Goal: Feedback & Contribution: Contribute content

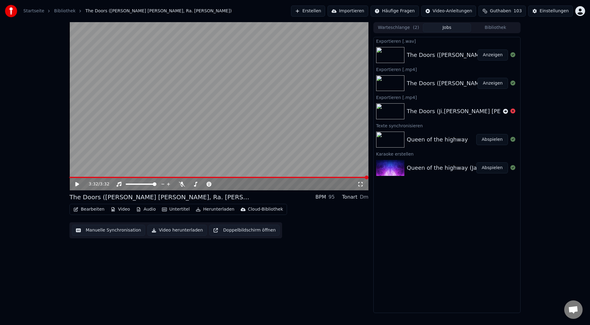
click at [38, 11] on link "Startseite" at bounding box center [33, 11] width 21 height 6
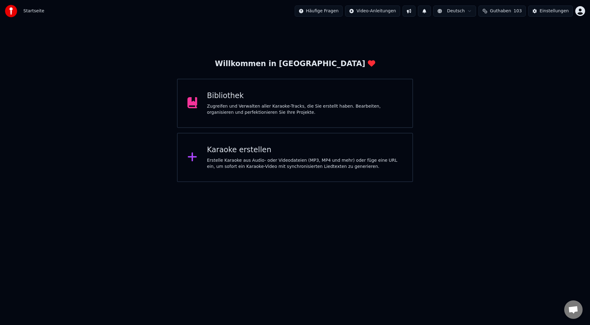
click at [231, 93] on div "Bibliothek" at bounding box center [305, 96] width 196 height 10
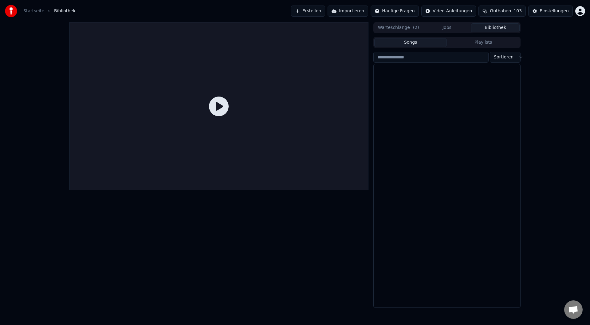
click at [487, 28] on button "Bibliothek" at bounding box center [495, 27] width 49 height 9
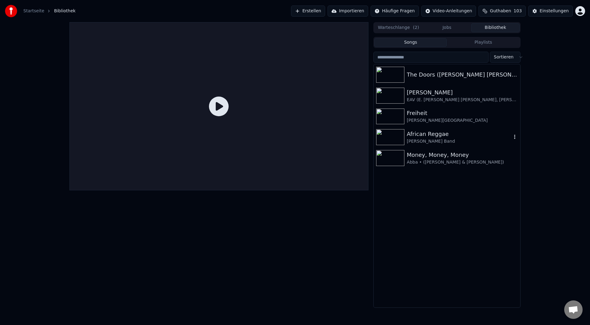
click at [441, 131] on div "African Reggae" at bounding box center [459, 134] width 105 height 9
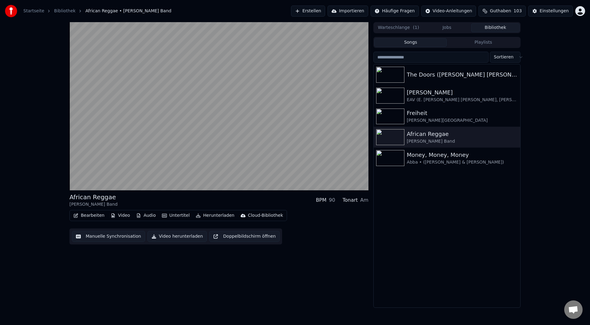
click at [84, 218] on button "Bearbeiten" at bounding box center [89, 215] width 36 height 9
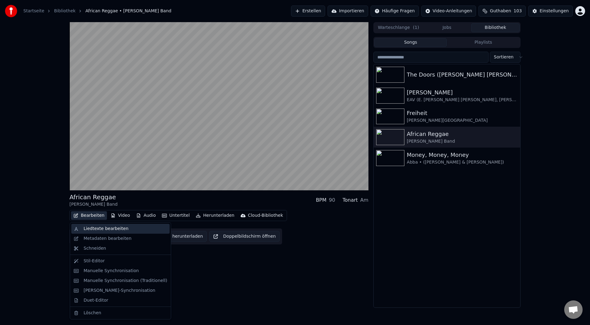
click at [112, 233] on div "Liedtexte bearbeiten" at bounding box center [120, 229] width 98 height 10
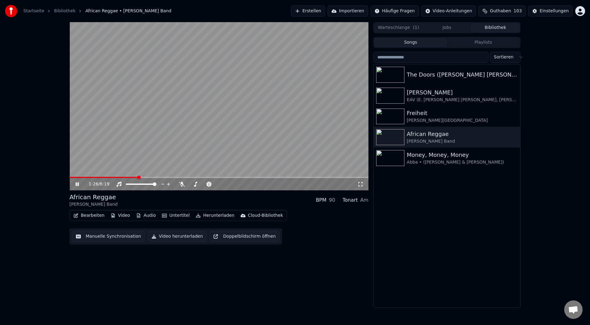
click at [79, 185] on icon at bounding box center [77, 184] width 3 height 4
click at [69, 179] on span at bounding box center [71, 178] width 4 height 4
drag, startPoint x: 139, startPoint y: 183, endPoint x: 135, endPoint y: 184, distance: 4.1
click at [135, 184] on div at bounding box center [146, 184] width 49 height 6
click at [136, 184] on span at bounding box center [141, 184] width 31 height 1
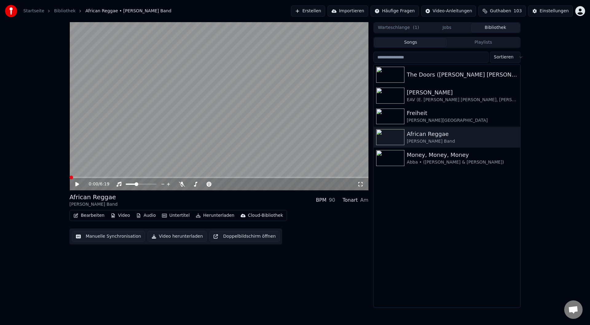
click at [78, 184] on icon at bounding box center [77, 184] width 4 height 4
click at [75, 183] on icon at bounding box center [81, 184] width 14 height 5
click at [77, 185] on icon at bounding box center [77, 184] width 3 height 4
click at [77, 185] on icon at bounding box center [77, 184] width 4 height 4
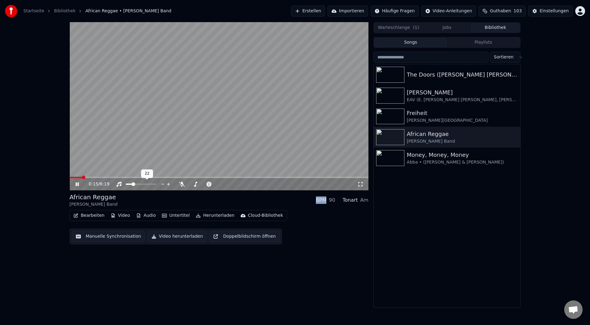
click at [132, 186] on span at bounding box center [134, 184] width 4 height 4
click at [76, 184] on icon at bounding box center [77, 184] width 3 height 4
click at [76, 184] on icon at bounding box center [77, 184] width 4 height 4
click at [76, 184] on icon at bounding box center [81, 184] width 14 height 5
click at [69, 177] on span at bounding box center [71, 178] width 4 height 4
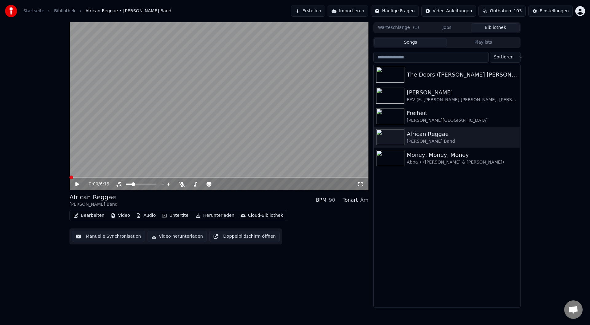
click at [78, 184] on icon at bounding box center [77, 184] width 4 height 4
click at [69, 179] on span at bounding box center [71, 178] width 4 height 4
click at [77, 184] on icon at bounding box center [81, 184] width 14 height 5
click at [69, 177] on span at bounding box center [71, 178] width 4 height 4
click at [78, 185] on icon at bounding box center [77, 184] width 4 height 4
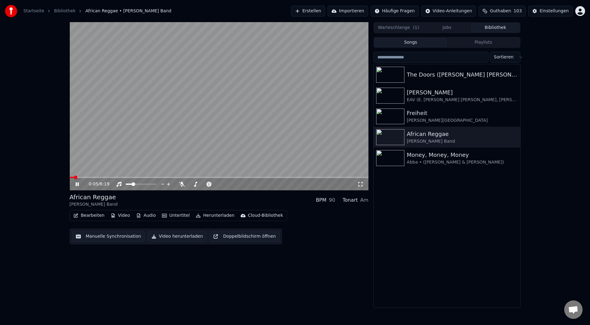
click at [77, 185] on icon at bounding box center [81, 184] width 14 height 5
click at [77, 185] on icon at bounding box center [77, 184] width 4 height 4
click at [77, 184] on icon at bounding box center [81, 184] width 14 height 5
click at [77, 184] on icon at bounding box center [77, 184] width 4 height 4
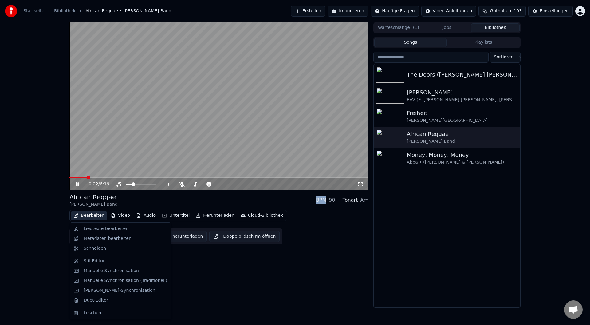
click at [89, 217] on button "Bearbeiten" at bounding box center [89, 215] width 36 height 9
click at [93, 226] on div "Liedtexte bearbeiten" at bounding box center [106, 229] width 45 height 6
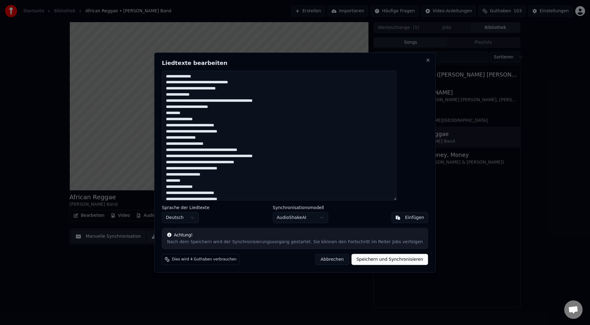
click at [212, 84] on textarea "**********" at bounding box center [279, 135] width 235 height 130
click at [234, 82] on textarea "**********" at bounding box center [279, 135] width 235 height 130
click at [219, 100] on textarea "**********" at bounding box center [279, 135] width 235 height 130
click at [235, 113] on textarea "**********" at bounding box center [279, 135] width 235 height 130
drag, startPoint x: 250, startPoint y: 65, endPoint x: 312, endPoint y: 49, distance: 64.2
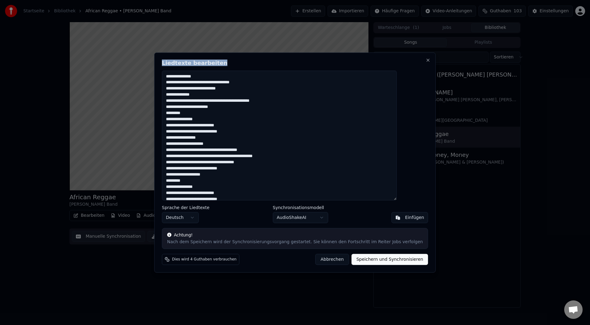
click at [312, 49] on body "Startseite Bibliothek African Reggae • [PERSON_NAME] Band Erstellen Importieren…" at bounding box center [295, 162] width 590 height 325
click at [206, 113] on textarea "**********" at bounding box center [279, 135] width 235 height 130
drag, startPoint x: 292, startPoint y: 63, endPoint x: 358, endPoint y: 62, distance: 66.4
click at [358, 62] on h2 "Liedtexte bearbeiten" at bounding box center [295, 63] width 266 height 6
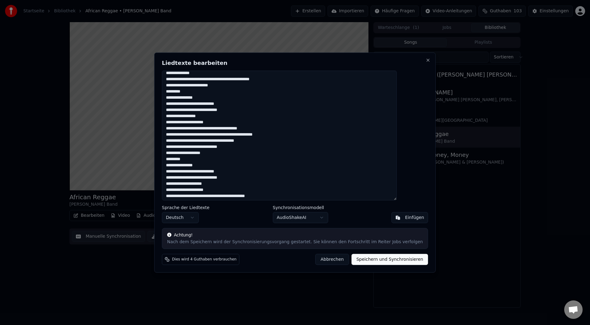
scroll to position [31, 0]
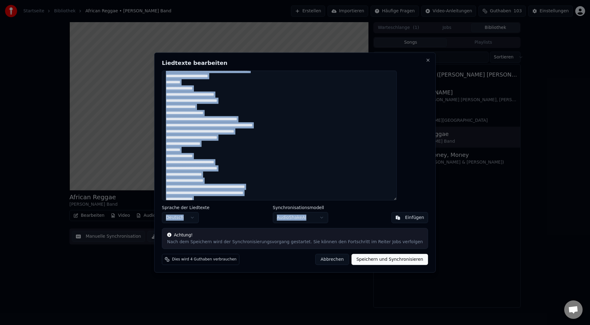
drag, startPoint x: 241, startPoint y: 59, endPoint x: 357, endPoint y: 216, distance: 195.2
click at [358, 213] on div "**********" at bounding box center [295, 162] width 282 height 220
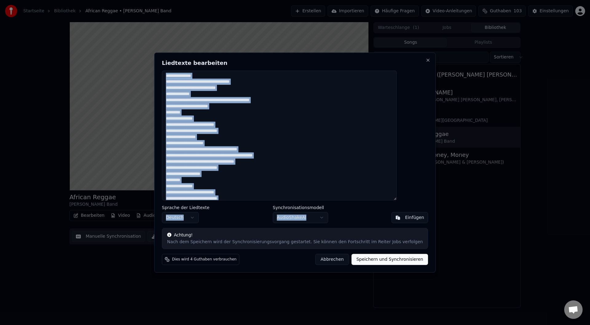
scroll to position [0, 0]
click at [210, 220] on body "Startseite Bibliothek African Reggae • [PERSON_NAME] Band Erstellen Importieren…" at bounding box center [295, 162] width 590 height 325
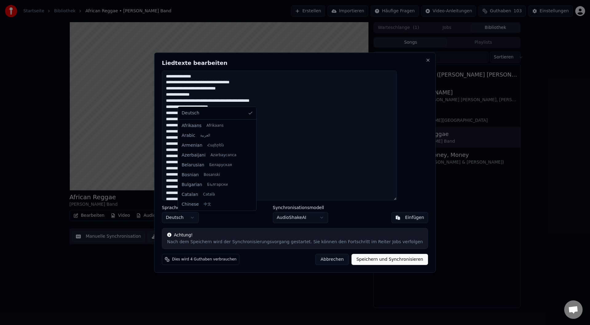
click at [210, 220] on body "Startseite Bibliothek African Reggae • [PERSON_NAME] Band Erstellen Importieren…" at bounding box center [295, 162] width 590 height 325
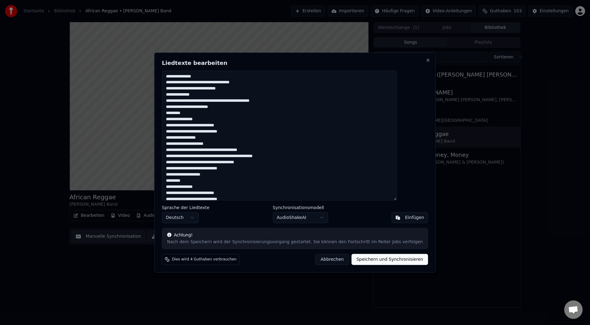
type textarea "**********"
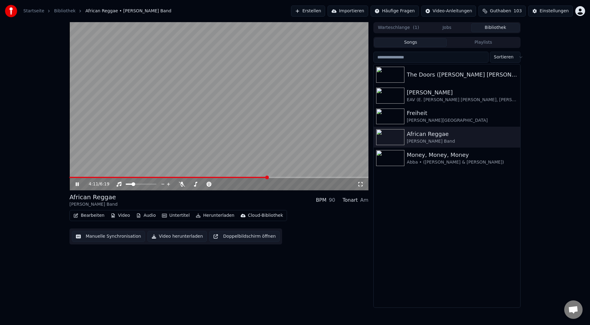
click at [77, 182] on icon at bounding box center [81, 184] width 14 height 5
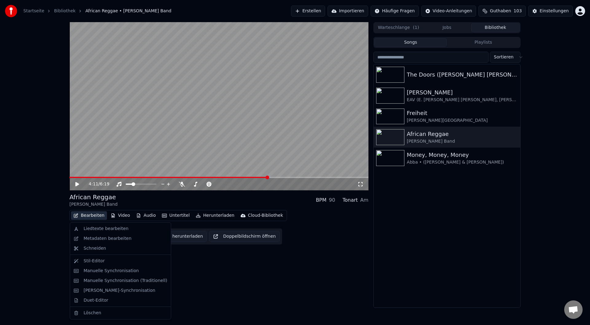
click at [92, 215] on button "Bearbeiten" at bounding box center [89, 215] width 36 height 9
click at [94, 229] on div "Liedtexte bearbeiten" at bounding box center [106, 229] width 45 height 6
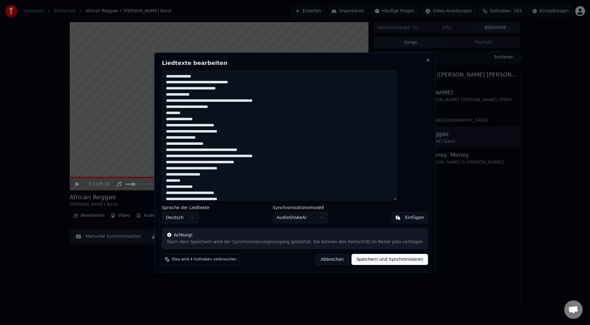
click at [233, 86] on textarea "**********" at bounding box center [279, 135] width 235 height 130
click at [233, 82] on textarea "**********" at bounding box center [279, 135] width 235 height 130
click at [227, 101] on textarea "**********" at bounding box center [279, 135] width 235 height 130
click at [219, 100] on textarea "**********" at bounding box center [279, 135] width 235 height 130
click at [254, 113] on textarea "**********" at bounding box center [279, 135] width 235 height 130
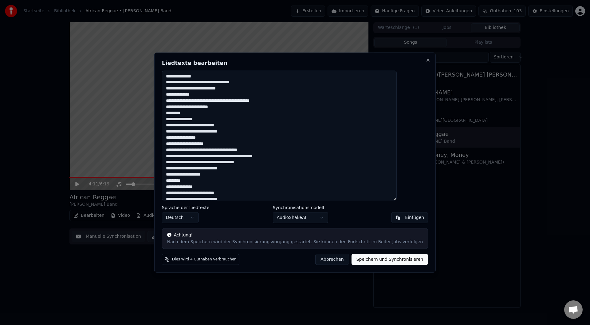
click at [189, 114] on textarea "**********" at bounding box center [279, 135] width 235 height 130
click at [212, 124] on textarea "**********" at bounding box center [279, 135] width 235 height 130
click at [214, 125] on textarea "**********" at bounding box center [279, 135] width 235 height 130
click at [183, 137] on textarea "**********" at bounding box center [279, 135] width 235 height 130
click at [184, 138] on textarea "**********" at bounding box center [279, 135] width 235 height 130
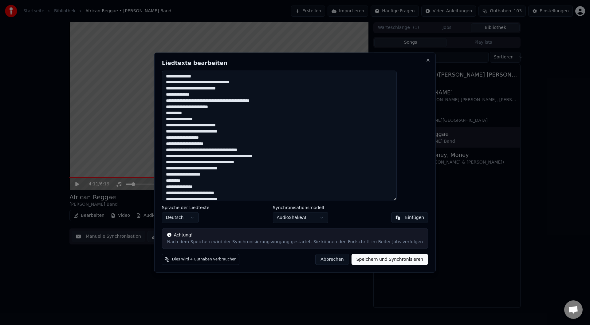
click at [187, 114] on textarea "**********" at bounding box center [279, 135] width 235 height 130
click at [225, 120] on textarea "**********" at bounding box center [279, 135] width 235 height 130
click at [185, 139] on textarea "**********" at bounding box center [279, 135] width 235 height 130
click at [192, 137] on textarea "**********" at bounding box center [279, 135] width 235 height 130
click at [236, 138] on textarea "**********" at bounding box center [279, 135] width 235 height 130
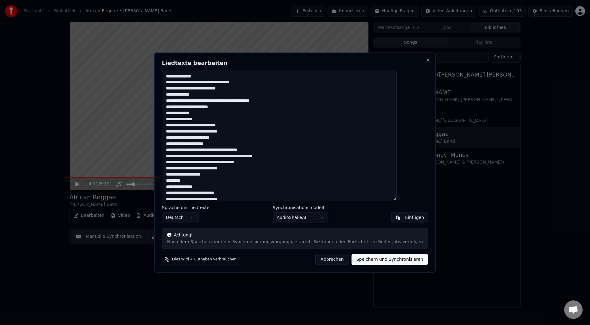
click at [284, 156] on textarea "**********" at bounding box center [279, 135] width 235 height 130
click at [283, 156] on textarea "**********" at bounding box center [279, 135] width 235 height 130
drag, startPoint x: 185, startPoint y: 168, endPoint x: 227, endPoint y: 168, distance: 42.1
click at [227, 168] on textarea "**********" at bounding box center [279, 135] width 235 height 130
drag, startPoint x: 296, startPoint y: 158, endPoint x: 302, endPoint y: 158, distance: 5.9
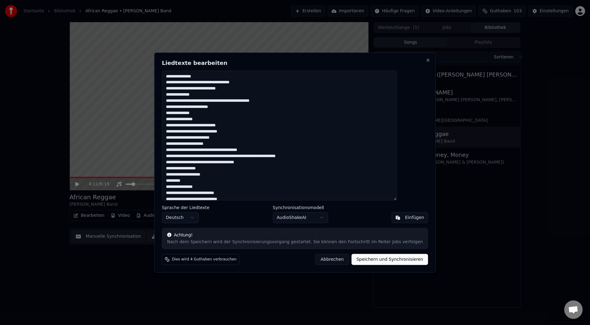
click at [302, 158] on textarea "**********" at bounding box center [279, 135] width 235 height 130
click at [309, 156] on textarea "**********" at bounding box center [279, 135] width 235 height 130
click at [203, 169] on textarea "**********" at bounding box center [279, 135] width 235 height 130
click at [206, 169] on textarea "**********" at bounding box center [279, 135] width 235 height 130
click at [257, 162] on textarea "**********" at bounding box center [279, 135] width 235 height 130
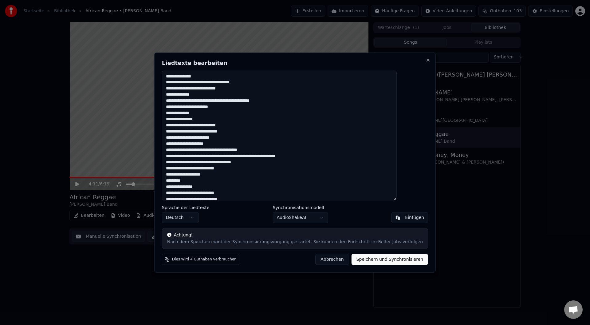
click at [229, 168] on textarea "**********" at bounding box center [279, 135] width 235 height 130
click at [216, 170] on textarea "**********" at bounding box center [279, 135] width 235 height 130
click at [203, 171] on textarea "**********" at bounding box center [279, 135] width 235 height 130
click at [224, 169] on textarea "**********" at bounding box center [279, 135] width 235 height 130
click at [246, 167] on textarea "**********" at bounding box center [279, 135] width 235 height 130
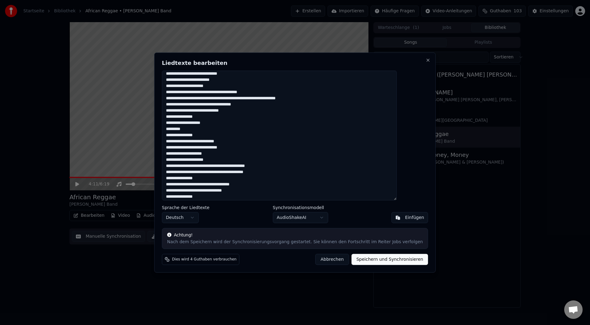
scroll to position [60, 0]
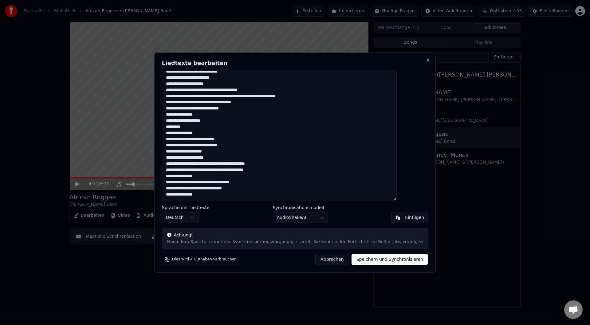
click at [226, 109] on textarea "**********" at bounding box center [279, 135] width 235 height 130
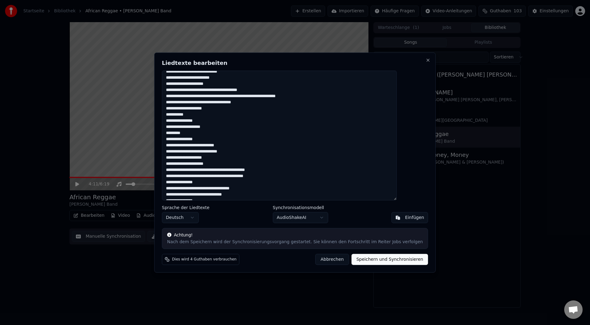
scroll to position [66, 0]
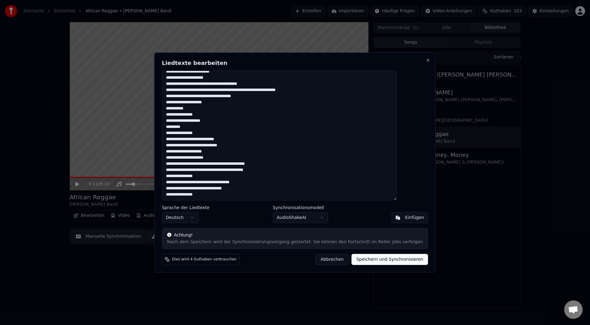
click at [201, 114] on textarea "**********" at bounding box center [279, 135] width 235 height 130
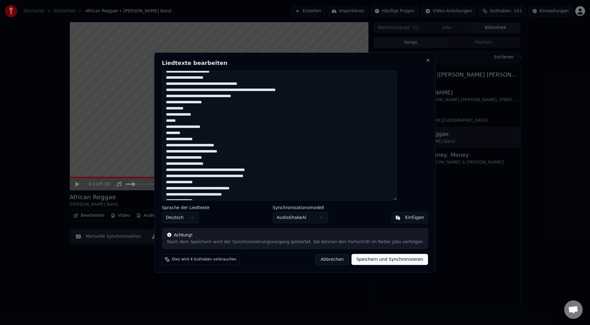
scroll to position [72, 0]
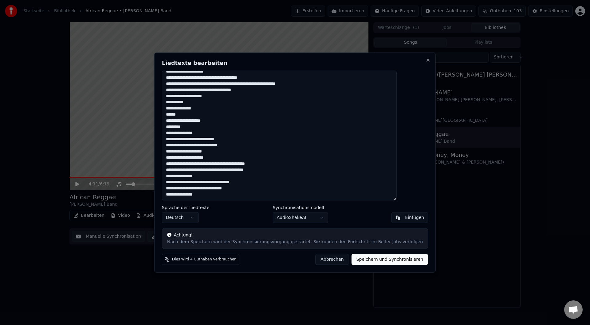
click at [220, 81] on textarea "**********" at bounding box center [279, 135] width 235 height 130
click at [312, 85] on textarea "**********" at bounding box center [279, 135] width 235 height 130
click at [223, 111] on textarea "**********" at bounding box center [279, 135] width 235 height 130
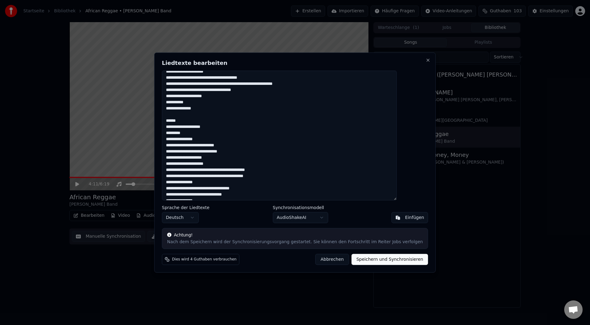
scroll to position [78, 0]
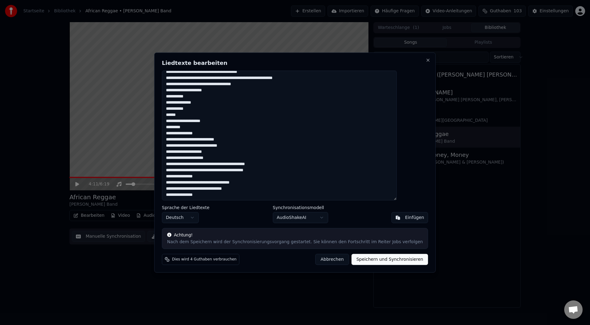
click at [182, 115] on textarea "**********" at bounding box center [279, 135] width 235 height 130
click at [251, 78] on textarea "**********" at bounding box center [279, 135] width 235 height 130
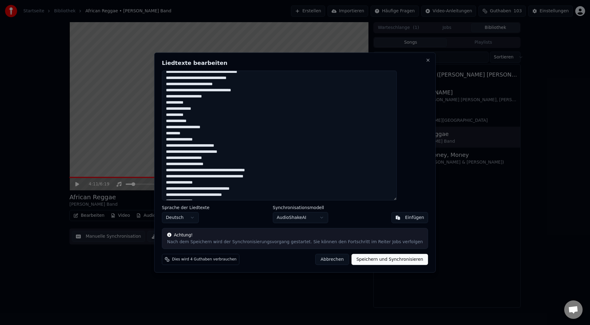
scroll to position [84, 0]
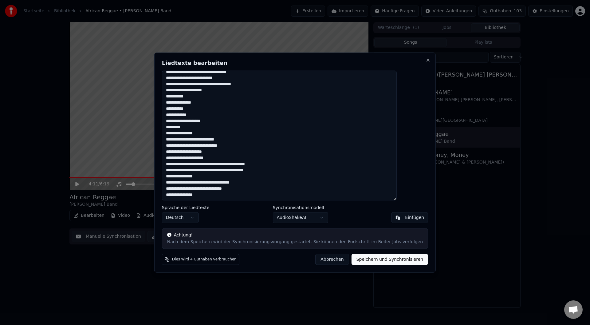
click at [188, 89] on textarea "**********" at bounding box center [279, 135] width 235 height 130
click at [195, 90] on textarea "**********" at bounding box center [279, 135] width 235 height 130
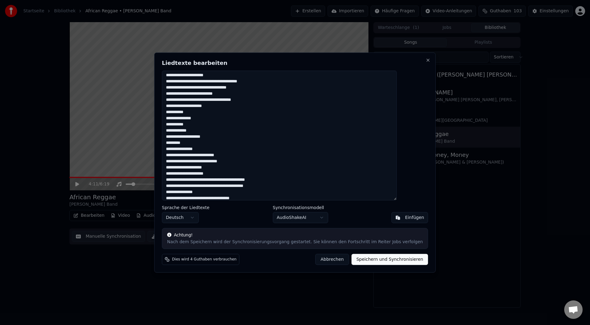
scroll to position [53, 0]
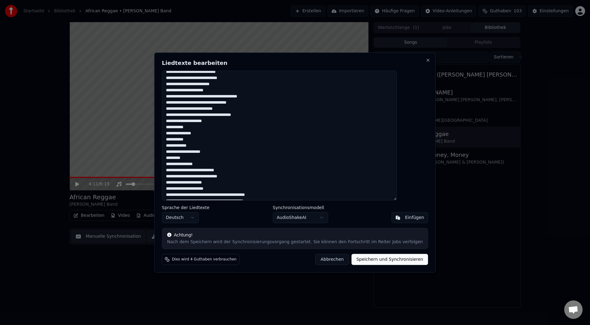
drag, startPoint x: 223, startPoint y: 148, endPoint x: 170, endPoint y: 121, distance: 60.2
click at [170, 121] on div "**********" at bounding box center [295, 162] width 282 height 220
click at [232, 151] on textarea "**********" at bounding box center [279, 135] width 235 height 130
paste textarea "**********"
click at [197, 146] on textarea at bounding box center [279, 135] width 235 height 130
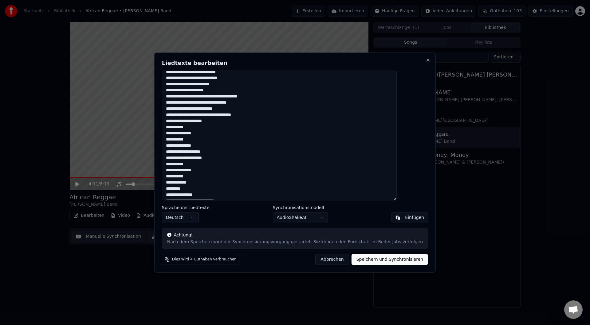
drag, startPoint x: 180, startPoint y: 159, endPoint x: 201, endPoint y: 160, distance: 20.9
click at [201, 160] on textarea at bounding box center [279, 135] width 235 height 130
click at [206, 122] on textarea at bounding box center [279, 135] width 235 height 130
click at [207, 158] on textarea at bounding box center [279, 135] width 235 height 130
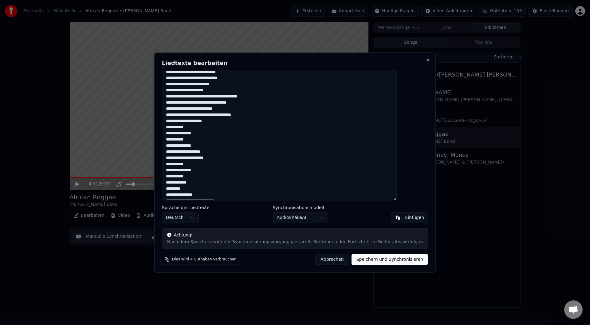
click at [207, 158] on textarea at bounding box center [279, 135] width 235 height 130
click at [208, 158] on textarea at bounding box center [279, 135] width 235 height 130
click at [221, 157] on textarea at bounding box center [279, 135] width 235 height 130
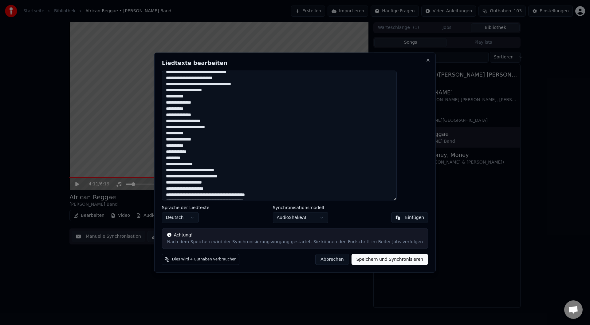
drag, startPoint x: 216, startPoint y: 127, endPoint x: 242, endPoint y: 128, distance: 25.2
click at [242, 128] on textarea at bounding box center [279, 135] width 235 height 130
click at [254, 136] on textarea at bounding box center [279, 135] width 235 height 130
click at [198, 153] on textarea at bounding box center [279, 135] width 235 height 130
click at [248, 195] on textarea at bounding box center [279, 135] width 235 height 130
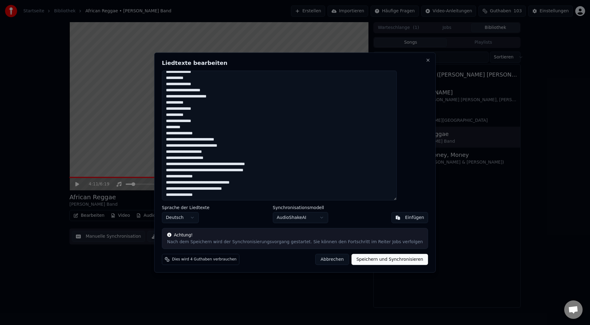
scroll to position [85, 0]
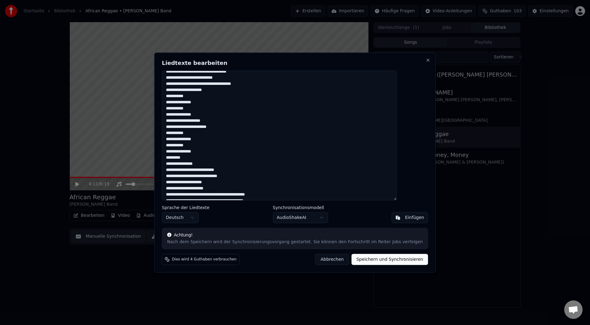
drag, startPoint x: 182, startPoint y: 140, endPoint x: 217, endPoint y: 142, distance: 34.5
click at [217, 142] on textarea at bounding box center [279, 135] width 235 height 130
click at [199, 132] on textarea at bounding box center [279, 135] width 235 height 130
drag, startPoint x: 197, startPoint y: 133, endPoint x: 202, endPoint y: 134, distance: 5.0
click at [202, 134] on textarea at bounding box center [279, 135] width 235 height 130
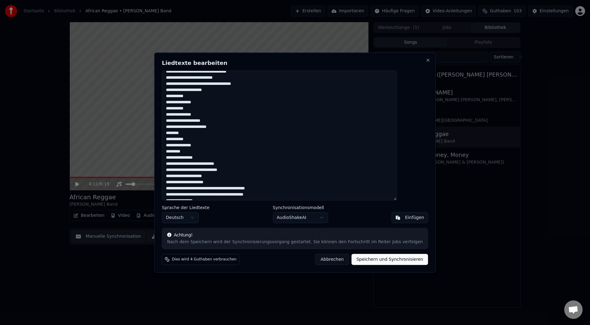
drag, startPoint x: 219, startPoint y: 157, endPoint x: 215, endPoint y: 156, distance: 4.1
click at [218, 157] on textarea at bounding box center [279, 135] width 235 height 130
click at [180, 143] on textarea at bounding box center [279, 135] width 235 height 130
drag, startPoint x: 198, startPoint y: 146, endPoint x: 218, endPoint y: 144, distance: 20.1
click at [218, 144] on textarea at bounding box center [279, 135] width 235 height 130
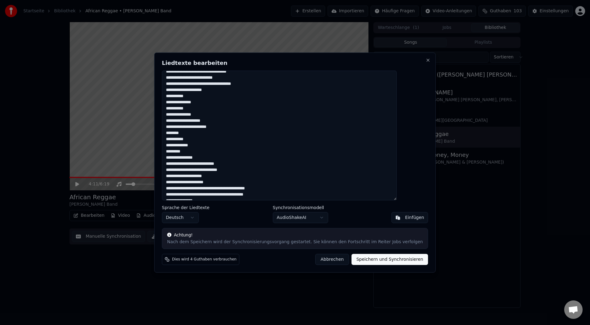
click at [181, 151] on textarea at bounding box center [279, 135] width 235 height 130
click at [215, 165] on textarea at bounding box center [279, 135] width 235 height 130
click at [220, 153] on textarea at bounding box center [279, 135] width 235 height 130
click at [194, 161] on textarea at bounding box center [279, 135] width 235 height 130
drag, startPoint x: 182, startPoint y: 163, endPoint x: 187, endPoint y: 164, distance: 5.0
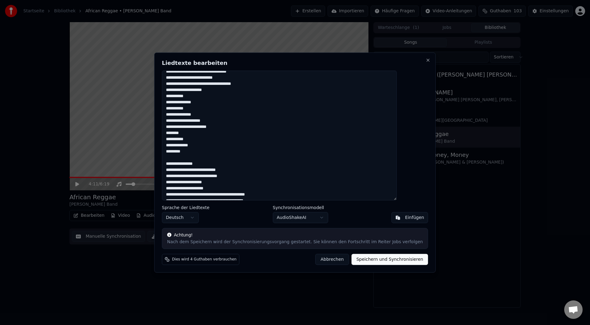
click at [182, 163] on textarea at bounding box center [279, 135] width 235 height 130
click at [198, 164] on textarea at bounding box center [279, 135] width 235 height 130
click at [210, 176] on textarea at bounding box center [279, 135] width 235 height 130
click at [209, 176] on textarea at bounding box center [279, 135] width 235 height 130
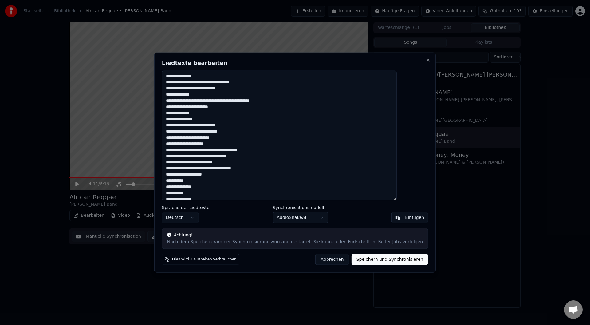
scroll to position [31, 0]
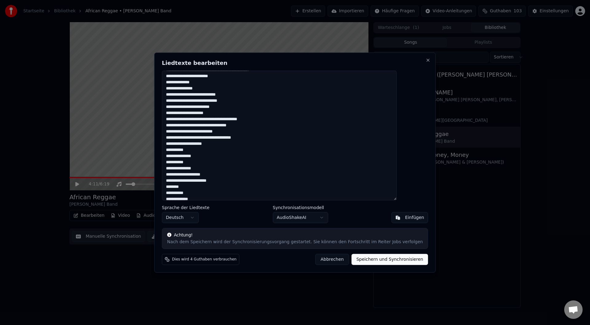
click at [208, 94] on textarea at bounding box center [279, 135] width 235 height 130
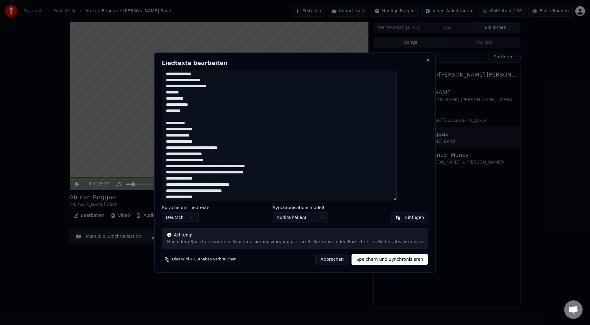
scroll to position [133, 0]
click at [185, 155] on textarea at bounding box center [279, 135] width 235 height 130
click at [185, 151] on textarea at bounding box center [279, 135] width 235 height 130
click at [241, 162] on textarea at bounding box center [279, 135] width 235 height 130
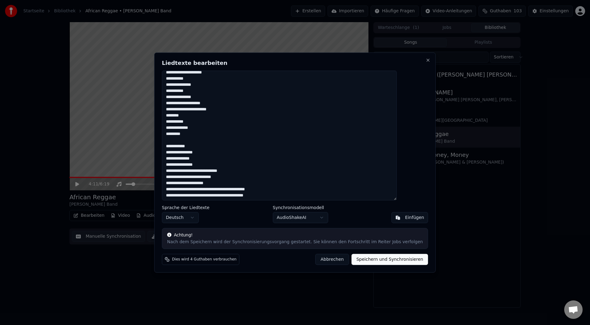
scroll to position [72, 0]
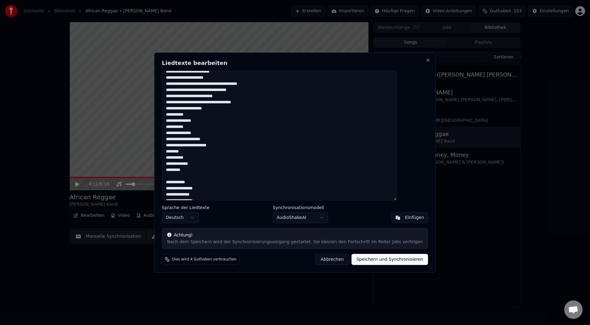
drag, startPoint x: 180, startPoint y: 144, endPoint x: 236, endPoint y: 133, distance: 57.0
click at [236, 133] on textarea at bounding box center [279, 135] width 235 height 130
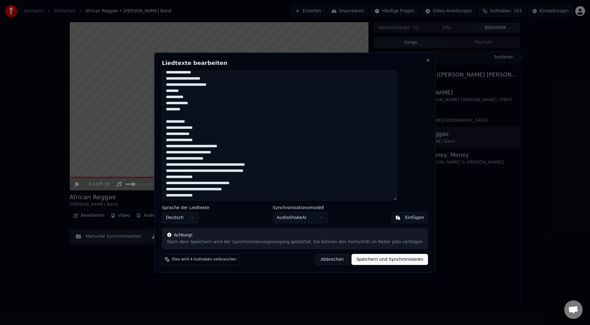
scroll to position [133, 0]
click at [251, 158] on textarea at bounding box center [279, 135] width 235 height 130
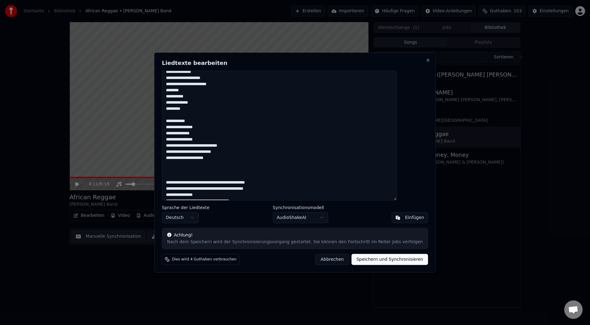
click at [256, 159] on textarea at bounding box center [279, 135] width 235 height 130
click at [211, 170] on textarea at bounding box center [279, 135] width 235 height 130
click at [262, 178] on textarea at bounding box center [279, 135] width 235 height 130
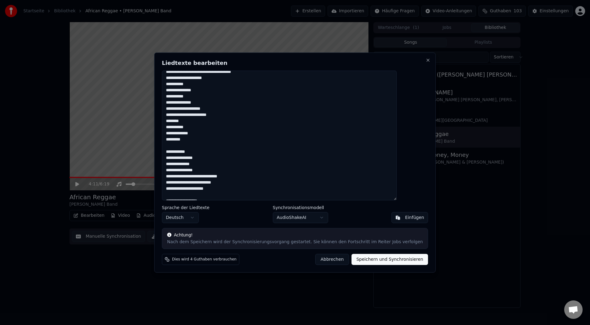
scroll to position [164, 0]
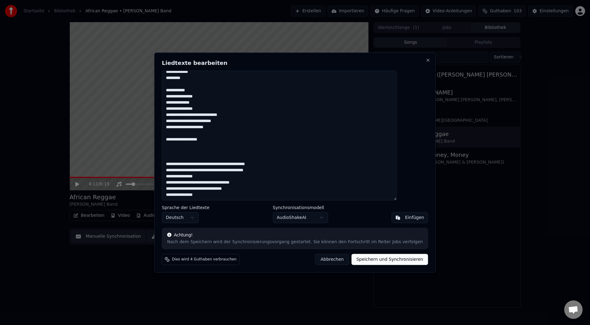
click at [256, 142] on textarea at bounding box center [279, 135] width 235 height 130
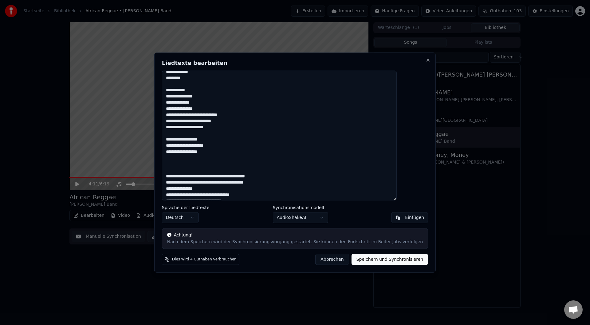
click at [215, 90] on textarea at bounding box center [279, 135] width 235 height 130
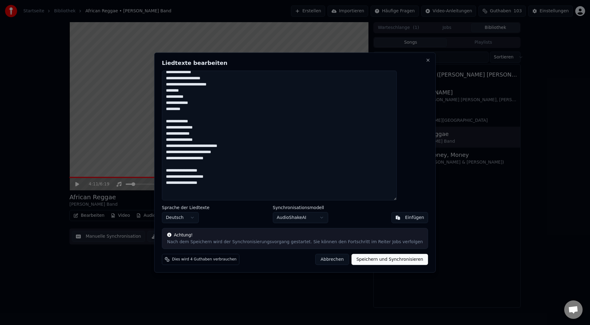
scroll to position [133, 0]
click at [214, 135] on textarea at bounding box center [279, 135] width 235 height 130
click at [220, 134] on textarea at bounding box center [279, 135] width 235 height 130
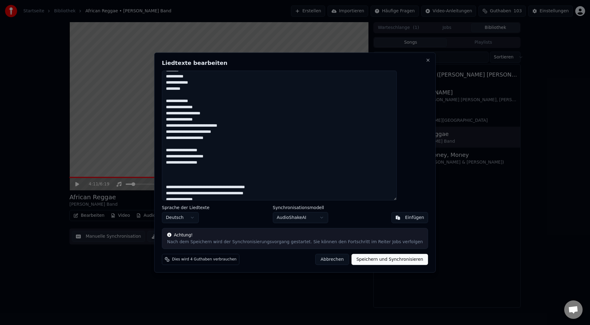
scroll to position [164, 0]
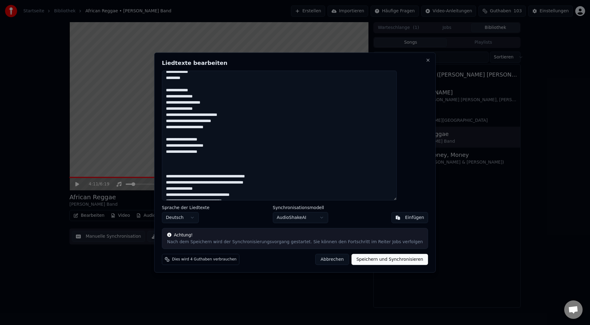
click at [213, 109] on textarea at bounding box center [279, 135] width 235 height 130
click at [213, 110] on textarea at bounding box center [279, 135] width 235 height 130
click at [253, 116] on textarea at bounding box center [279, 135] width 235 height 130
drag, startPoint x: 253, startPoint y: 119, endPoint x: 257, endPoint y: 123, distance: 5.2
click at [253, 120] on textarea at bounding box center [279, 135] width 235 height 130
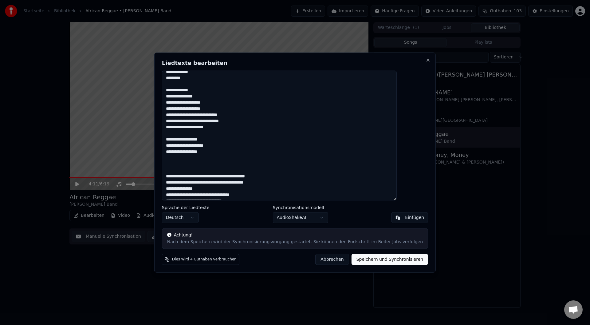
click at [244, 142] on textarea at bounding box center [279, 135] width 235 height 130
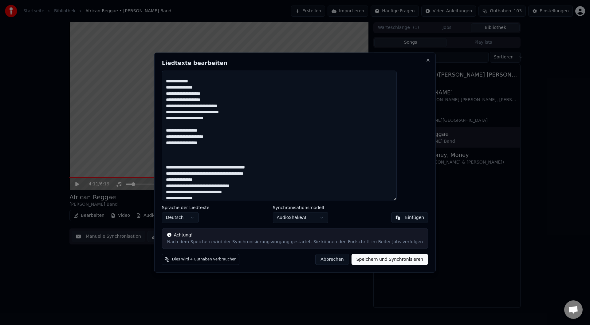
scroll to position [176, 0]
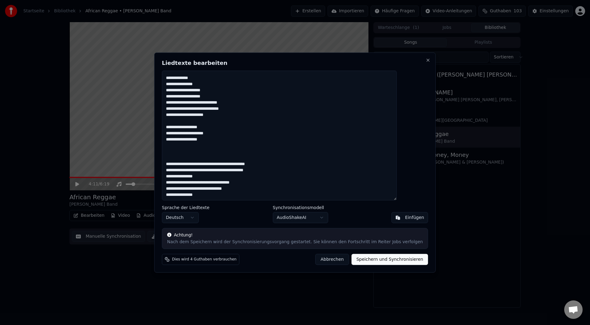
click at [227, 142] on textarea at bounding box center [279, 135] width 235 height 130
click at [262, 142] on textarea at bounding box center [279, 135] width 235 height 130
click at [201, 146] on textarea at bounding box center [279, 135] width 235 height 130
click at [205, 150] on textarea at bounding box center [279, 135] width 235 height 130
click at [206, 147] on textarea at bounding box center [279, 135] width 235 height 130
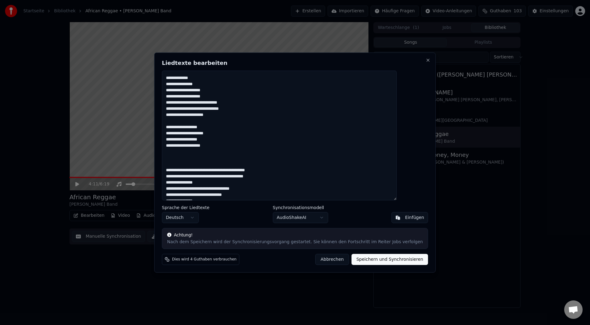
click at [211, 146] on textarea at bounding box center [279, 135] width 235 height 130
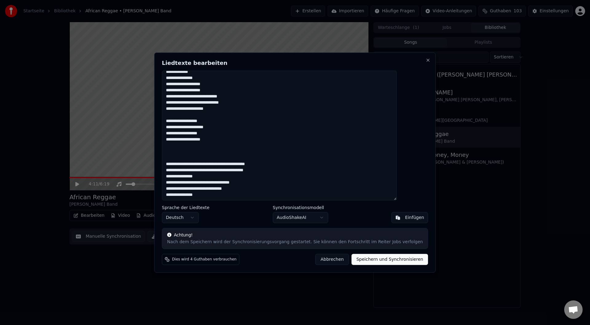
click at [209, 127] on textarea at bounding box center [279, 135] width 235 height 130
drag, startPoint x: 198, startPoint y: 139, endPoint x: 231, endPoint y: 141, distance: 33.6
click at [231, 141] on textarea at bounding box center [279, 135] width 235 height 130
click at [220, 140] on textarea at bounding box center [279, 135] width 235 height 130
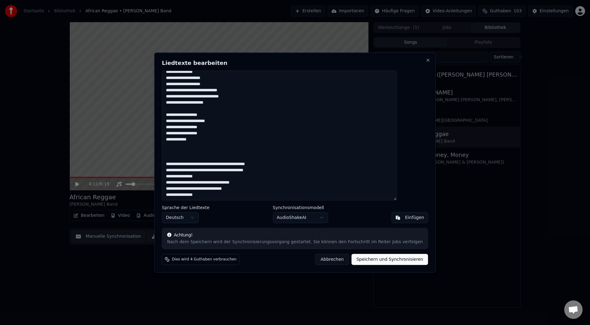
click at [216, 140] on textarea at bounding box center [279, 135] width 235 height 130
click at [211, 134] on textarea at bounding box center [279, 135] width 235 height 130
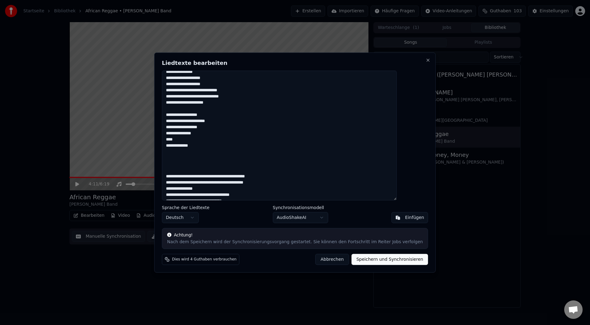
click at [217, 148] on textarea at bounding box center [279, 135] width 235 height 130
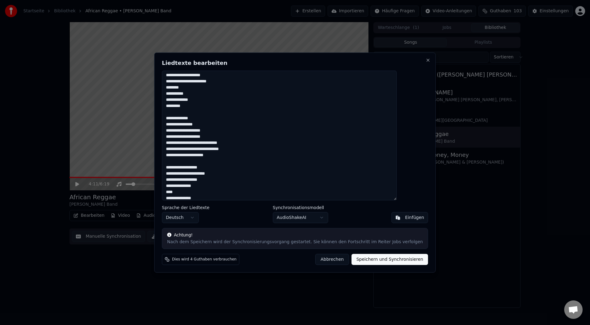
scroll to position [177, 0]
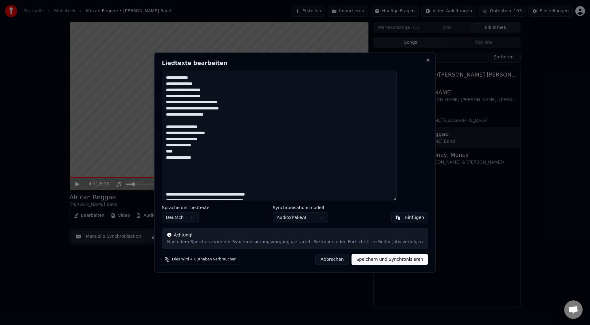
click at [230, 158] on textarea at bounding box center [279, 135] width 235 height 130
click at [196, 164] on textarea at bounding box center [279, 135] width 235 height 130
click at [196, 163] on textarea at bounding box center [279, 135] width 235 height 130
click at [197, 163] on textarea at bounding box center [279, 135] width 235 height 130
click at [196, 164] on textarea at bounding box center [279, 135] width 235 height 130
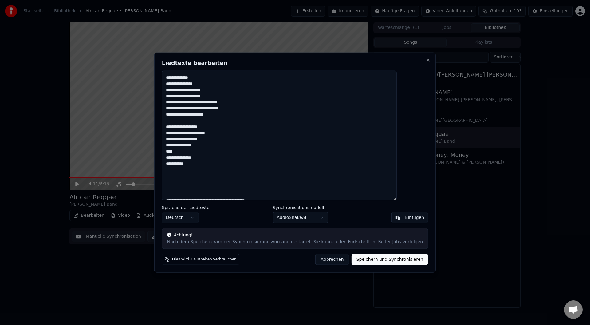
click at [217, 166] on textarea at bounding box center [279, 135] width 235 height 130
click at [219, 158] on textarea at bounding box center [279, 135] width 235 height 130
click at [209, 167] on textarea at bounding box center [279, 135] width 235 height 130
click at [210, 173] on textarea at bounding box center [279, 135] width 235 height 130
click at [229, 171] on textarea at bounding box center [279, 135] width 235 height 130
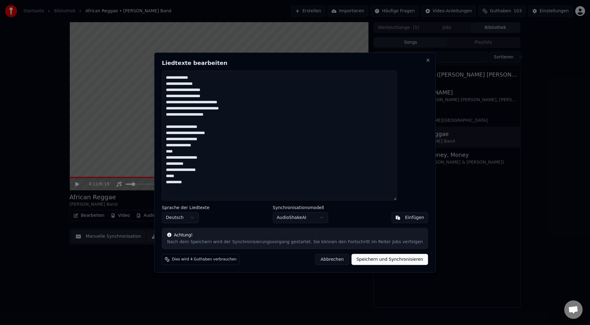
click at [181, 164] on textarea at bounding box center [279, 135] width 235 height 130
click at [221, 185] on textarea at bounding box center [279, 135] width 235 height 130
click at [241, 186] on textarea at bounding box center [279, 135] width 235 height 130
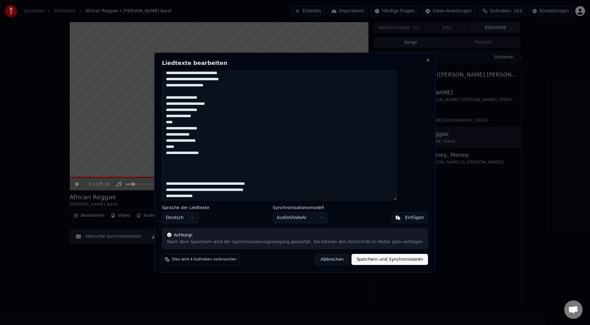
scroll to position [215, 0]
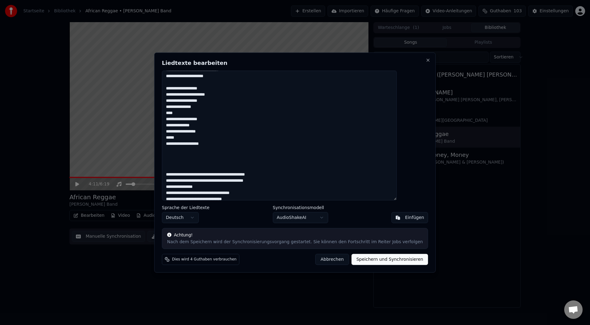
click at [191, 118] on textarea at bounding box center [279, 135] width 235 height 130
click at [231, 144] on textarea at bounding box center [279, 135] width 235 height 130
click at [210, 119] on textarea at bounding box center [279, 135] width 235 height 130
click at [189, 125] on textarea at bounding box center [279, 135] width 235 height 130
click at [188, 125] on textarea at bounding box center [279, 135] width 235 height 130
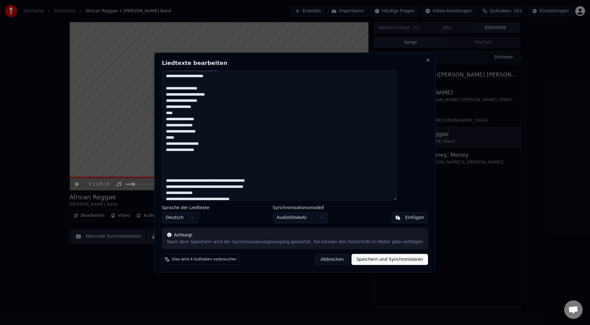
click at [196, 141] on textarea at bounding box center [279, 135] width 235 height 130
click at [223, 149] on textarea at bounding box center [279, 135] width 235 height 130
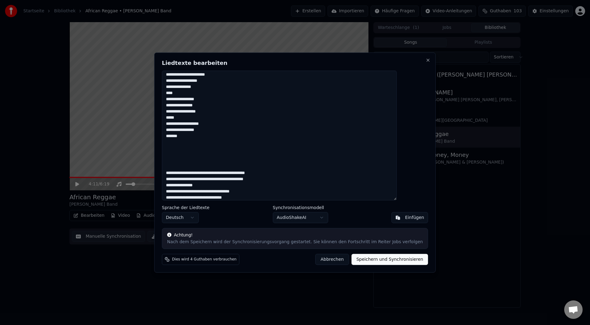
scroll to position [244, 0]
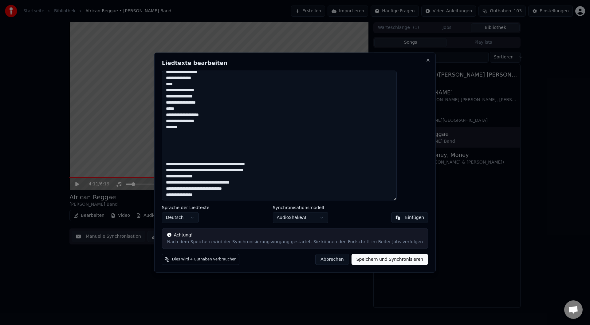
click at [207, 88] on textarea at bounding box center [279, 135] width 235 height 130
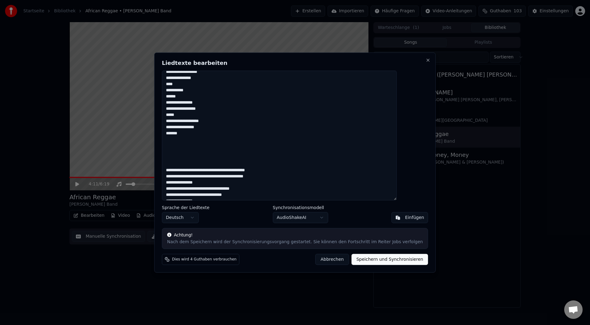
click at [181, 127] on textarea at bounding box center [279, 135] width 235 height 130
click at [190, 128] on textarea at bounding box center [279, 135] width 235 height 130
click at [208, 136] on textarea at bounding box center [279, 135] width 235 height 130
click at [186, 147] on textarea at bounding box center [279, 135] width 235 height 130
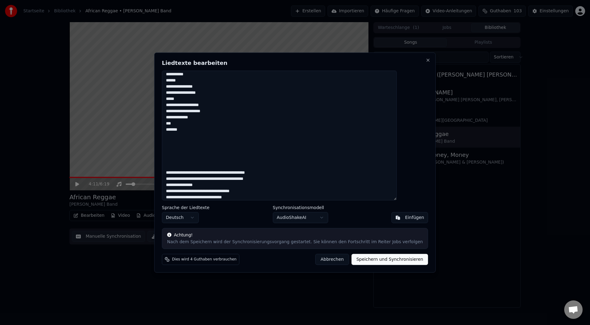
scroll to position [269, 0]
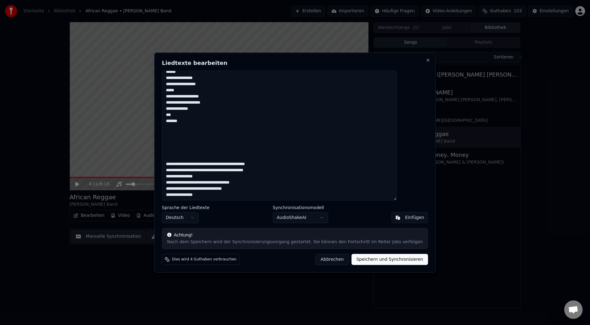
click at [231, 126] on textarea at bounding box center [279, 135] width 235 height 130
click at [236, 164] on textarea at bounding box center [279, 135] width 235 height 130
click at [237, 164] on textarea at bounding box center [279, 135] width 235 height 130
click at [282, 161] on textarea at bounding box center [279, 135] width 235 height 130
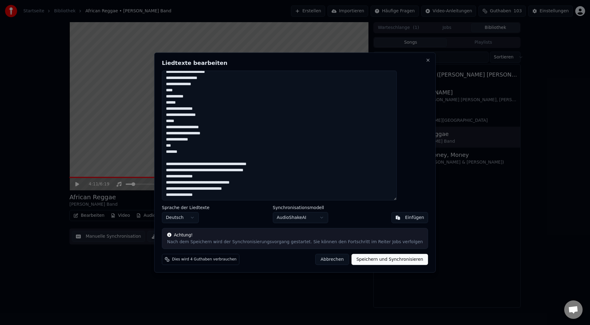
click at [196, 175] on textarea at bounding box center [279, 135] width 235 height 130
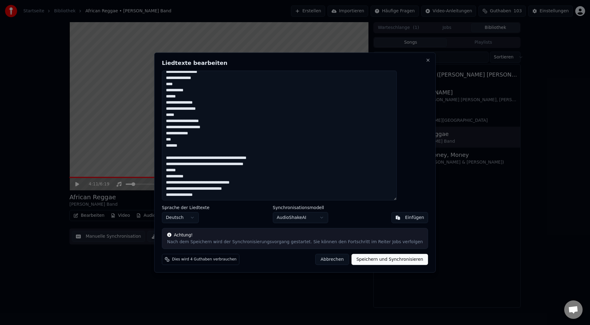
click at [187, 175] on textarea at bounding box center [279, 135] width 235 height 130
click at [203, 176] on textarea at bounding box center [279, 135] width 235 height 130
click at [242, 176] on textarea at bounding box center [279, 135] width 235 height 130
type textarea "**********"
click at [393, 260] on button "Speichern und Synchronisieren" at bounding box center [390, 259] width 77 height 11
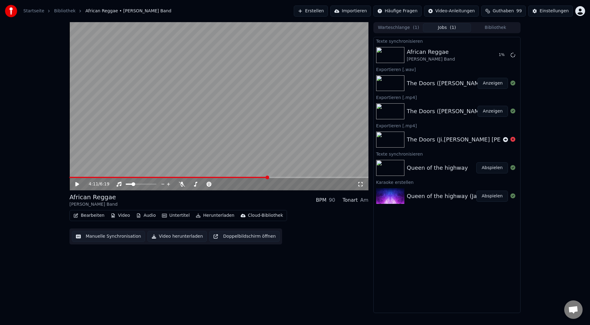
click at [81, 185] on icon at bounding box center [81, 184] width 14 height 5
drag, startPoint x: 85, startPoint y: 175, endPoint x: 81, endPoint y: 176, distance: 3.2
click at [81, 176] on video at bounding box center [218, 106] width 299 height 168
click at [89, 177] on span at bounding box center [79, 177] width 20 height 1
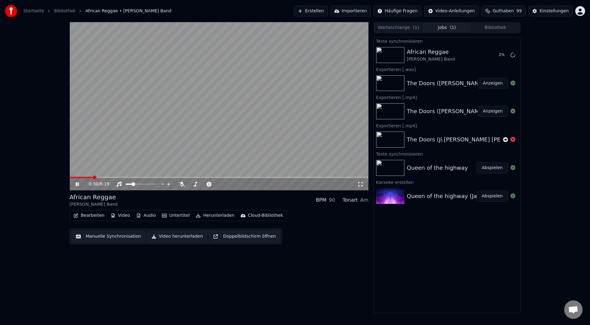
click at [123, 176] on video at bounding box center [218, 106] width 299 height 168
click at [124, 176] on video at bounding box center [218, 106] width 299 height 168
click at [129, 177] on span at bounding box center [218, 177] width 299 height 1
click at [190, 177] on span at bounding box center [218, 177] width 299 height 1
click at [215, 175] on video at bounding box center [218, 106] width 299 height 168
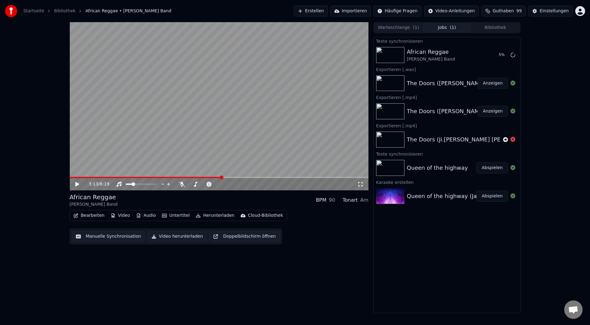
click at [222, 177] on span at bounding box center [218, 177] width 299 height 1
click at [259, 179] on div "3:13 / 6:19" at bounding box center [218, 184] width 299 height 12
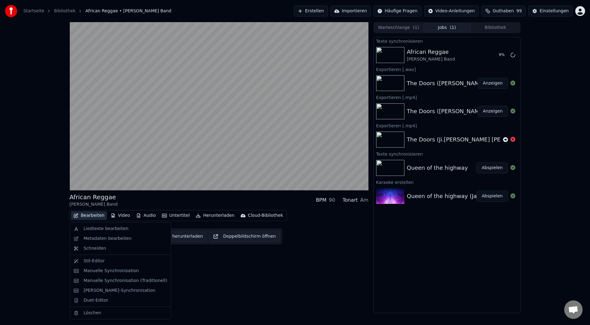
click at [95, 216] on button "Bearbeiten" at bounding box center [89, 215] width 36 height 9
click at [96, 227] on div "Liedtexte bearbeiten" at bounding box center [106, 229] width 45 height 6
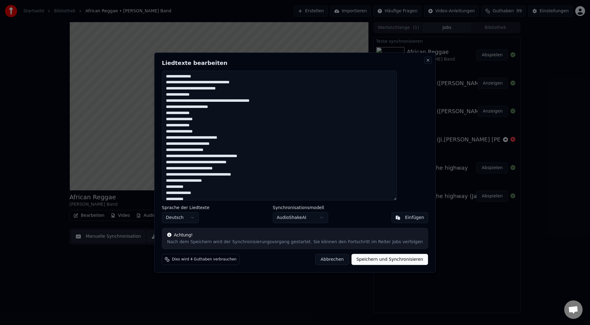
click at [426, 60] on button "Close" at bounding box center [428, 59] width 5 height 5
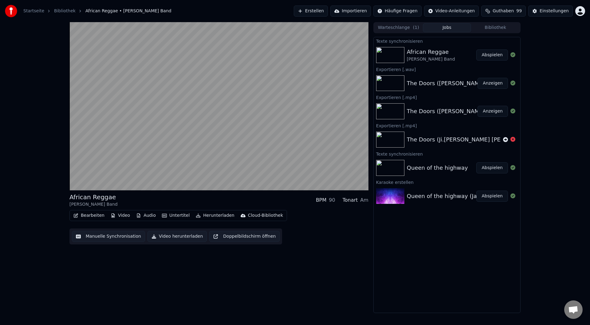
click at [100, 215] on button "Bearbeiten" at bounding box center [89, 215] width 36 height 9
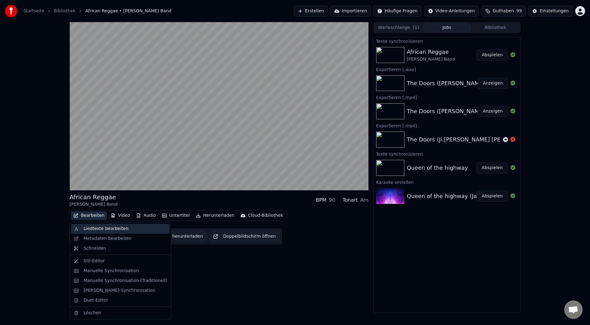
click at [133, 228] on div "Liedtexte bearbeiten" at bounding box center [126, 229] width 84 height 6
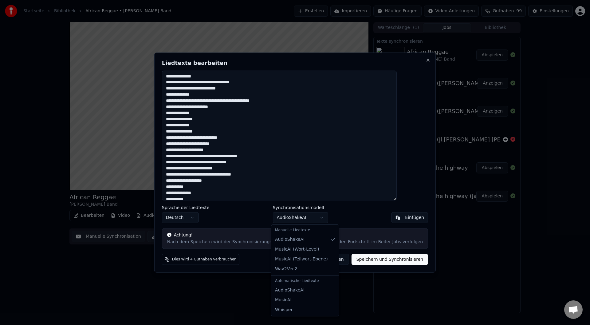
click at [319, 218] on body "Startseite Bibliothek African Reggae • [PERSON_NAME] Band Erstellen Importieren…" at bounding box center [295, 162] width 590 height 325
click at [322, 229] on div "Manuelle Liedtexte" at bounding box center [305, 230] width 65 height 9
click at [321, 228] on div "Manuelle Liedtexte" at bounding box center [305, 230] width 65 height 9
click at [287, 229] on div "Manuelle Liedtexte" at bounding box center [305, 230] width 65 height 9
click at [287, 231] on div "Manuelle Liedtexte" at bounding box center [305, 230] width 65 height 9
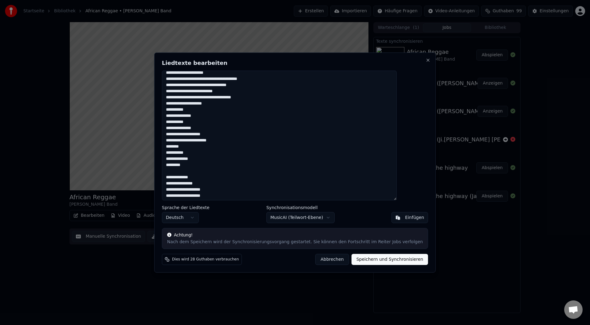
scroll to position [0, 0]
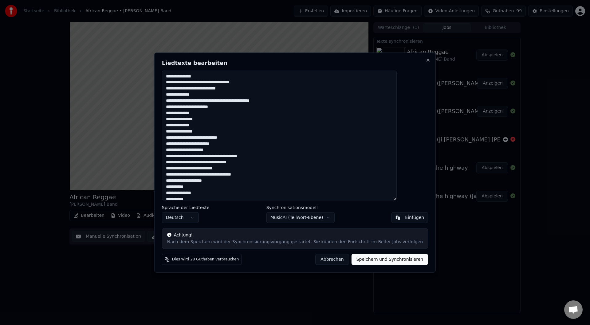
click at [317, 258] on button "Abbrechen" at bounding box center [332, 259] width 34 height 11
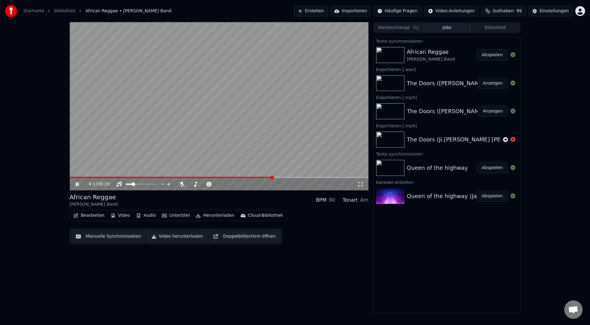
click at [164, 153] on video at bounding box center [218, 106] width 299 height 168
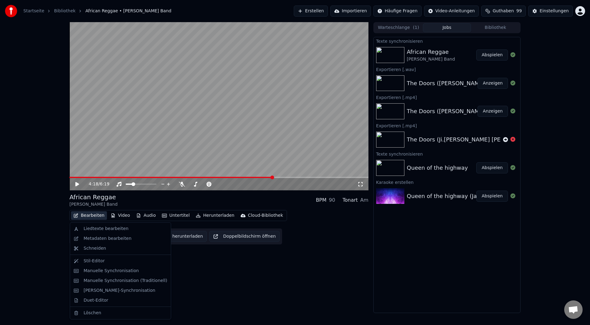
click at [92, 219] on button "Bearbeiten" at bounding box center [89, 215] width 36 height 9
click at [116, 230] on div "Liedtexte bearbeiten" at bounding box center [106, 229] width 45 height 6
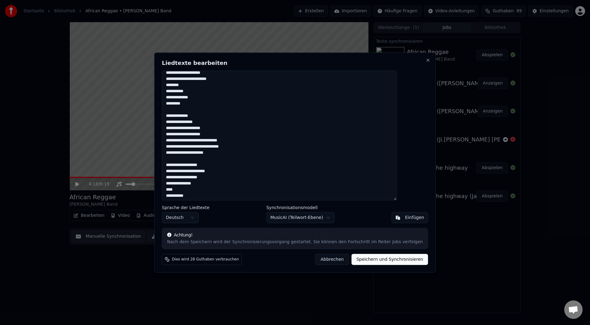
scroll to position [154, 0]
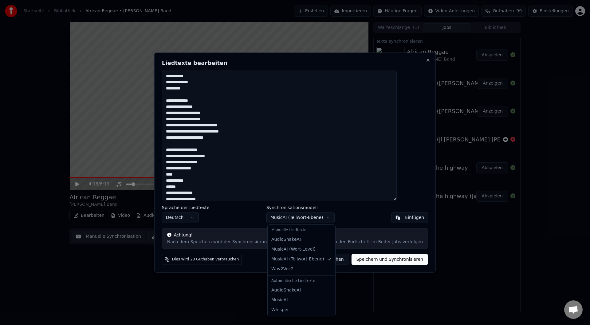
click at [305, 219] on body "Startseite Bibliothek African Reggae • [PERSON_NAME] Band Erstellen Importieren…" at bounding box center [295, 162] width 590 height 325
click at [307, 229] on div "Manuelle Liedtexte" at bounding box center [301, 230] width 65 height 9
click at [305, 228] on div "Manuelle Liedtexte" at bounding box center [301, 230] width 65 height 9
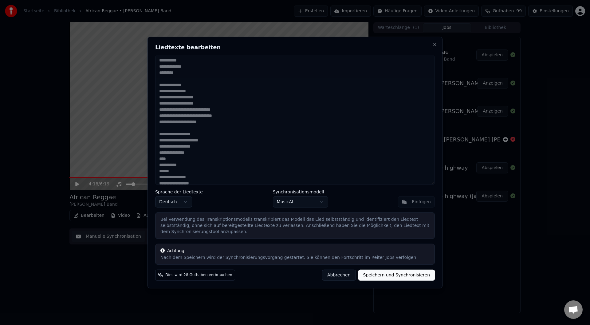
click at [346, 277] on button "Abbrechen" at bounding box center [339, 275] width 34 height 11
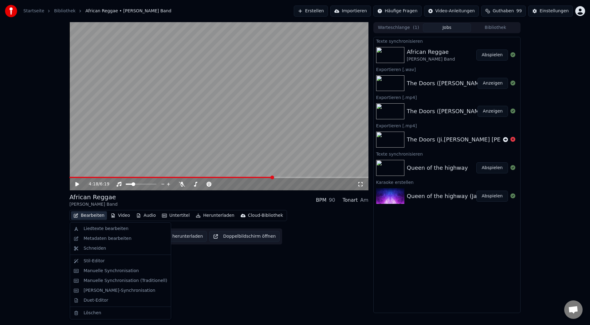
click at [84, 215] on button "Bearbeiten" at bounding box center [89, 215] width 36 height 9
click at [94, 228] on div "Liedtexte bearbeiten" at bounding box center [106, 229] width 45 height 6
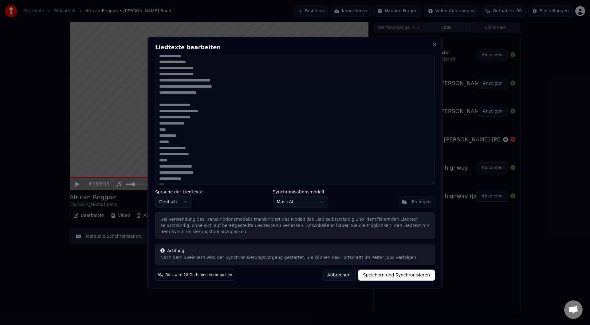
scroll to position [244, 0]
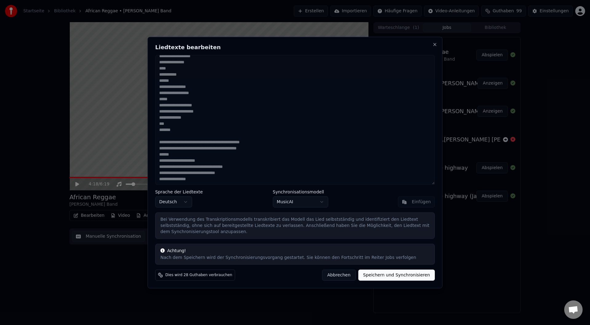
click at [291, 200] on body "Startseite Bibliothek African Reggae • [PERSON_NAME] Band Erstellen Importieren…" at bounding box center [295, 162] width 590 height 325
click at [290, 206] on body "Startseite Bibliothek African Reggae • [PERSON_NAME] Band Erstellen Importieren…" at bounding box center [295, 162] width 590 height 325
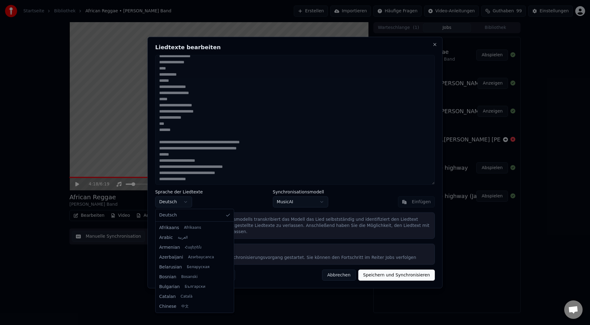
click at [183, 200] on body "Startseite Bibliothek African Reggae • [PERSON_NAME] Band Erstellen Importieren…" at bounding box center [295, 162] width 590 height 325
click at [179, 175] on body "Startseite Bibliothek African Reggae • [PERSON_NAME] Band Erstellen Importieren…" at bounding box center [295, 162] width 590 height 325
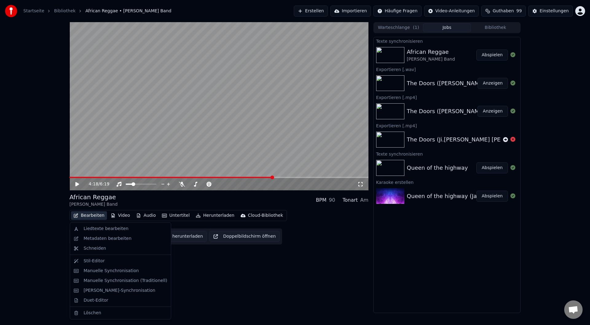
click at [95, 217] on button "Bearbeiten" at bounding box center [89, 215] width 36 height 9
click at [98, 226] on div "Liedtexte bearbeiten" at bounding box center [106, 229] width 45 height 6
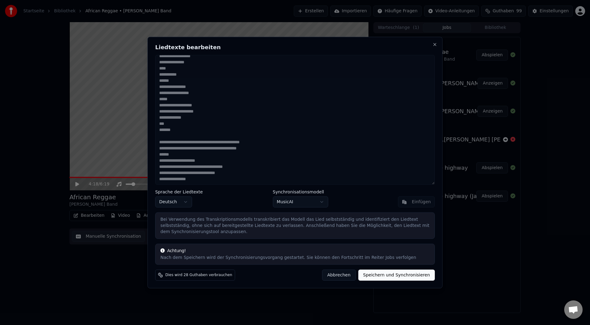
scroll to position [0, 0]
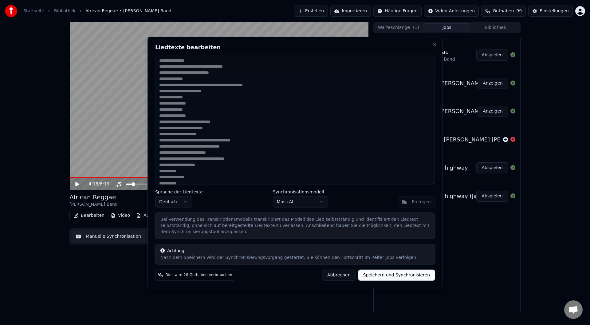
drag, startPoint x: 94, startPoint y: 215, endPoint x: 99, endPoint y: 218, distance: 5.6
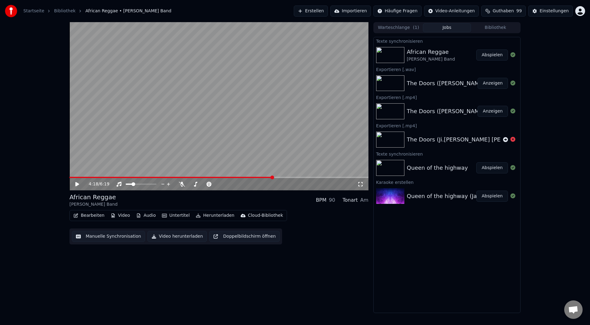
click at [109, 239] on button "Manuelle Synchronisation" at bounding box center [108, 236] width 73 height 11
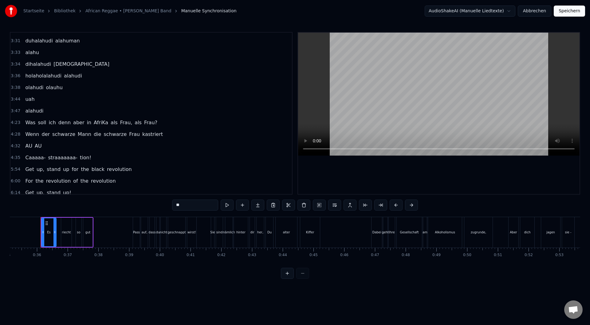
scroll to position [504, 0]
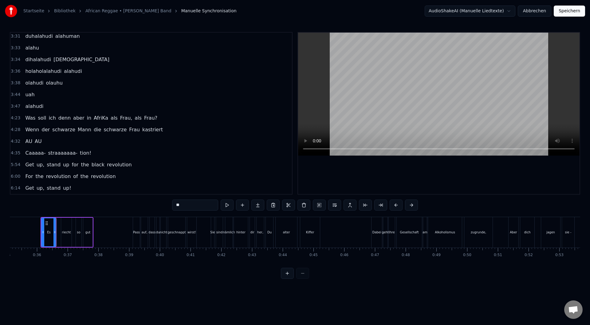
click at [132, 207] on div "0:36 Es riecht so gut 0:39 Pass auf, dass du nicht geschnappt wirst! 0:41 Sie s…" at bounding box center [295, 155] width 571 height 247
click at [131, 209] on div "0:36 Es riecht so gut 0:39 Pass auf, dass du nicht geschnappt wirst! 0:41 Sie s…" at bounding box center [295, 155] width 571 height 247
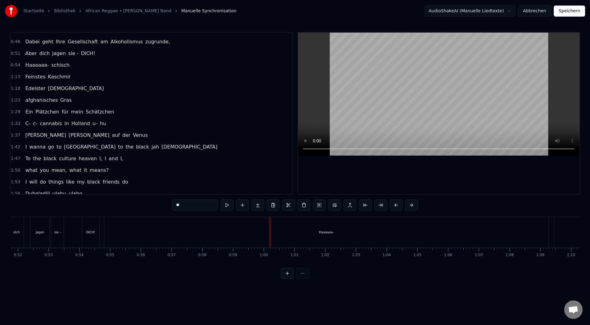
scroll to position [0, 0]
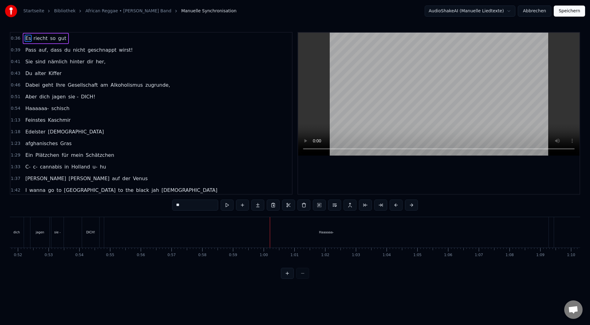
click at [80, 97] on span "DICH!" at bounding box center [88, 96] width 16 height 7
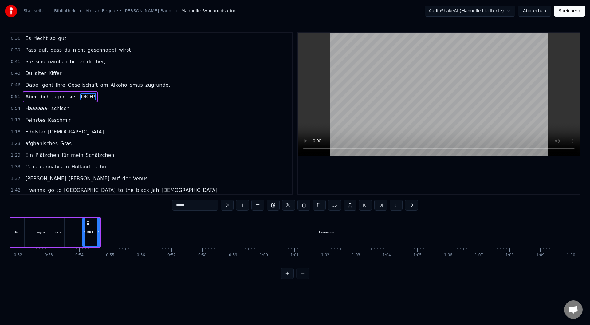
click at [71, 97] on span "sie -" at bounding box center [73, 96] width 11 height 7
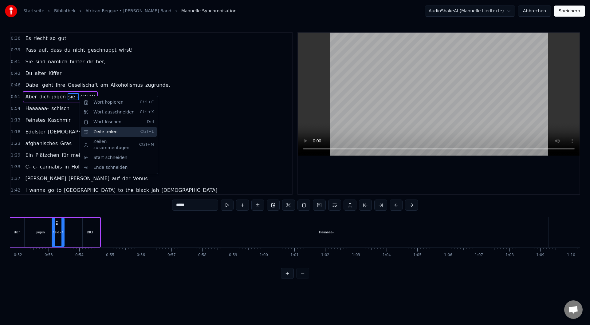
click at [113, 128] on div "Zeile teilen Ctrl+L" at bounding box center [119, 132] width 76 height 10
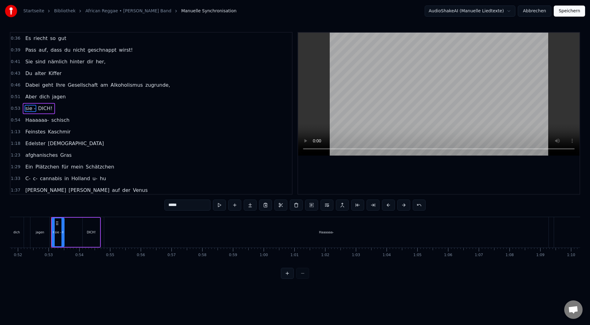
click at [55, 96] on span "jagen" at bounding box center [59, 96] width 15 height 7
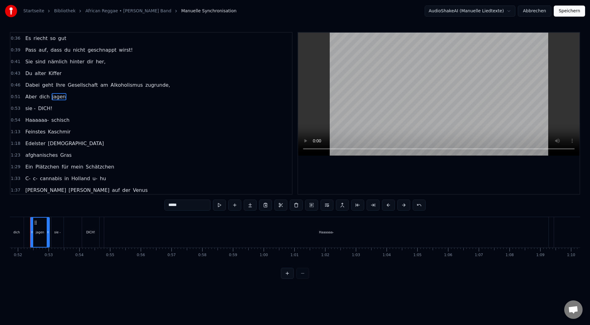
click at [54, 95] on span "jagen" at bounding box center [59, 96] width 15 height 7
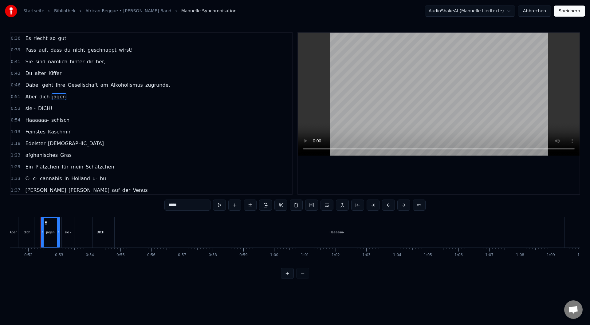
click at [56, 97] on span "jagen" at bounding box center [59, 96] width 15 height 7
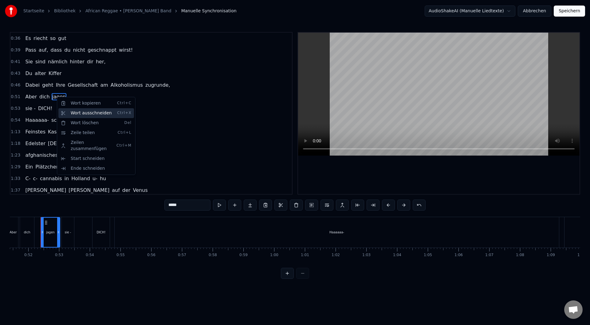
click at [98, 111] on div "Wort ausschneiden Ctrl+X" at bounding box center [96, 113] width 76 height 10
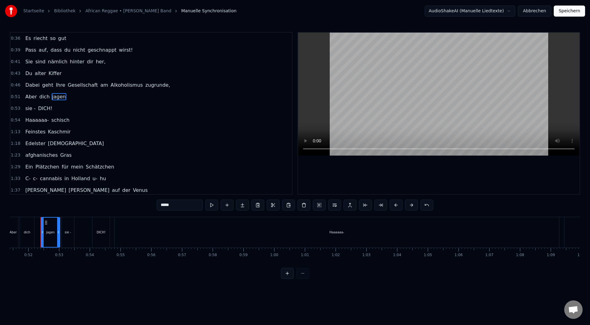
click at [39, 104] on div "0:36 Es riecht so gut 0:39 Pass auf, dass du nicht geschnappt wirst! 0:41 Sie s…" at bounding box center [151, 113] width 283 height 163
click at [41, 98] on span "dich" at bounding box center [45, 96] width 12 height 7
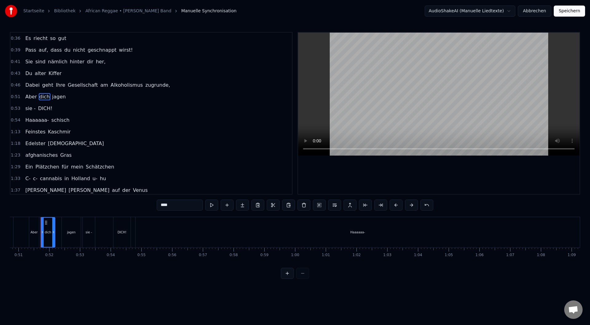
click at [25, 97] on span "Aber" at bounding box center [31, 96] width 13 height 7
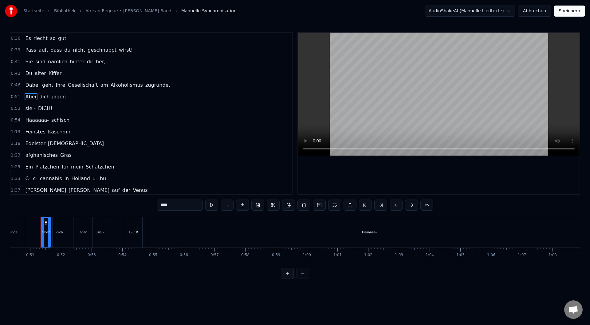
click at [55, 97] on span "jagen" at bounding box center [59, 96] width 15 height 7
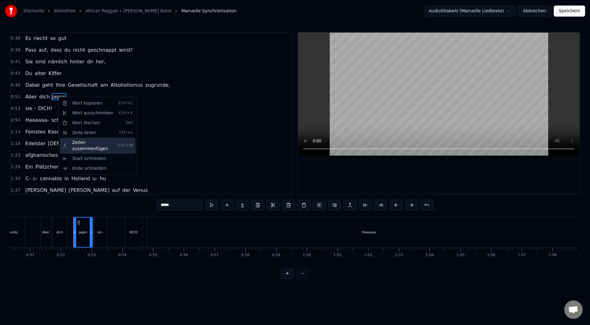
click at [93, 141] on div "Zeilen zusammenfügen Ctrl+M" at bounding box center [98, 146] width 76 height 16
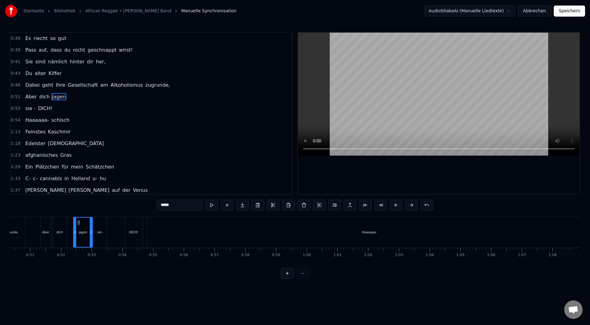
click at [40, 109] on span "DICH!" at bounding box center [46, 108] width 16 height 7
click at [46, 97] on span "dich" at bounding box center [45, 96] width 12 height 7
type input "****"
click at [46, 97] on span "dich" at bounding box center [45, 96] width 12 height 7
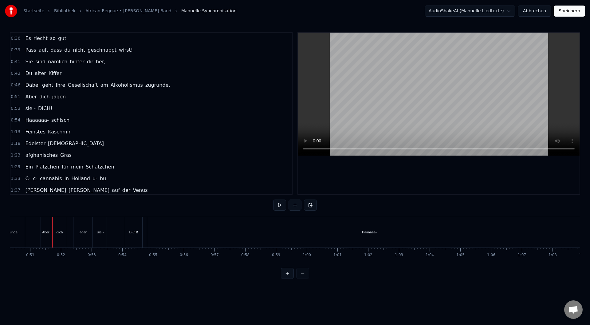
click at [43, 109] on span "DICH!" at bounding box center [46, 108] width 16 height 7
click at [52, 99] on span "jagen" at bounding box center [59, 96] width 15 height 7
type input "*****"
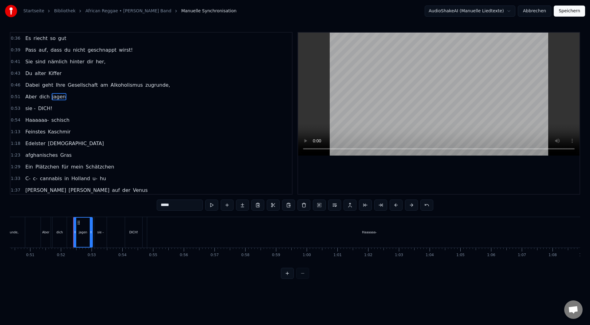
click at [53, 97] on span "jagen" at bounding box center [59, 96] width 15 height 7
click at [85, 236] on html "Startseite Bibliothek African Reggae • [PERSON_NAME] Band Manuelle Synchronisat…" at bounding box center [295, 144] width 590 height 289
click at [226, 206] on html "Startseite Bibliothek African Reggae • [PERSON_NAME] Band Manuelle Synchronisat…" at bounding box center [295, 144] width 590 height 289
click at [226, 206] on button at bounding box center [227, 205] width 13 height 11
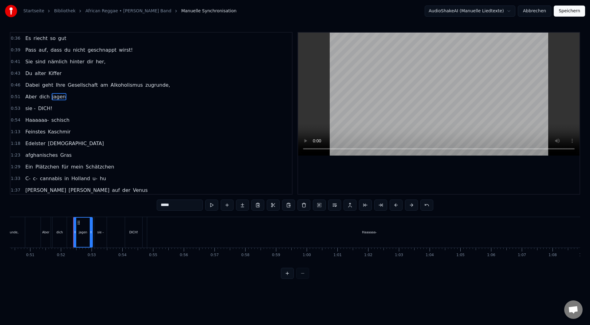
click at [226, 206] on button at bounding box center [227, 205] width 13 height 11
click at [90, 234] on icon at bounding box center [91, 232] width 2 height 5
click at [92, 238] on div at bounding box center [91, 232] width 2 height 29
click at [86, 239] on div "jagen" at bounding box center [83, 232] width 18 height 29
click at [86, 239] on div at bounding box center [86, 232] width 0 height 30
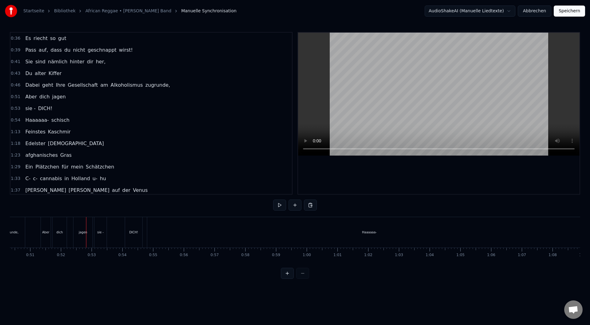
click at [89, 234] on div "jagen" at bounding box center [82, 232] width 19 height 30
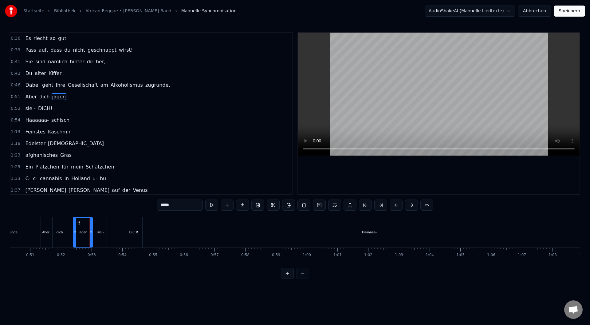
click at [179, 209] on input "*****" at bounding box center [180, 205] width 46 height 11
type input "*********"
click at [131, 208] on div "0:36 Es riecht so gut 0:39 Pass auf, dass du nicht geschnappt wirst! 0:41 Sie s…" at bounding box center [295, 155] width 571 height 247
click at [58, 107] on div "0:53 sie - DICH!" at bounding box center [151, 109] width 282 height 12
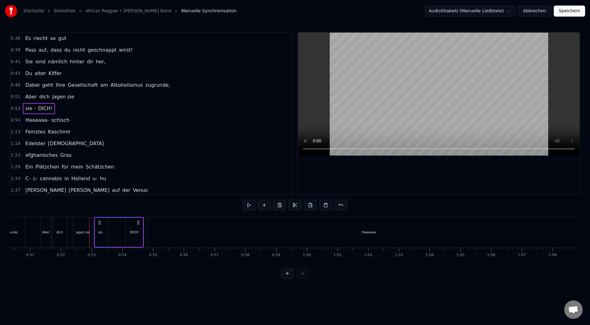
click at [40, 105] on span "DICH!" at bounding box center [46, 108] width 16 height 7
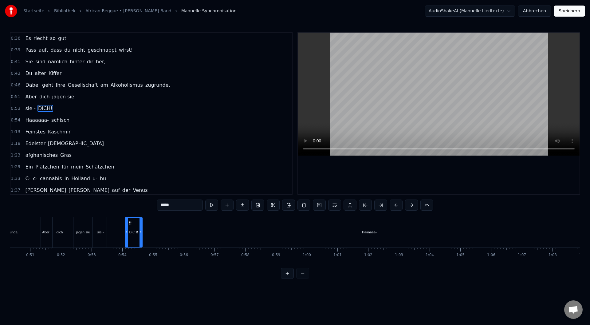
click at [38, 107] on span "DICH!" at bounding box center [46, 108] width 16 height 7
click at [30, 109] on span "sie -" at bounding box center [30, 108] width 11 height 7
type input "*****"
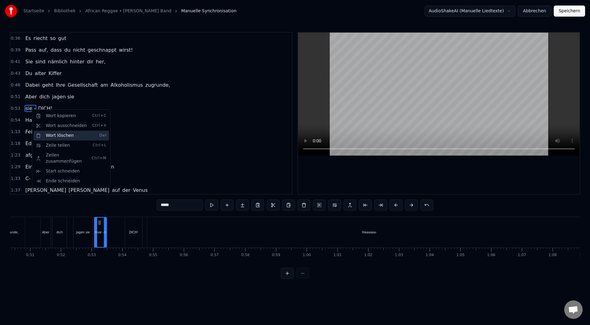
click at [60, 133] on div "Wort löschen Del" at bounding box center [72, 136] width 76 height 10
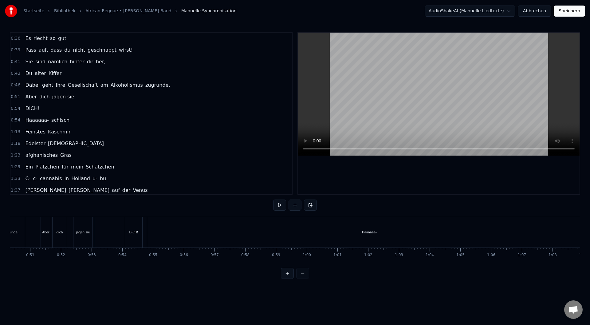
click at [129, 226] on div "DICH!" at bounding box center [133, 232] width 17 height 30
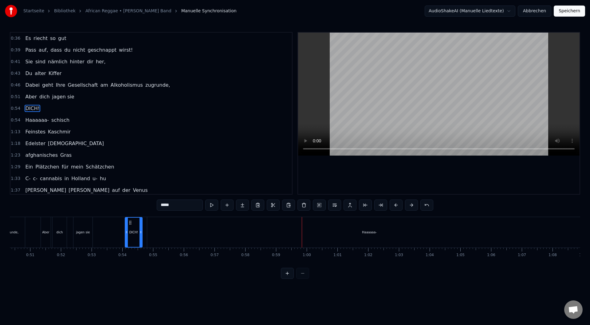
click at [369, 230] on div "Haaaaaa-" at bounding box center [369, 232] width 15 height 5
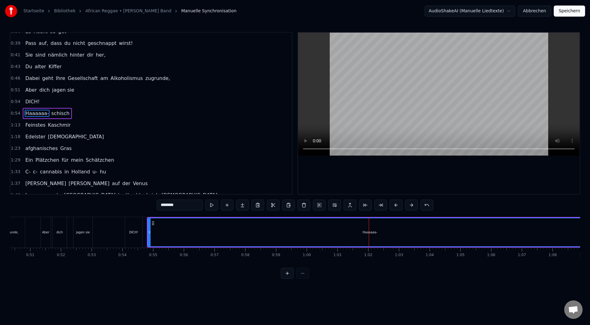
click at [151, 236] on div "Haaaaaa-" at bounding box center [370, 232] width 444 height 28
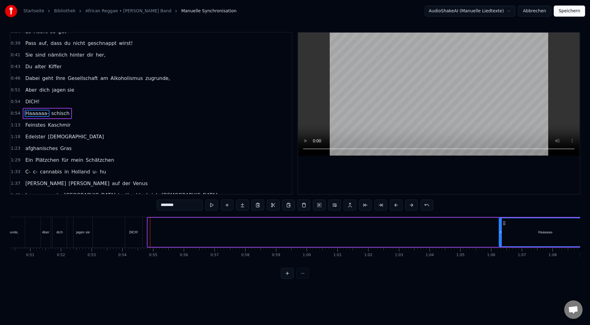
drag, startPoint x: 149, startPoint y: 233, endPoint x: 500, endPoint y: 230, distance: 351.1
click at [500, 230] on icon at bounding box center [501, 232] width 2 height 5
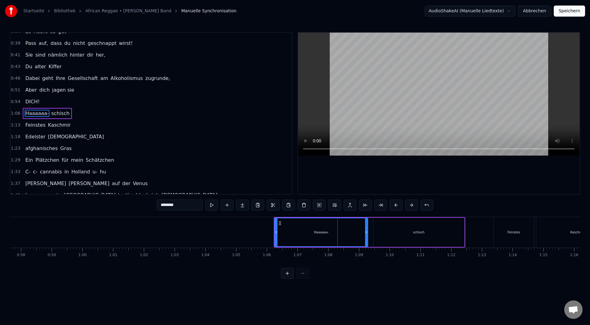
scroll to position [0, 1765]
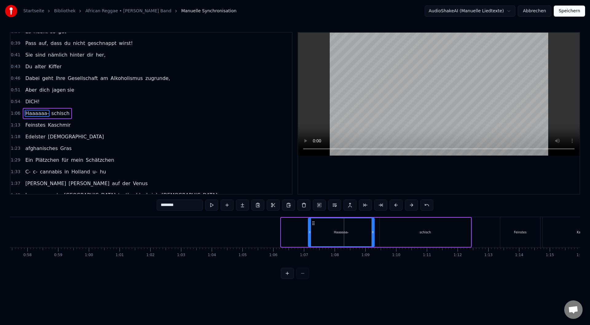
drag, startPoint x: 283, startPoint y: 232, endPoint x: 310, endPoint y: 232, distance: 27.1
click at [310, 232] on icon at bounding box center [310, 232] width 2 height 5
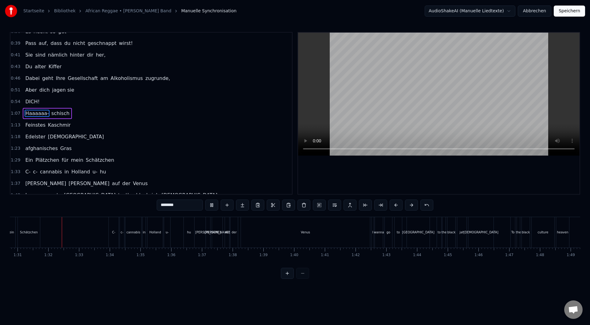
scroll to position [0, 2790]
click at [345, 235] on div "Venus" at bounding box center [304, 232] width 129 height 30
type input "*****"
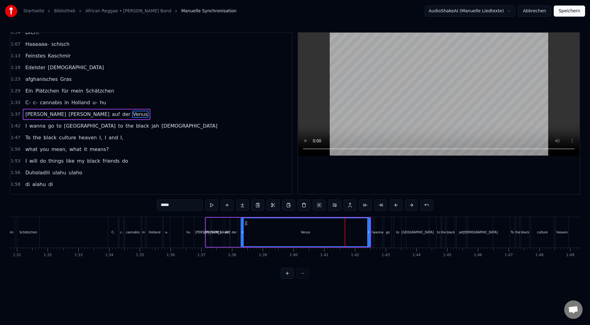
scroll to position [77, 0]
drag, startPoint x: 369, startPoint y: 233, endPoint x: 305, endPoint y: 240, distance: 64.9
click at [305, 240] on div at bounding box center [304, 232] width 2 height 28
click at [251, 231] on div "Venus" at bounding box center [273, 232] width 64 height 28
drag, startPoint x: 304, startPoint y: 243, endPoint x: 283, endPoint y: 246, distance: 20.7
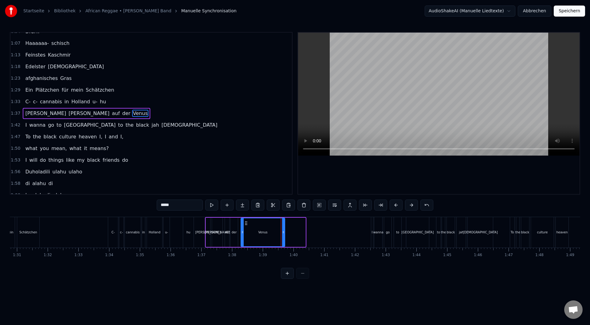
click at [283, 246] on div at bounding box center [283, 232] width 2 height 28
drag, startPoint x: 283, startPoint y: 244, endPoint x: 274, endPoint y: 245, distance: 9.6
click at [274, 245] on div at bounding box center [274, 232] width 2 height 28
click at [258, 239] on div "Venus" at bounding box center [258, 232] width 34 height 28
drag, startPoint x: 274, startPoint y: 244, endPoint x: 267, endPoint y: 244, distance: 6.2
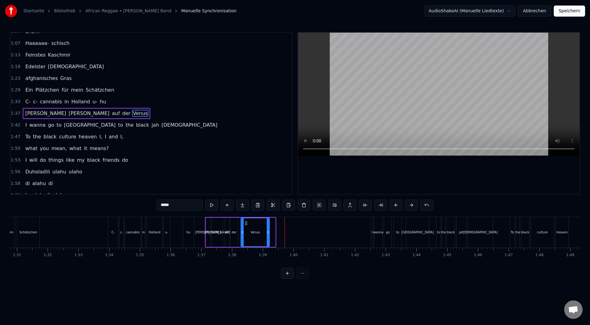
click at [267, 244] on div at bounding box center [268, 232] width 2 height 28
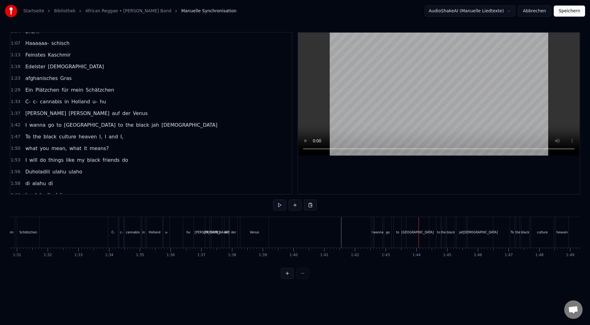
click at [372, 243] on div "I" at bounding box center [372, 232] width 2 height 30
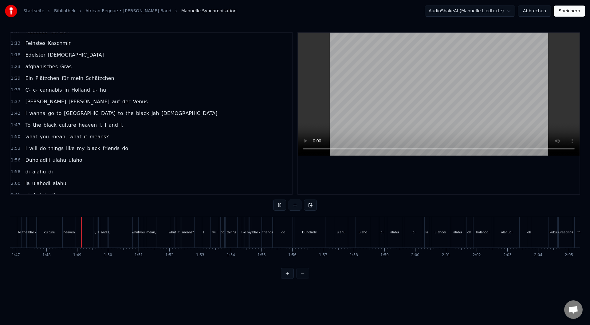
scroll to position [0, 3305]
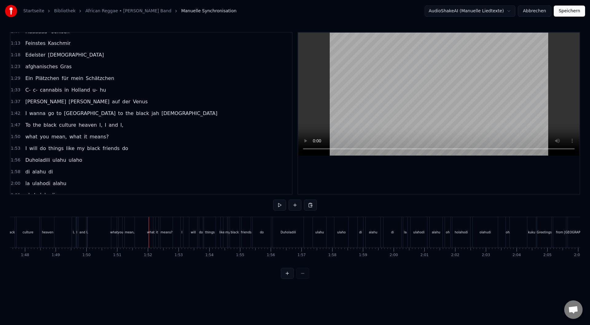
click at [58, 221] on div "To the black culture heaven I, I and I," at bounding box center [41, 232] width 93 height 30
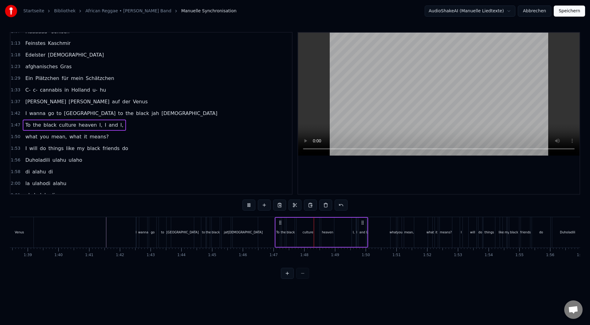
scroll to position [0, 2942]
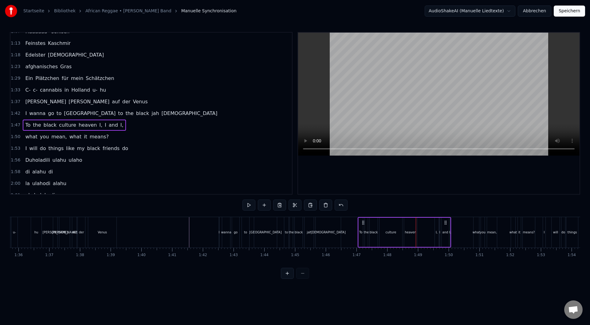
click at [333, 225] on div "[DEMOGRAPHIC_DATA]" at bounding box center [328, 232] width 25 height 30
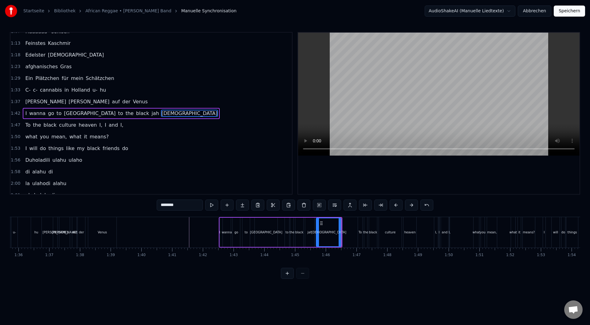
click at [389, 242] on div "culture" at bounding box center [390, 232] width 23 height 30
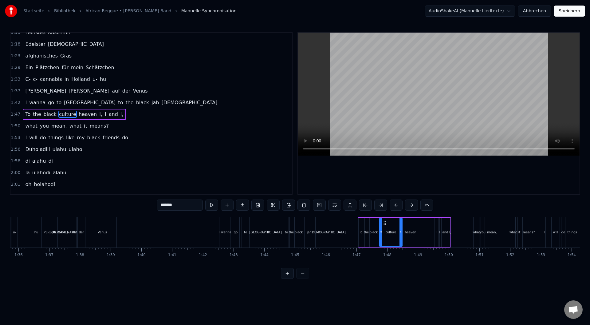
scroll to position [100, 0]
click at [411, 241] on div "heaven" at bounding box center [410, 232] width 13 height 29
type input "******"
click at [425, 241] on div "To the black culture heaven I, I and I," at bounding box center [404, 232] width 93 height 30
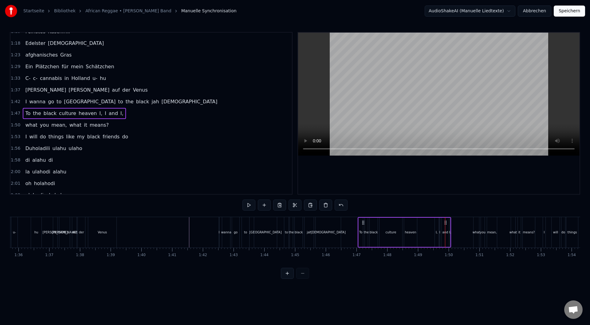
click at [99, 114] on span "I," at bounding box center [101, 113] width 4 height 7
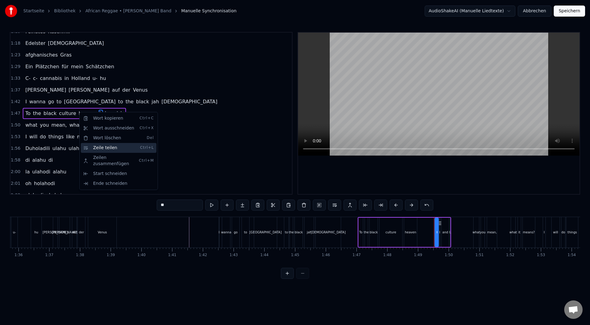
click at [116, 146] on div "Zeile teilen Ctrl+L" at bounding box center [119, 148] width 76 height 10
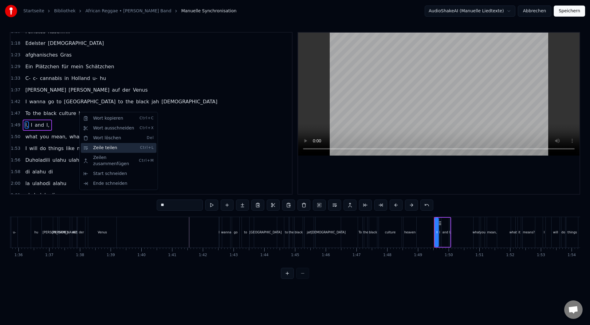
scroll to position [112, 0]
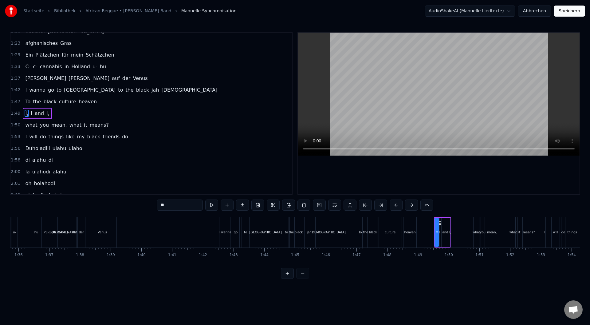
click at [81, 100] on span "heaven" at bounding box center [87, 101] width 19 height 7
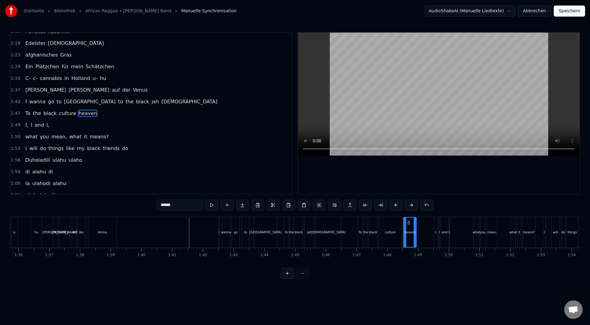
click at [125, 100] on span "the" at bounding box center [129, 101] width 9 height 7
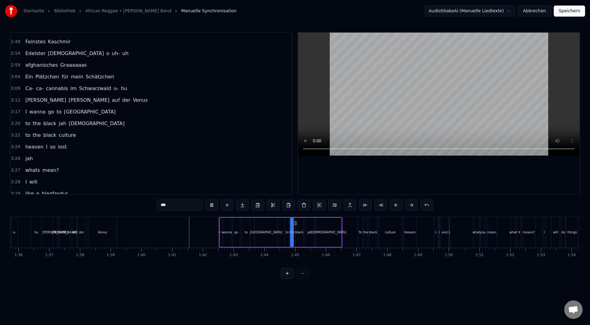
scroll to position [371, 0]
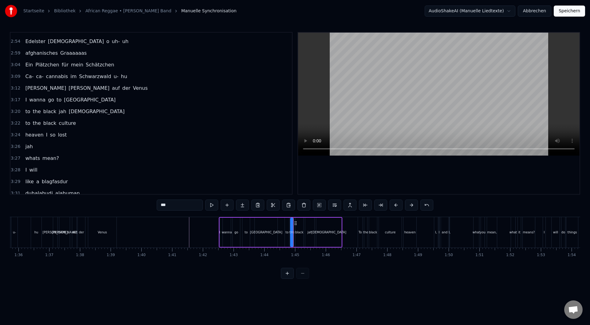
click at [329, 230] on div "[DEMOGRAPHIC_DATA]" at bounding box center [328, 232] width 35 height 5
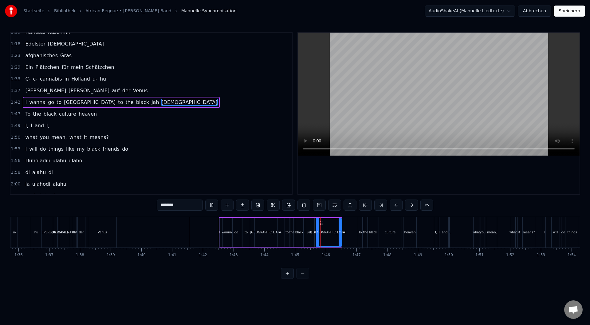
scroll to position [89, 0]
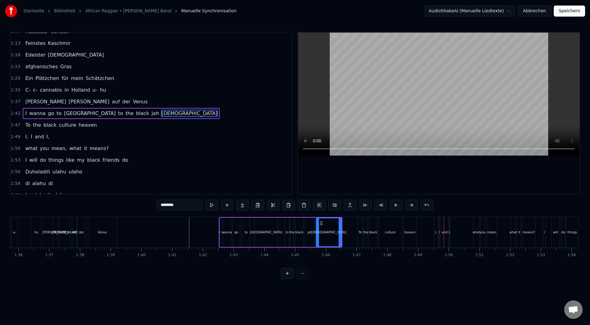
click at [85, 126] on span "heaven" at bounding box center [87, 124] width 19 height 7
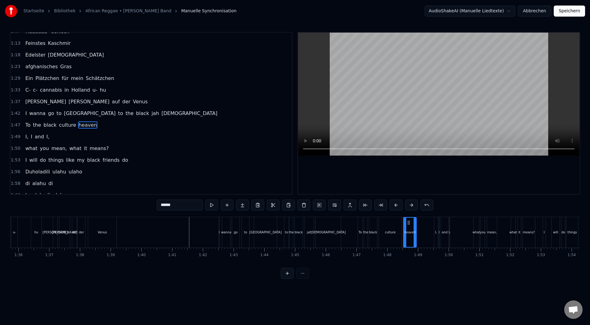
scroll to position [100, 0]
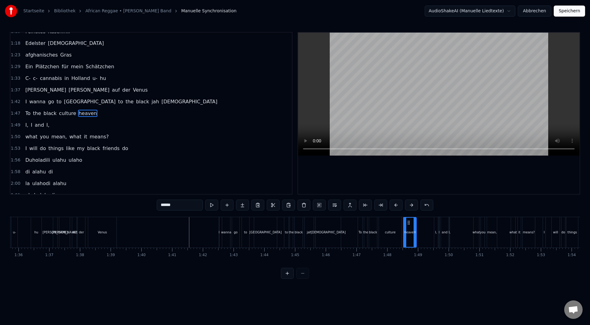
click at [409, 232] on div "heaven" at bounding box center [409, 232] width 11 height 5
click at [187, 204] on input "******" at bounding box center [180, 205] width 46 height 11
click at [35, 126] on span "and" at bounding box center [39, 124] width 10 height 7
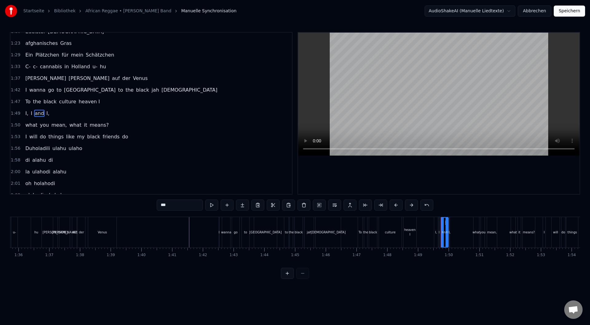
click at [26, 114] on span "I," at bounding box center [27, 113] width 4 height 7
type input "**"
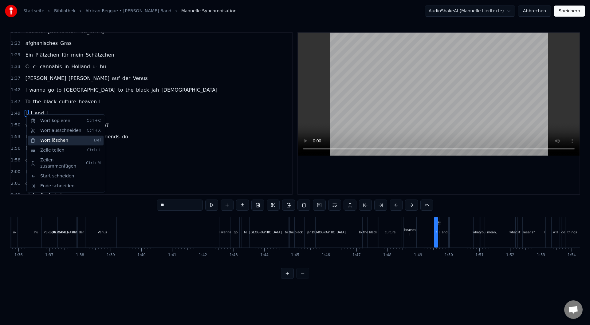
click at [43, 138] on div "Wort löschen Del" at bounding box center [66, 141] width 76 height 10
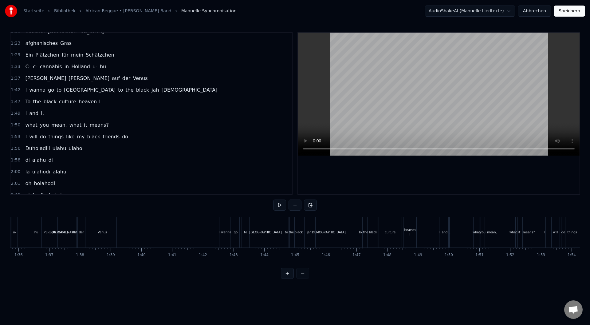
click at [408, 227] on div "heaven I" at bounding box center [410, 232] width 13 height 30
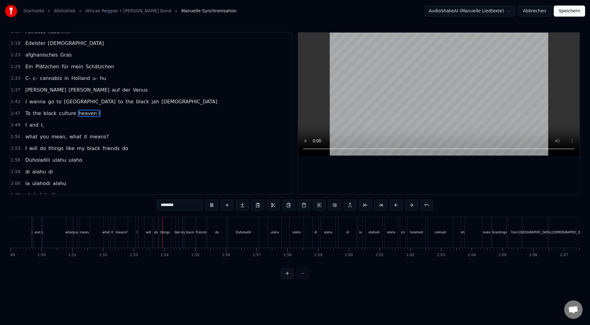
scroll to position [0, 3455]
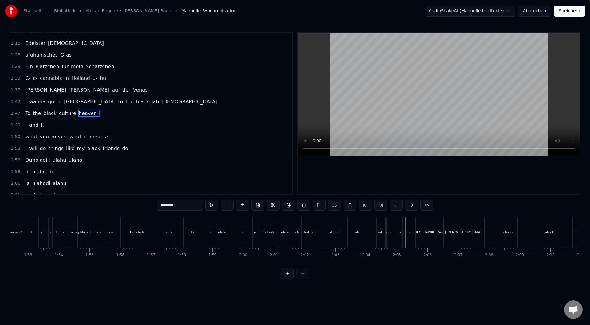
click at [306, 242] on div "holahodi" at bounding box center [311, 232] width 18 height 30
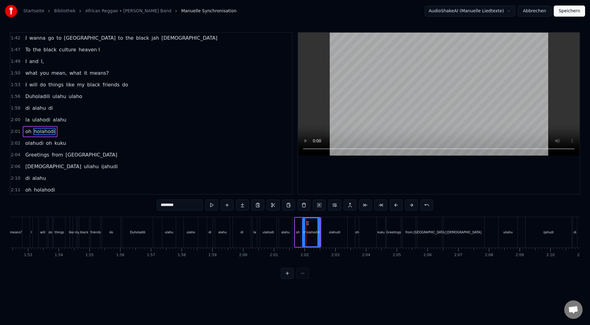
scroll to position [182, 0]
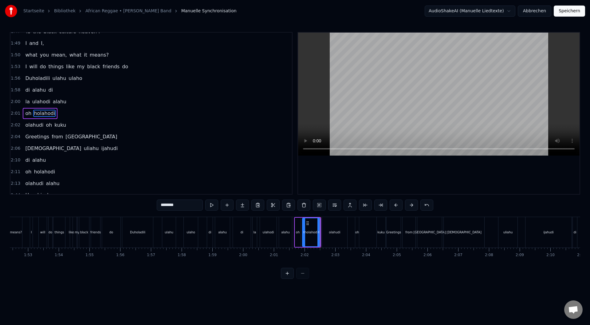
click at [335, 236] on div "olahudi" at bounding box center [334, 232] width 25 height 30
type input "*******"
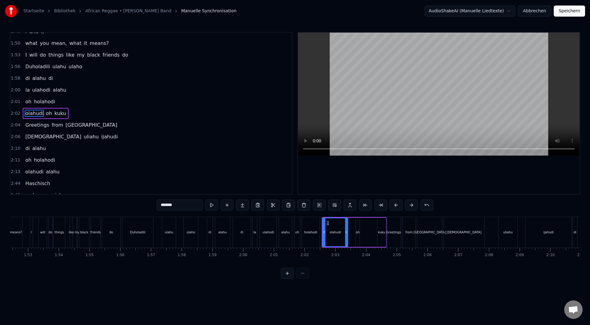
click at [351, 238] on div "olahudi oh kuku" at bounding box center [354, 232] width 65 height 30
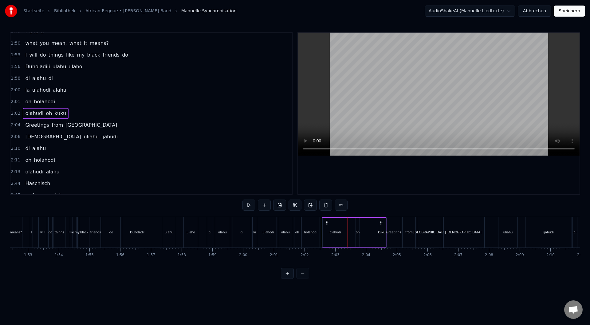
click at [357, 239] on div "oh" at bounding box center [358, 232] width 4 height 29
drag, startPoint x: 357, startPoint y: 239, endPoint x: 352, endPoint y: 240, distance: 4.7
click at [352, 240] on div at bounding box center [353, 232] width 2 height 28
click at [380, 240] on div "kuku" at bounding box center [381, 232] width 9 height 29
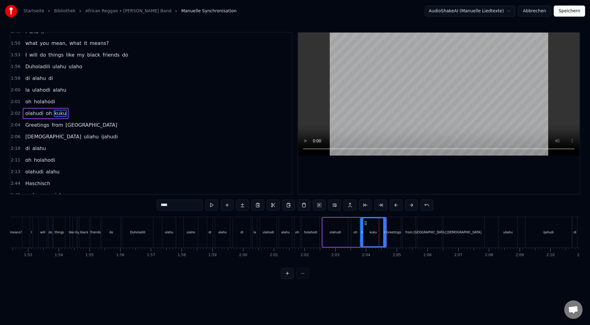
drag, startPoint x: 380, startPoint y: 240, endPoint x: 363, endPoint y: 243, distance: 17.1
click at [363, 243] on div at bounding box center [362, 232] width 2 height 28
drag, startPoint x: 385, startPoint y: 240, endPoint x: 374, endPoint y: 244, distance: 12.2
click at [374, 244] on div at bounding box center [373, 232] width 2 height 28
click at [345, 235] on div "olahudi" at bounding box center [335, 232] width 25 height 29
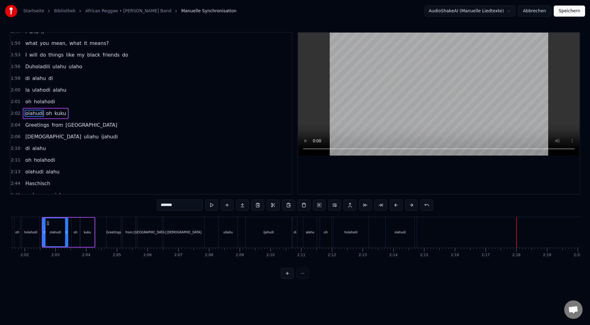
scroll to position [0, 3723]
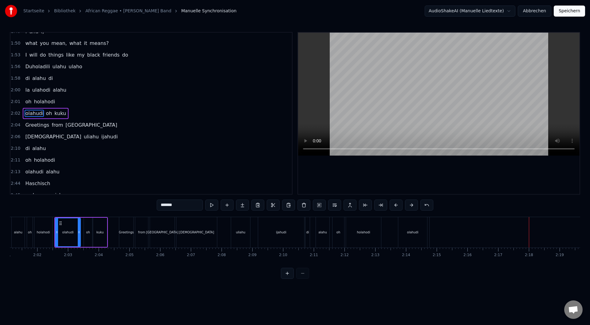
click at [193, 229] on div "[DEMOGRAPHIC_DATA]" at bounding box center [196, 232] width 41 height 30
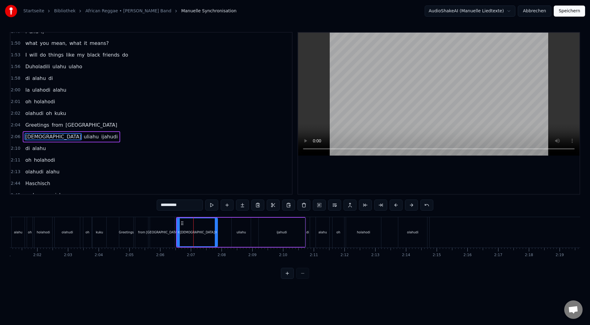
scroll to position [217, 0]
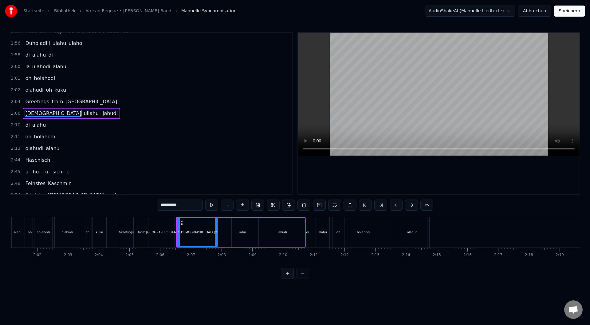
click at [231, 234] on div "uliahu" at bounding box center [241, 232] width 20 height 29
type input "******"
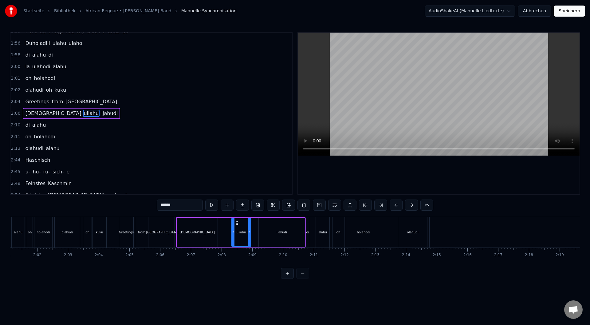
click at [237, 236] on div "uliahu" at bounding box center [241, 232] width 18 height 28
drag, startPoint x: 234, startPoint y: 244, endPoint x: 225, endPoint y: 247, distance: 8.9
click at [225, 247] on div "Briolahudi [PERSON_NAME]" at bounding box center [241, 232] width 130 height 30
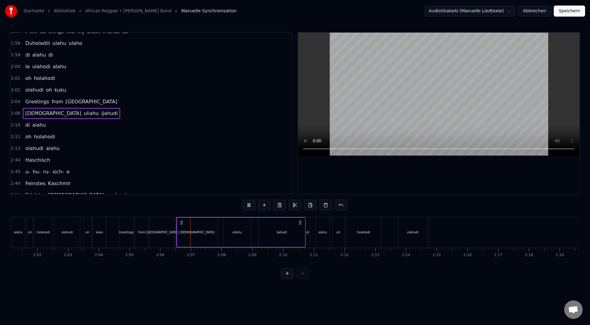
click at [236, 235] on div "uliahu" at bounding box center [236, 232] width 27 height 29
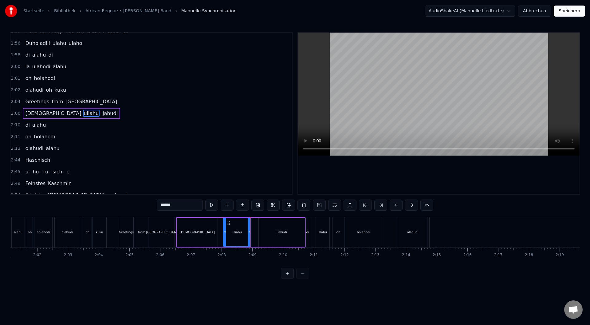
click at [279, 235] on div "ijahudi" at bounding box center [282, 232] width 46 height 29
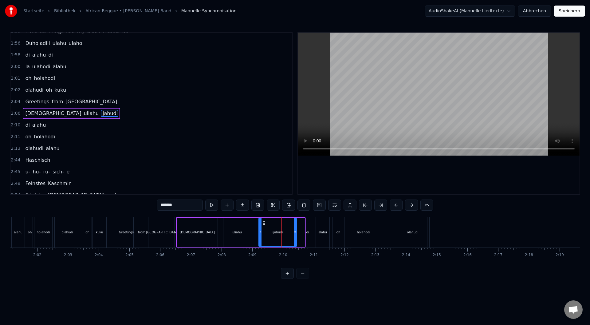
drag, startPoint x: 303, startPoint y: 243, endPoint x: 294, endPoint y: 247, distance: 9.4
click at [295, 246] on div at bounding box center [295, 232] width 2 height 28
click at [308, 240] on div "di" at bounding box center [308, 232] width 4 height 30
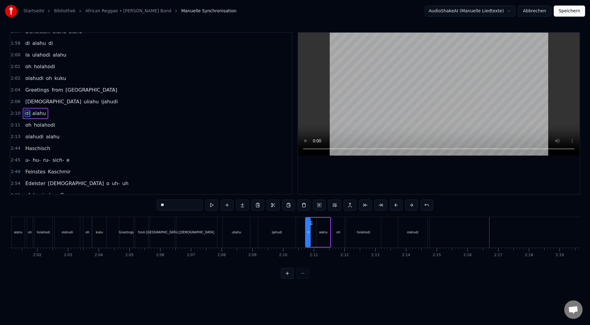
drag, startPoint x: 412, startPoint y: 239, endPoint x: 403, endPoint y: 242, distance: 9.5
click at [403, 242] on div "olahudi" at bounding box center [412, 232] width 29 height 30
type input "*******"
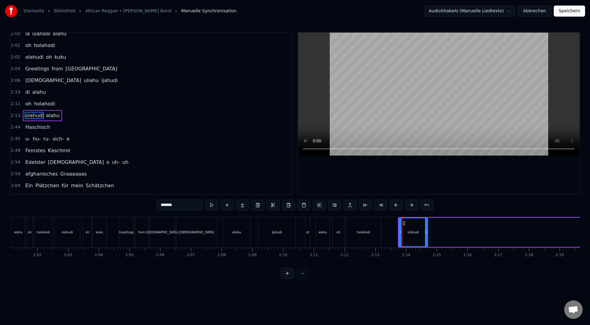
scroll to position [252, 0]
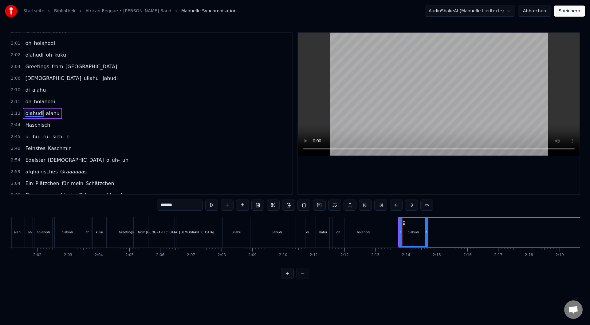
click at [412, 239] on div "olahudi" at bounding box center [413, 232] width 28 height 28
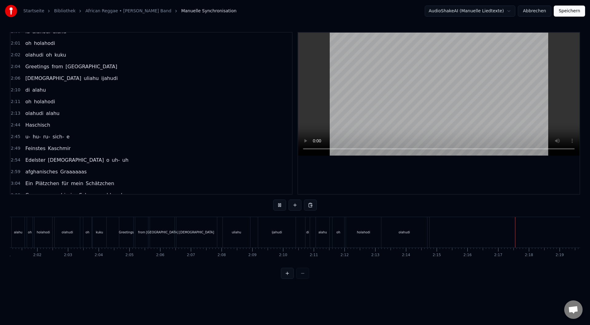
click at [326, 224] on div "alahu" at bounding box center [323, 232] width 14 height 30
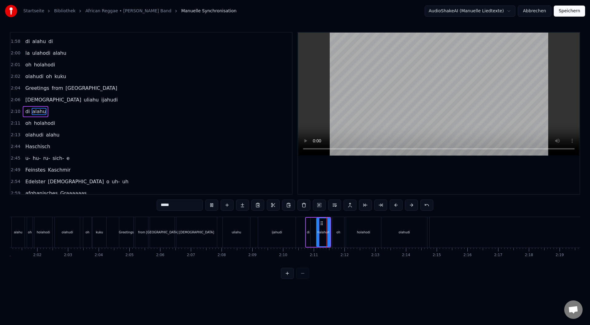
scroll to position [229, 0]
click at [336, 235] on div "oh" at bounding box center [339, 232] width 12 height 30
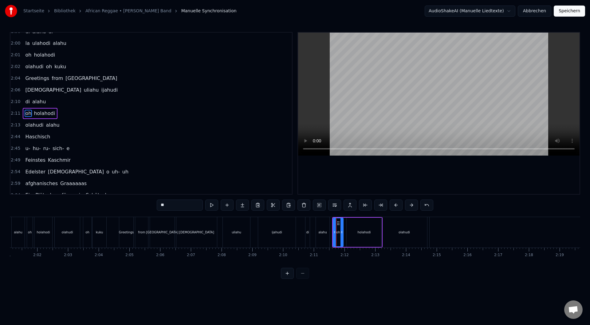
click at [341, 234] on icon at bounding box center [342, 232] width 2 height 5
click at [376, 236] on div "holahodi" at bounding box center [364, 232] width 35 height 29
drag, startPoint x: 380, startPoint y: 233, endPoint x: 367, endPoint y: 239, distance: 14.6
click at [367, 239] on div at bounding box center [367, 232] width 2 height 28
drag, startPoint x: 414, startPoint y: 233, endPoint x: 404, endPoint y: 234, distance: 9.6
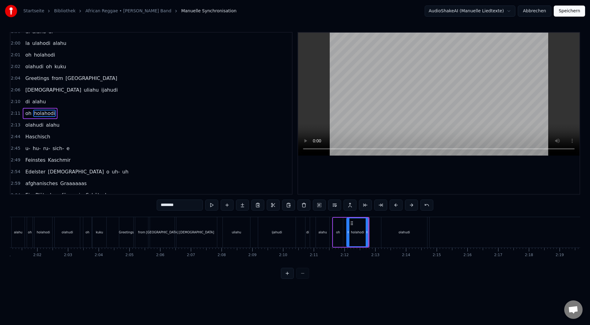
click at [404, 234] on div "olahudi" at bounding box center [404, 232] width 46 height 30
type input "*******"
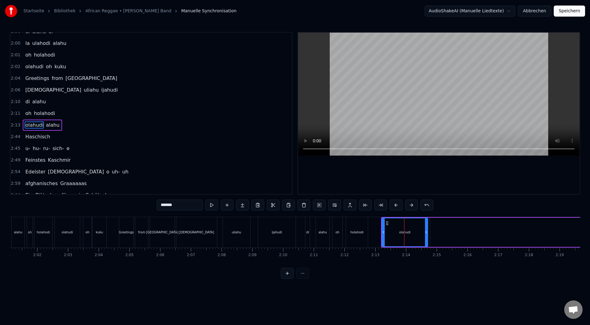
scroll to position [252, 0]
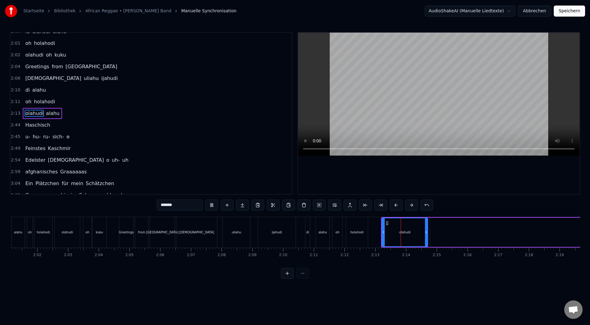
drag, startPoint x: 411, startPoint y: 235, endPoint x: 393, endPoint y: 237, distance: 17.6
click at [394, 237] on div "olahudi" at bounding box center [404, 232] width 45 height 28
drag, startPoint x: 385, startPoint y: 239, endPoint x: 367, endPoint y: 242, distance: 18.1
click at [368, 242] on div at bounding box center [369, 232] width 2 height 28
drag, startPoint x: 426, startPoint y: 236, endPoint x: 412, endPoint y: 240, distance: 15.0
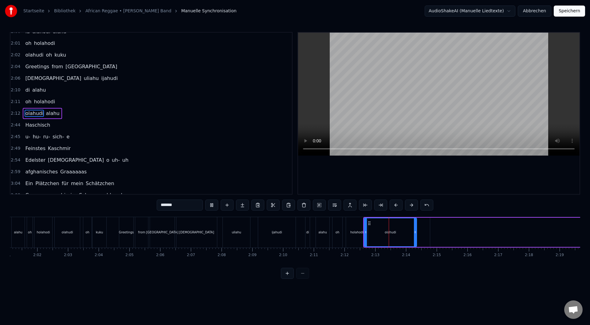
click at [414, 240] on div at bounding box center [415, 232] width 2 height 28
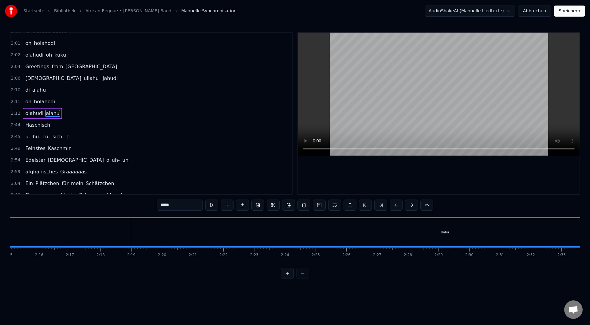
scroll to position [0, 4242]
click at [398, 235] on div "alahu" at bounding box center [354, 232] width 885 height 28
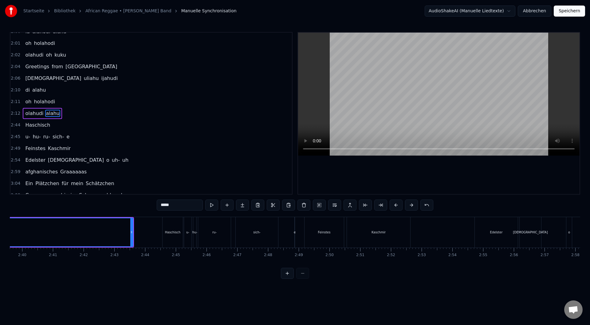
scroll to position [0, 4836]
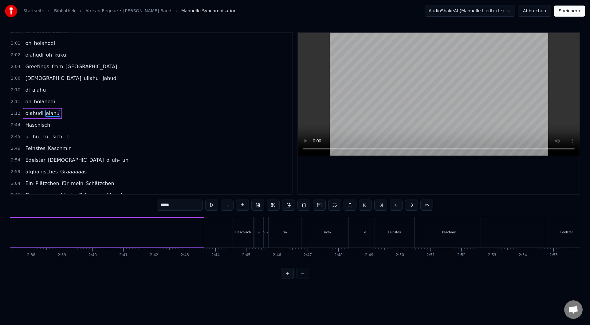
drag, startPoint x: 202, startPoint y: 233, endPoint x: 6, endPoint y: 249, distance: 196.5
click at [0, 247] on div "Startseite Bibliothek African Reggae • [PERSON_NAME] Band Manuelle Synchronisat…" at bounding box center [295, 139] width 590 height 279
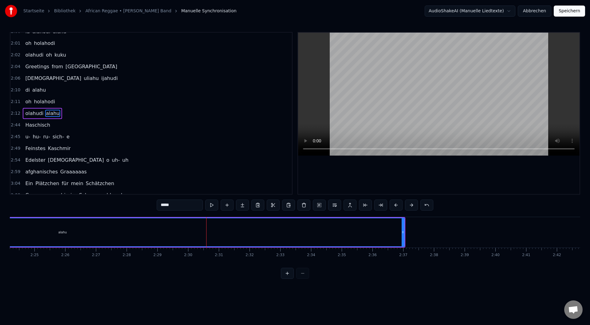
scroll to position [0, 4407]
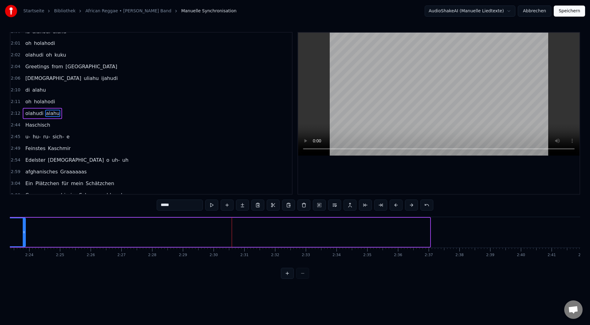
drag, startPoint x: 428, startPoint y: 232, endPoint x: 0, endPoint y: 257, distance: 428.6
click at [0, 256] on div "Startseite Bibliothek African Reggae • [PERSON_NAME] Band Manuelle Synchronisat…" at bounding box center [295, 139] width 590 height 279
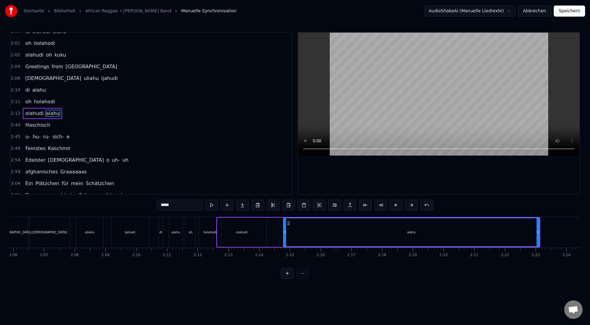
scroll to position [0, 3927]
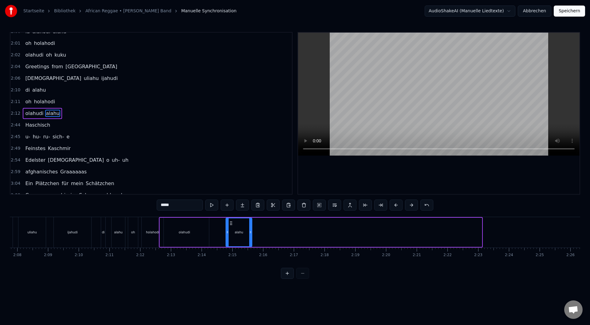
drag, startPoint x: 481, startPoint y: 231, endPoint x: 227, endPoint y: 253, distance: 254.5
click at [239, 253] on div "Es riecht so gut Pass auf, dass du nicht geschnappt wirst! Sie sind nämlich hin…" at bounding box center [295, 240] width 571 height 46
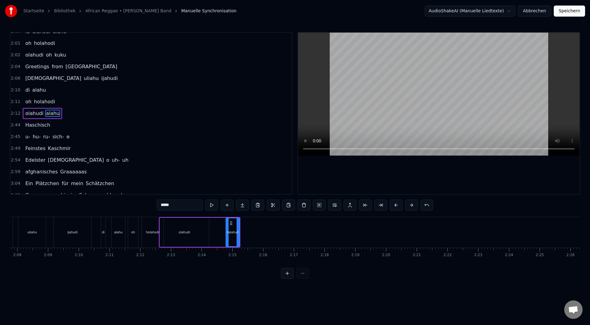
click at [80, 231] on div "ijahudi" at bounding box center [73, 232] width 38 height 30
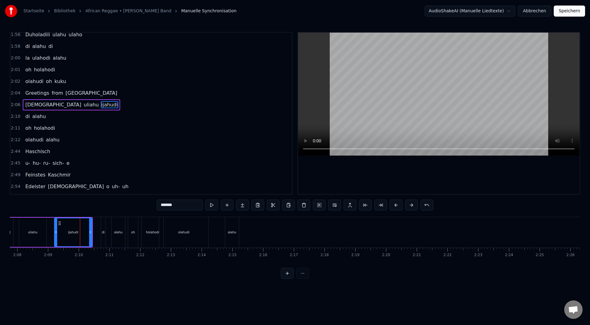
scroll to position [217, 0]
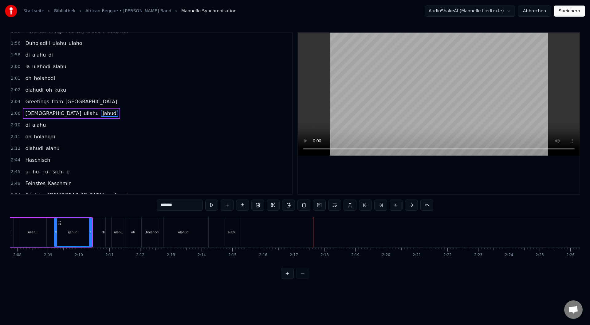
click at [153, 234] on div "holahodi" at bounding box center [152, 232] width 13 height 5
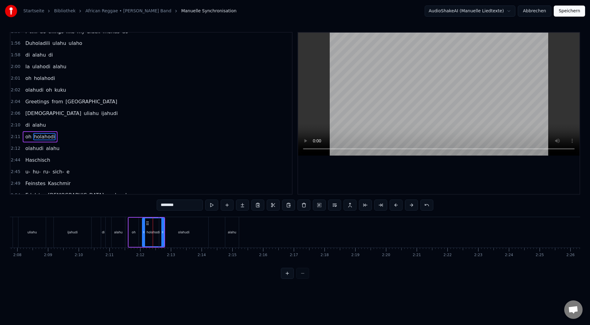
scroll to position [240, 0]
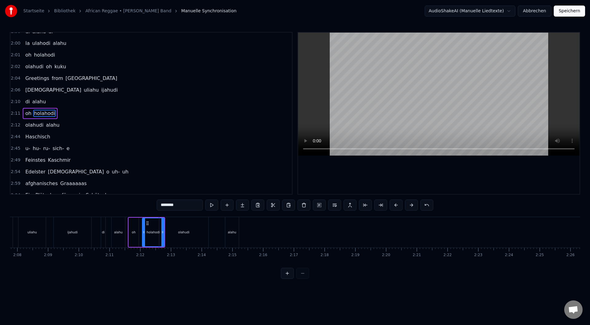
click at [74, 221] on div "ijahudi" at bounding box center [73, 232] width 38 height 30
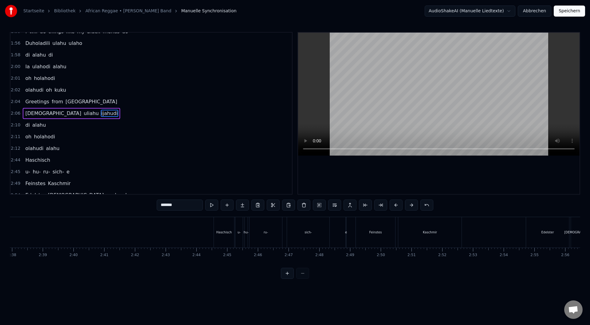
scroll to position [0, 4804]
click at [279, 228] on div "Haschisch" at bounding box center [275, 232] width 20 height 30
type input "*********"
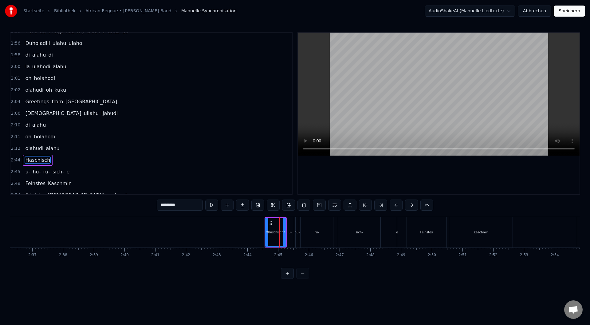
scroll to position [264, 0]
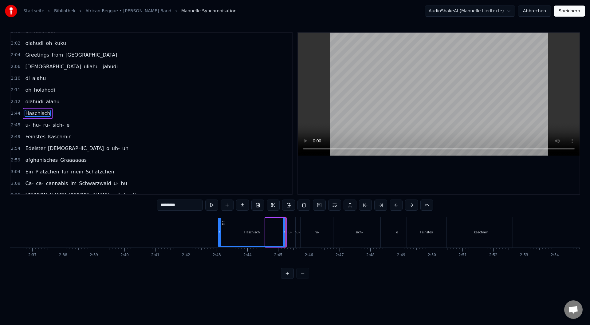
drag, startPoint x: 267, startPoint y: 231, endPoint x: 220, endPoint y: 239, distance: 48.0
click at [220, 239] on div at bounding box center [220, 232] width 2 height 28
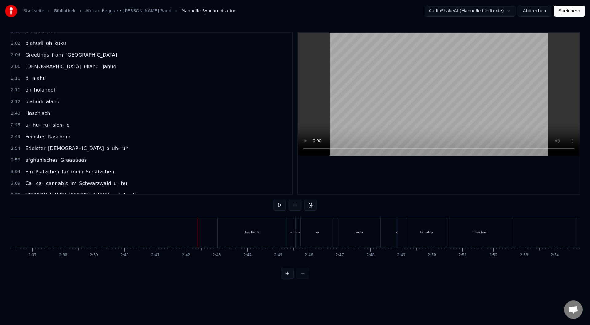
click at [237, 234] on div "Haschisch" at bounding box center [252, 232] width 68 height 30
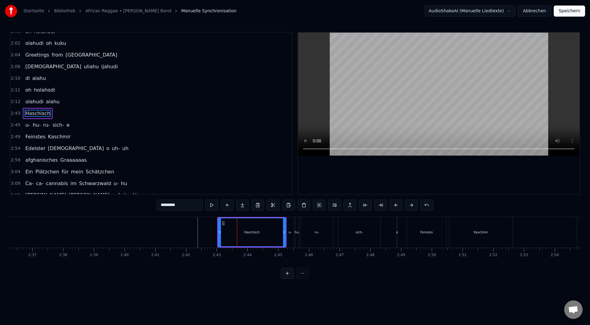
click at [218, 234] on div "Haschisch" at bounding box center [251, 232] width 69 height 30
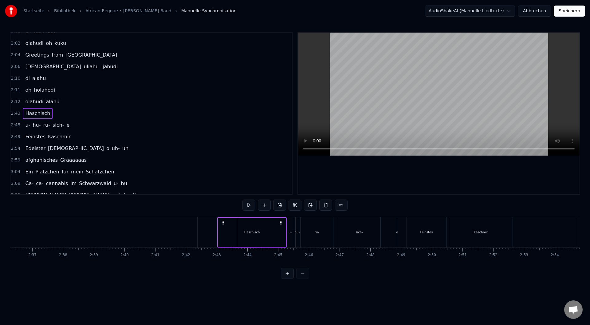
click at [227, 235] on div "Haschisch" at bounding box center [252, 232] width 68 height 29
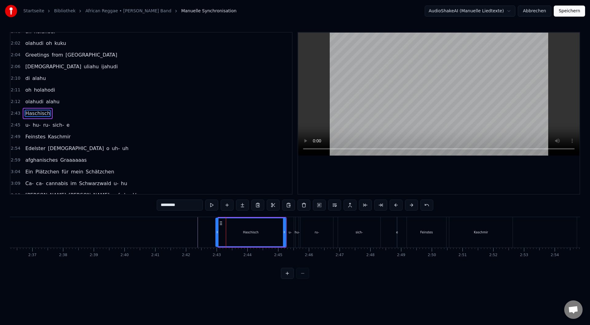
drag, startPoint x: 219, startPoint y: 232, endPoint x: 215, endPoint y: 234, distance: 3.9
click at [216, 234] on icon at bounding box center [217, 232] width 2 height 5
click at [319, 232] on div "ru-" at bounding box center [317, 232] width 33 height 30
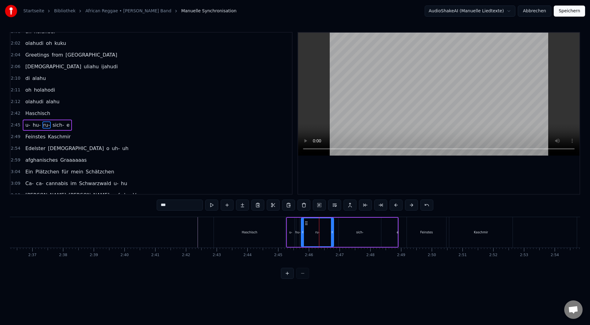
scroll to position [275, 0]
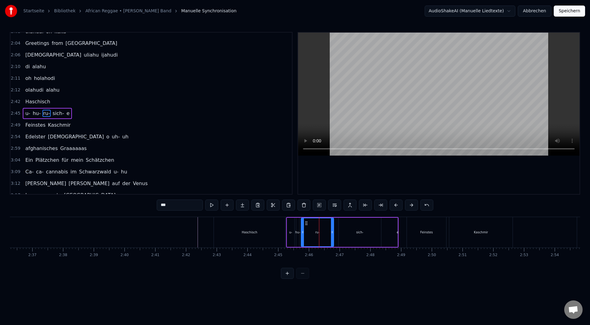
click at [55, 113] on span "sich-" at bounding box center [58, 113] width 13 height 7
click at [44, 113] on span "ru-" at bounding box center [46, 113] width 8 height 7
type input "***"
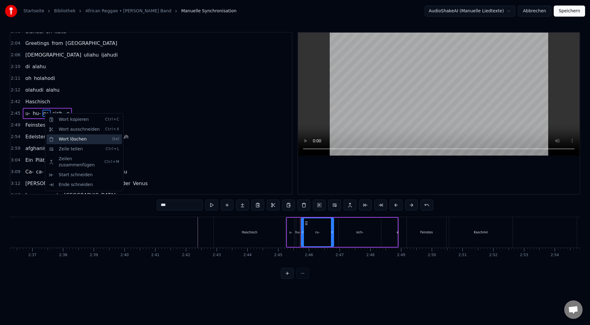
click at [63, 137] on div "Wort löschen Del" at bounding box center [84, 139] width 76 height 10
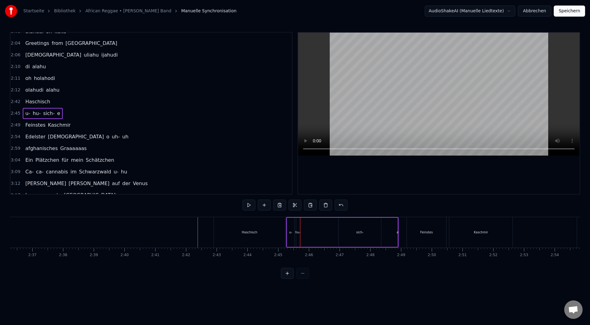
click at [47, 112] on span "sich-" at bounding box center [48, 113] width 13 height 7
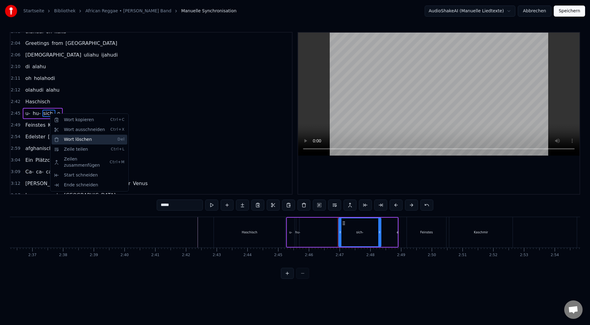
click at [61, 136] on div "Wort löschen Del" at bounding box center [90, 140] width 76 height 10
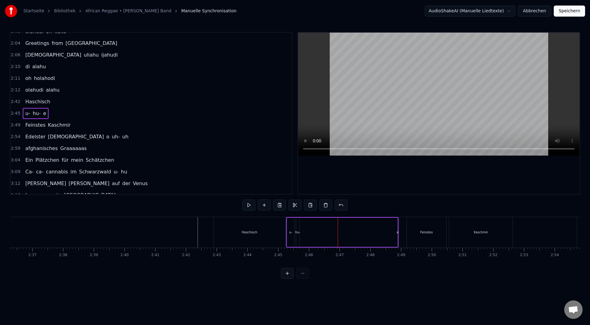
click at [316, 239] on div "u- hu- e" at bounding box center [342, 232] width 113 height 30
click at [257, 237] on div "Haschisch" at bounding box center [249, 232] width 71 height 30
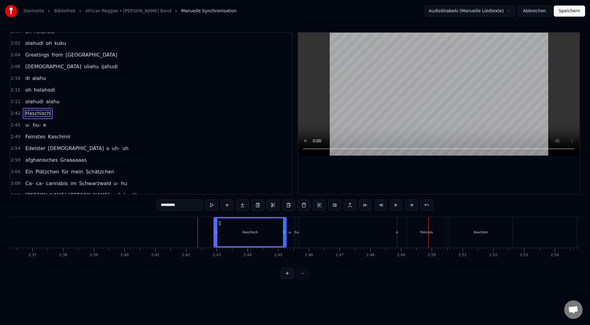
click at [32, 125] on span "hu-" at bounding box center [36, 124] width 9 height 7
type input "***"
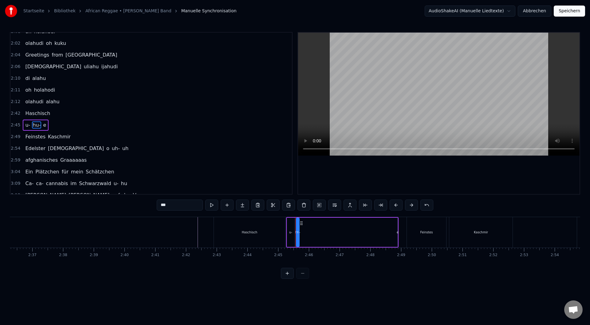
scroll to position [275, 0]
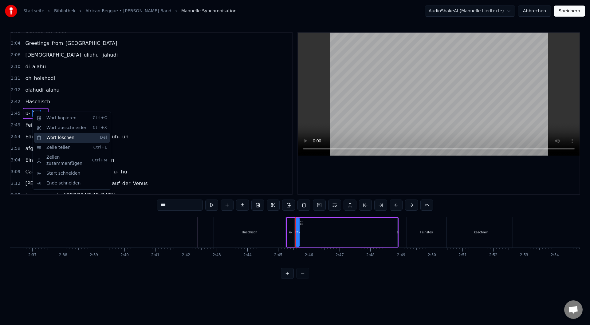
click at [60, 139] on div "Wort löschen Del" at bounding box center [72, 138] width 76 height 10
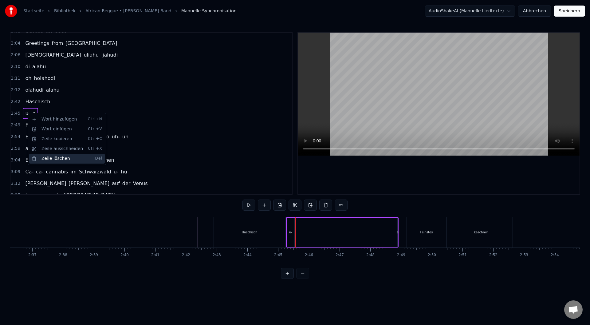
click at [45, 156] on div "Zeile löschen Del" at bounding box center [67, 159] width 76 height 10
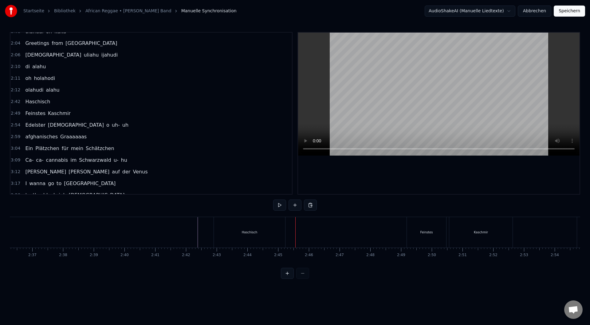
click at [267, 238] on div "Haschisch" at bounding box center [249, 232] width 71 height 30
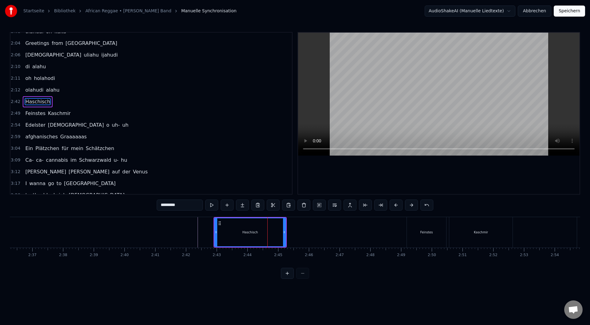
scroll to position [264, 0]
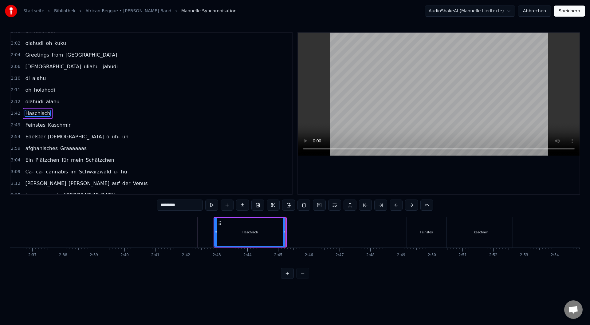
click at [260, 236] on div "Haschisch" at bounding box center [250, 232] width 71 height 28
drag, startPoint x: 285, startPoint y: 243, endPoint x: 386, endPoint y: 242, distance: 101.8
click at [386, 242] on div at bounding box center [384, 232] width 2 height 28
click at [344, 232] on div "Haschisch" at bounding box center [301, 232] width 173 height 28
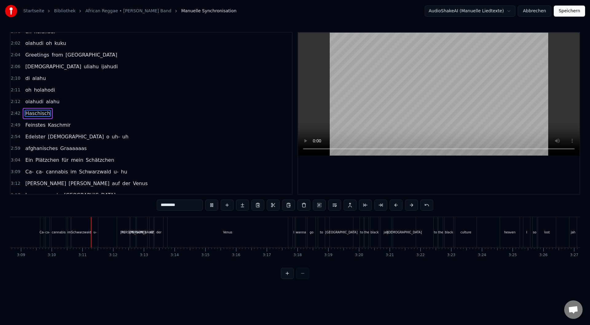
scroll to position [0, 5828]
click at [258, 231] on div "Venus" at bounding box center [198, 232] width 121 height 30
type input "*****"
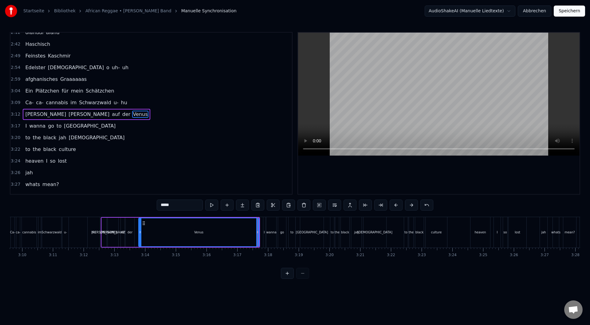
scroll to position [334, 0]
drag, startPoint x: 258, startPoint y: 232, endPoint x: 172, endPoint y: 250, distance: 88.4
click at [172, 250] on div "Es riecht so gut Pass auf, dass du nicht geschnappt wirst! Sie sind nämlich hin…" at bounding box center [295, 240] width 571 height 46
click at [163, 232] on div "Venus" at bounding box center [155, 232] width 33 height 28
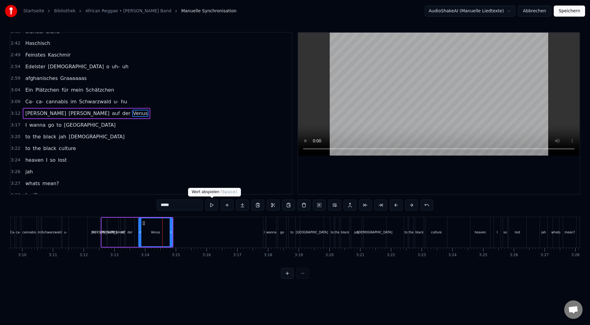
click at [213, 201] on button at bounding box center [211, 205] width 13 height 11
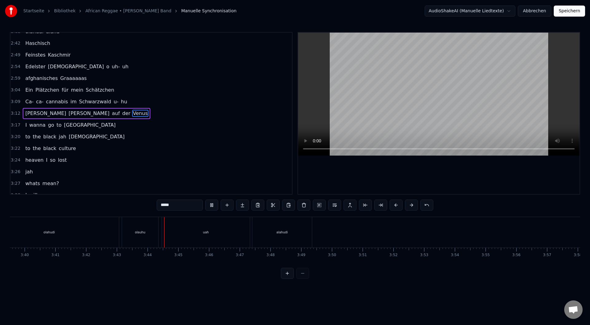
scroll to position [0, 6855]
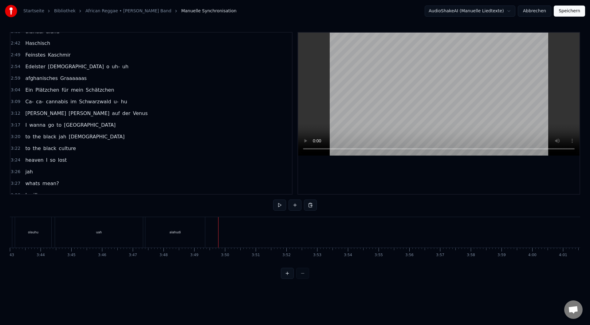
click at [183, 237] on div "alahudi" at bounding box center [175, 232] width 60 height 30
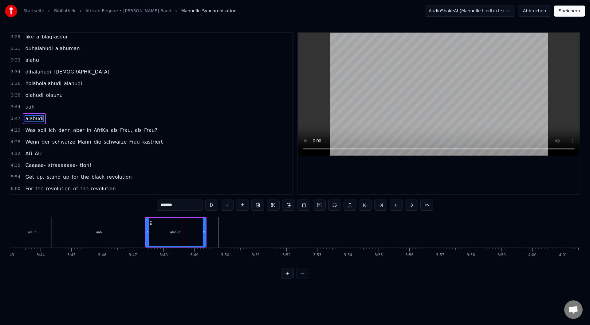
scroll to position [509, 0]
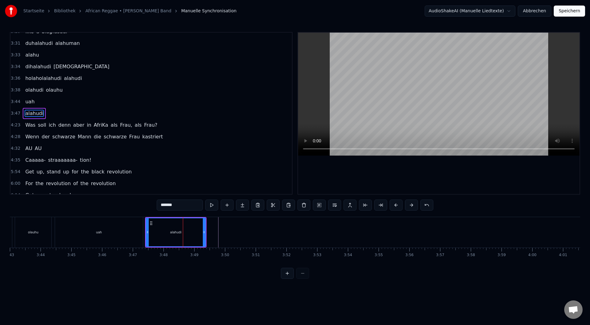
click at [28, 110] on span "alahudi" at bounding box center [34, 113] width 19 height 7
click at [28, 111] on span "alahudi" at bounding box center [34, 113] width 19 height 7
drag, startPoint x: 181, startPoint y: 204, endPoint x: 129, endPoint y: 214, distance: 53.3
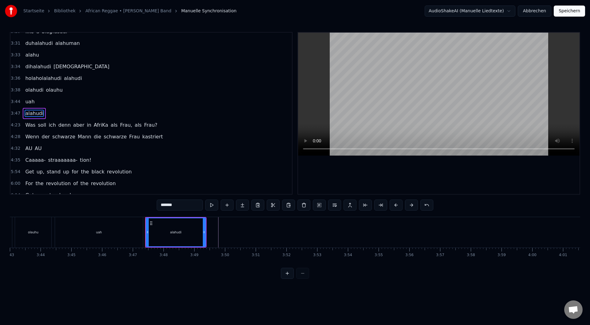
click at [129, 214] on div "0:36 Es riecht so gut 0:39 Pass auf, dass du nicht geschnappt wirst! 0:41 Sie s…" at bounding box center [295, 155] width 571 height 247
type input "*******"
click at [168, 237] on div "ahahaha" at bounding box center [175, 232] width 59 height 28
drag, startPoint x: 204, startPoint y: 231, endPoint x: 192, endPoint y: 236, distance: 13.5
click at [254, 230] on icon at bounding box center [254, 232] width 2 height 5
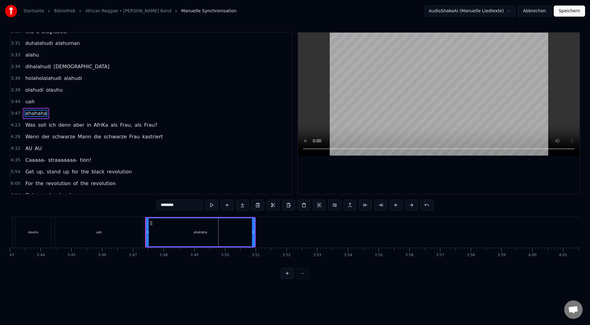
click at [146, 231] on div at bounding box center [146, 232] width 0 height 30
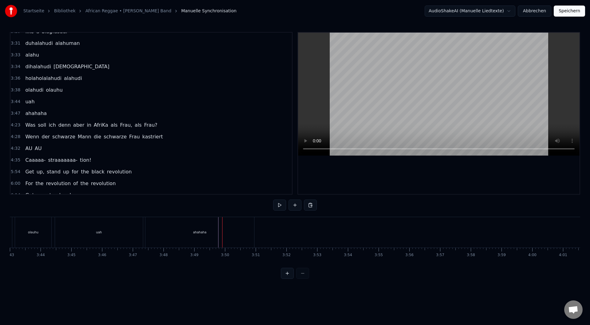
click at [125, 238] on div "uah" at bounding box center [99, 232] width 88 height 30
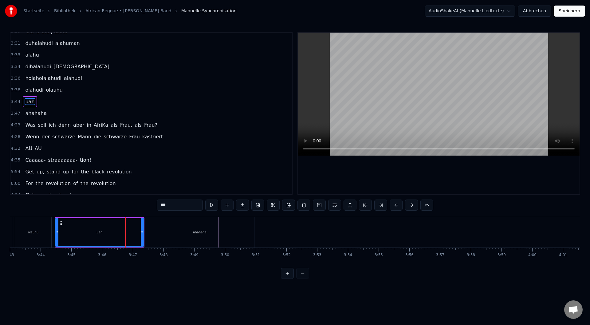
scroll to position [497, 0]
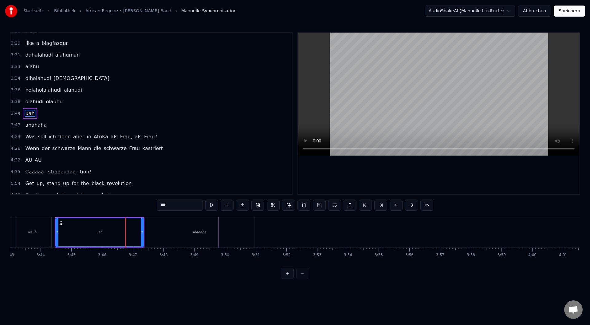
click at [152, 231] on div "ahahaha" at bounding box center [199, 232] width 109 height 30
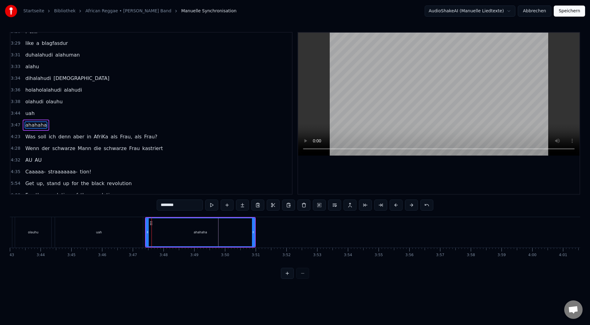
scroll to position [509, 0]
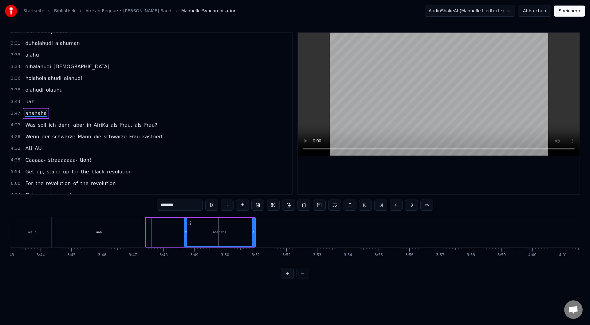
drag, startPoint x: 148, startPoint y: 231, endPoint x: 159, endPoint y: 239, distance: 13.1
click at [186, 233] on icon at bounding box center [186, 232] width 2 height 5
click at [123, 235] on div "uah" at bounding box center [99, 232] width 88 height 30
type input "***"
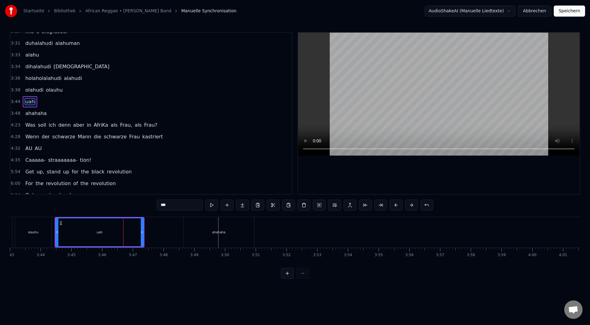
scroll to position [497, 0]
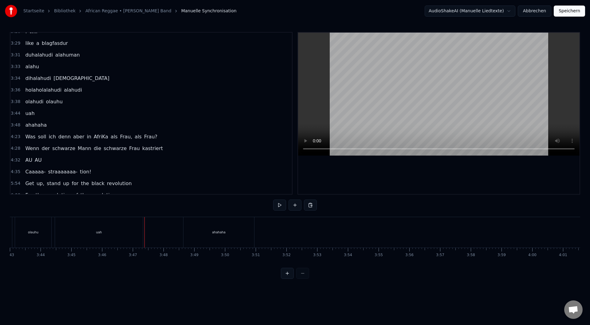
click at [134, 234] on div "uah" at bounding box center [99, 232] width 88 height 30
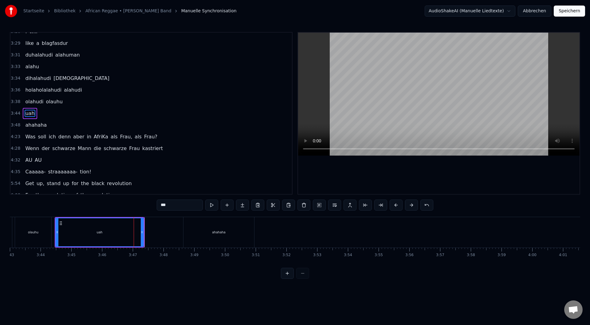
click at [143, 231] on div "uah" at bounding box center [99, 232] width 89 height 29
drag, startPoint x: 142, startPoint y: 233, endPoint x: 177, endPoint y: 231, distance: 35.4
click at [177, 231] on icon at bounding box center [177, 232] width 2 height 5
click at [32, 232] on div "olauhu" at bounding box center [33, 232] width 10 height 5
type input "******"
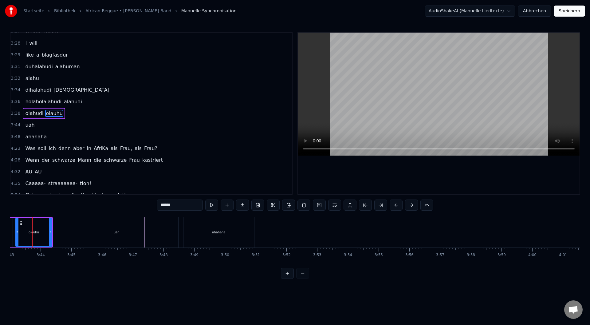
scroll to position [0, 6847]
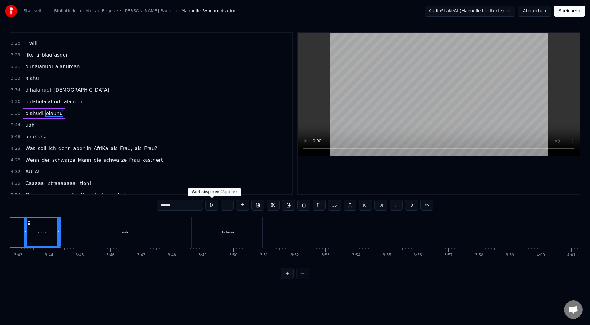
click at [210, 206] on button at bounding box center [211, 205] width 13 height 11
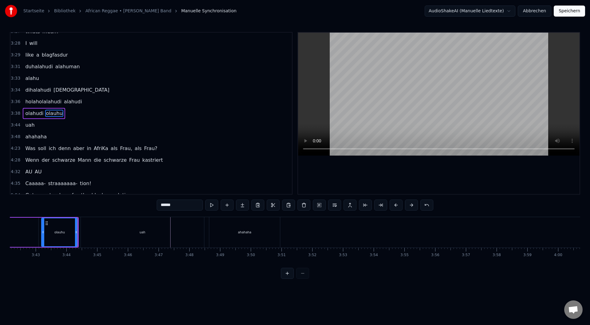
click at [205, 200] on button at bounding box center [211, 205] width 13 height 11
click at [62, 231] on div "olauhu" at bounding box center [59, 232] width 10 height 5
click at [182, 203] on input "******" at bounding box center [180, 205] width 46 height 11
drag, startPoint x: 184, startPoint y: 203, endPoint x: 161, endPoint y: 205, distance: 22.6
click at [161, 205] on input "******" at bounding box center [180, 205] width 46 height 11
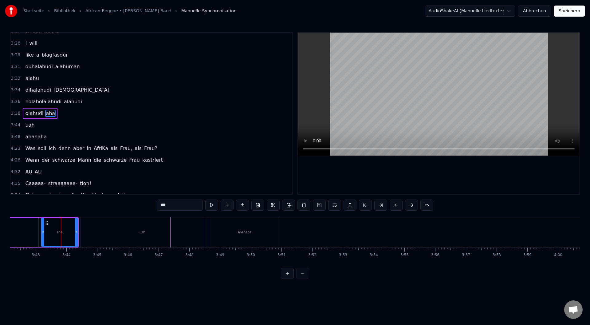
click at [51, 240] on div "aha" at bounding box center [60, 232] width 36 height 28
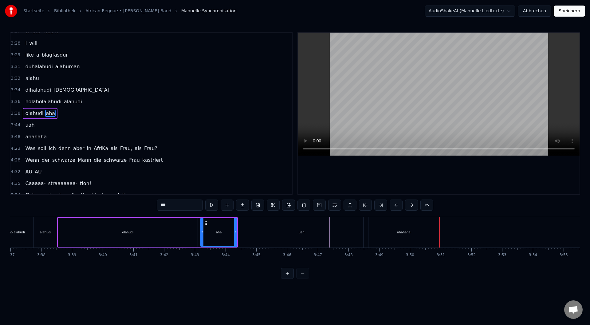
scroll to position [0, 6669]
click at [26, 237] on div "holaholalahudi" at bounding box center [14, 232] width 40 height 30
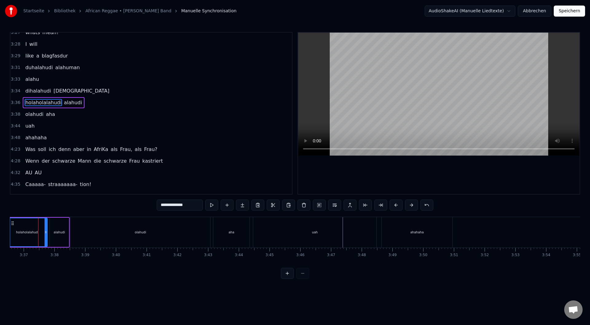
scroll to position [0, 6654]
click at [148, 231] on div "olahudi" at bounding box center [142, 232] width 11 height 5
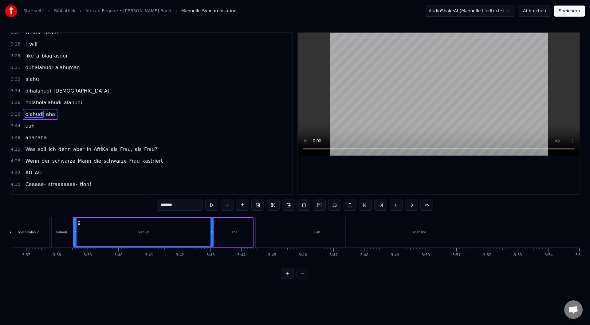
scroll to position [486, 0]
click at [185, 205] on input "*******" at bounding box center [180, 205] width 46 height 11
click at [284, 236] on div "uah" at bounding box center [317, 232] width 123 height 30
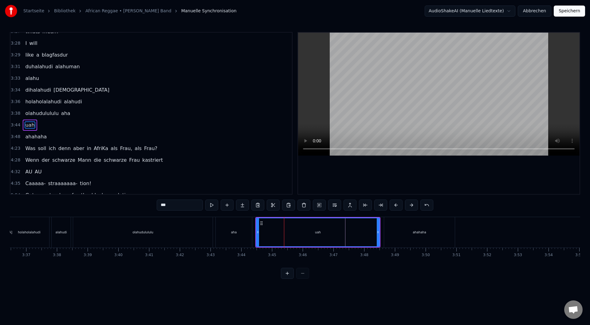
scroll to position [497, 0]
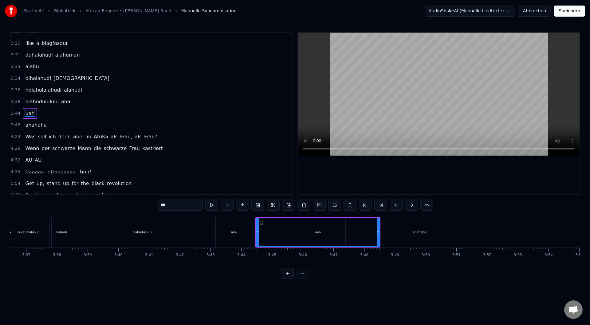
click at [184, 206] on input "***" at bounding box center [180, 205] width 46 height 11
type input "*"
click at [141, 236] on div "olahudulululu" at bounding box center [143, 232] width 140 height 30
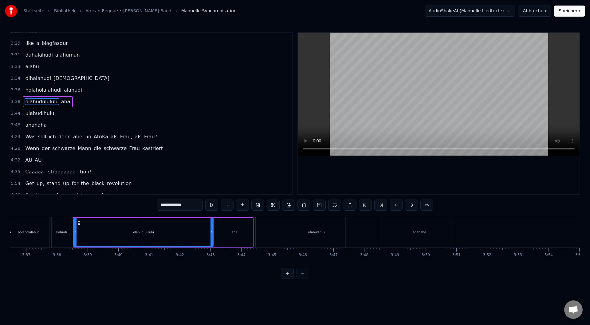
scroll to position [486, 0]
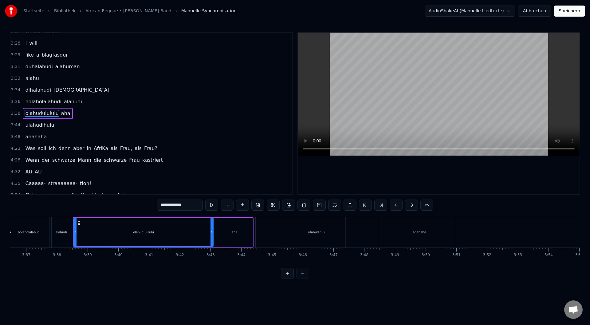
click at [227, 239] on div "aha" at bounding box center [234, 232] width 36 height 29
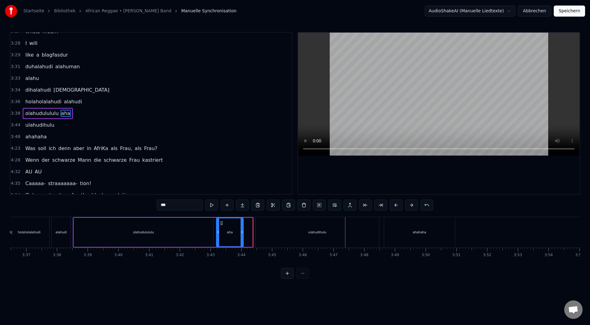
drag, startPoint x: 250, startPoint y: 242, endPoint x: 240, endPoint y: 246, distance: 10.9
click at [240, 246] on div "aha" at bounding box center [230, 232] width 28 height 29
click at [283, 237] on div "ulahudihulu" at bounding box center [317, 232] width 123 height 30
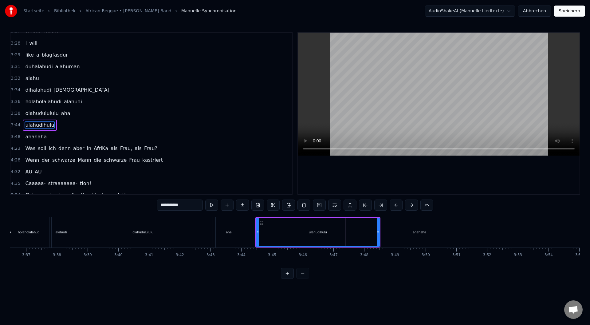
scroll to position [497, 0]
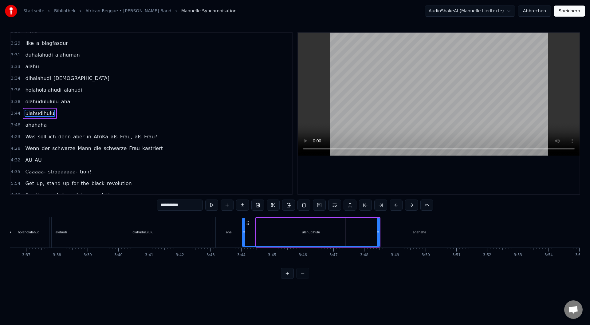
drag, startPoint x: 258, startPoint y: 245, endPoint x: 243, endPoint y: 250, distance: 15.4
click at [243, 250] on div "Es riecht so gut Pass auf, dass du nicht geschnappt wirst! Sie sind nämlich hin…" at bounding box center [295, 240] width 571 height 46
click at [209, 207] on button at bounding box center [211, 205] width 13 height 11
click at [205, 200] on button at bounding box center [211, 205] width 13 height 11
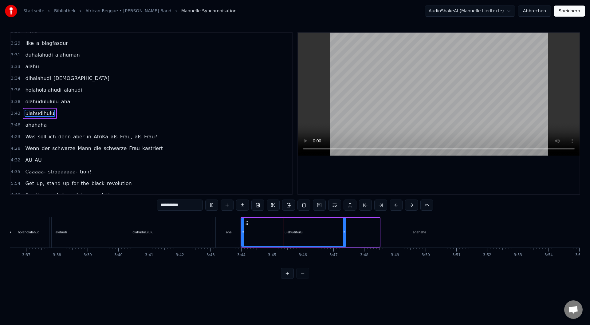
drag, startPoint x: 377, startPoint y: 243, endPoint x: 343, endPoint y: 249, distance: 34.3
click at [343, 249] on div "Es riecht so gut Pass auf, dass du nicht geschnappt wirst! Sie sind nämlich hin…" at bounding box center [295, 240] width 571 height 46
click at [205, 200] on button at bounding box center [211, 205] width 13 height 11
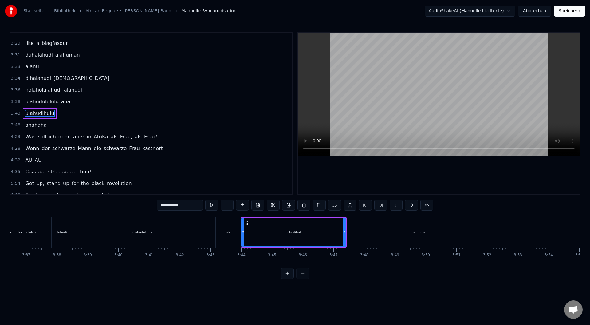
click at [205, 200] on button at bounding box center [211, 205] width 13 height 11
drag, startPoint x: 344, startPoint y: 244, endPoint x: 321, endPoint y: 248, distance: 22.7
click at [320, 251] on div "Es riecht so gut Pass auf, dass du nicht geschnappt wirst! Sie sind nämlich hin…" at bounding box center [295, 240] width 571 height 46
click at [205, 200] on button at bounding box center [211, 205] width 13 height 11
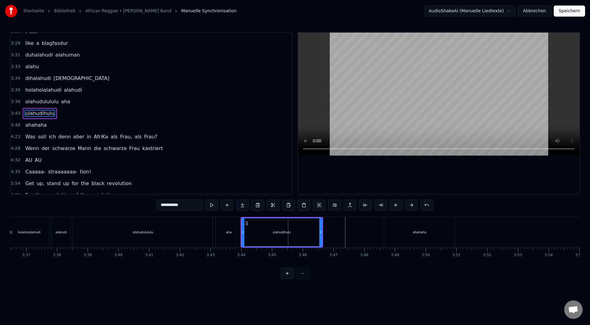
click at [205, 200] on button at bounding box center [211, 205] width 13 height 11
click at [162, 240] on div "olahudulululu" at bounding box center [143, 232] width 140 height 30
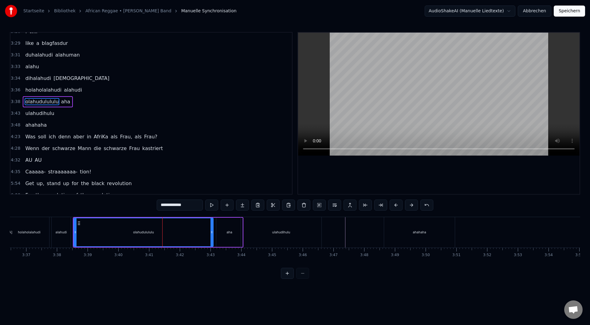
scroll to position [486, 0]
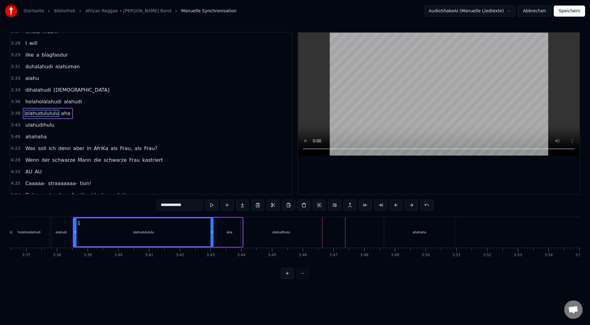
click at [306, 240] on div "ulahudihulu" at bounding box center [281, 232] width 81 height 30
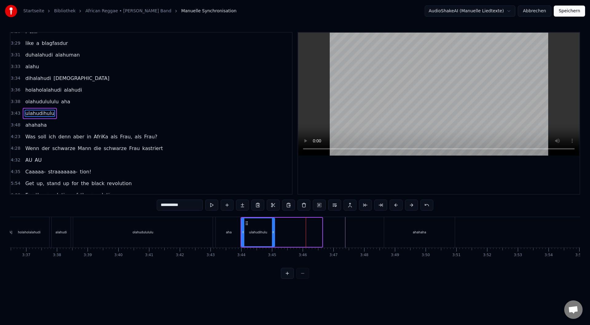
drag, startPoint x: 321, startPoint y: 244, endPoint x: 274, endPoint y: 254, distance: 48.2
click at [274, 254] on div "Es riecht so gut Pass auf, dass du nicht geschnappt wirst! Sie sind nämlich hin…" at bounding box center [295, 240] width 571 height 46
click at [386, 234] on div "ahahaha" at bounding box center [419, 232] width 71 height 30
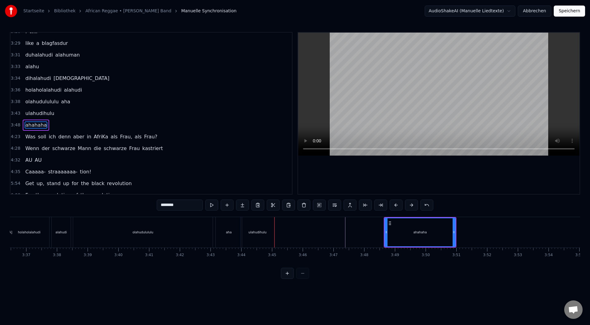
scroll to position [509, 0]
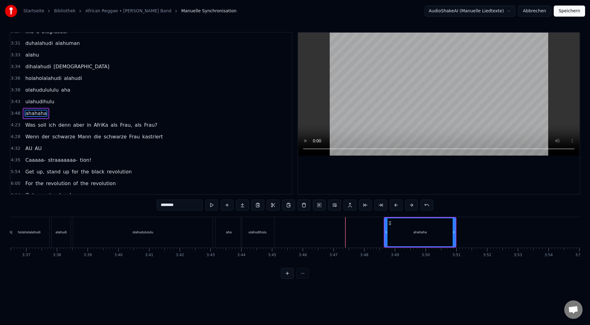
click at [249, 236] on div "ulahudihulu" at bounding box center [257, 232] width 33 height 30
type input "**********"
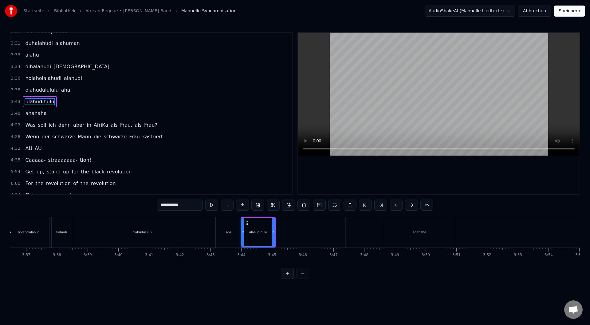
scroll to position [497, 0]
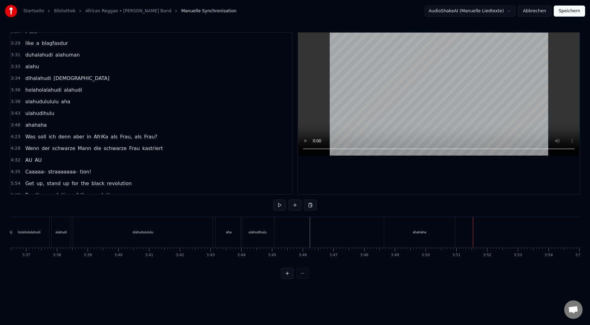
click at [389, 241] on div "ahahaha" at bounding box center [419, 232] width 71 height 30
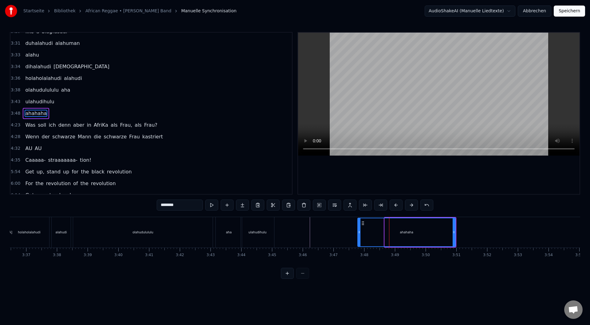
drag, startPoint x: 387, startPoint y: 243, endPoint x: 360, endPoint y: 249, distance: 27.7
click at [360, 249] on div "Es riecht so gut Pass auf, dass du nicht geschnappt wirst! Sie sind nämlich hin…" at bounding box center [295, 240] width 571 height 46
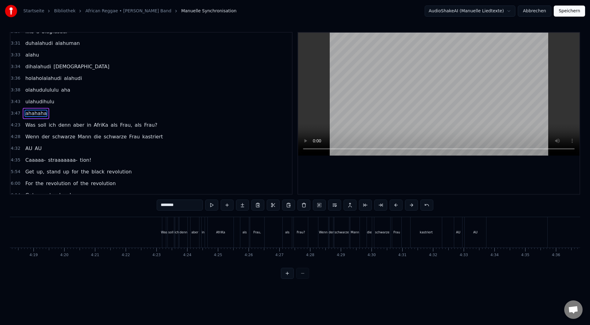
scroll to position [0, 7900]
click at [203, 235] on div "Was" at bounding box center [203, 232] width 4 height 30
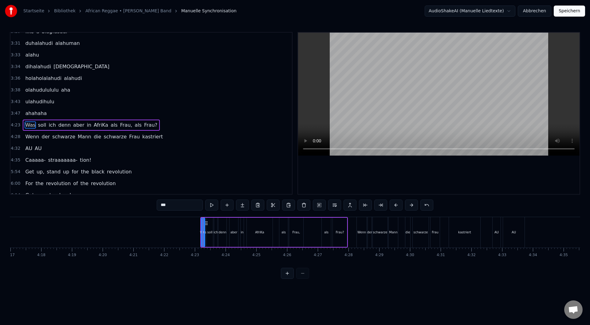
scroll to position [516, 0]
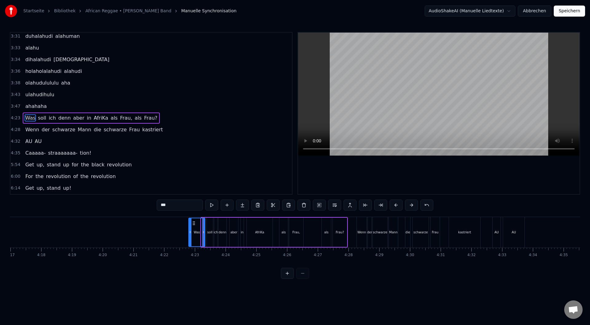
drag, startPoint x: 202, startPoint y: 239, endPoint x: 188, endPoint y: 242, distance: 14.0
click at [189, 242] on div at bounding box center [190, 232] width 2 height 28
click at [263, 239] on div "AfriKa" at bounding box center [260, 232] width 26 height 29
click at [93, 115] on span "AfriKa" at bounding box center [101, 117] width 16 height 7
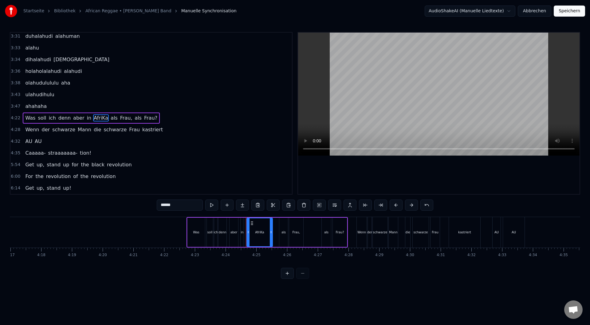
click at [171, 205] on input "******" at bounding box center [180, 205] width 46 height 11
click at [170, 203] on input "******" at bounding box center [180, 205] width 46 height 11
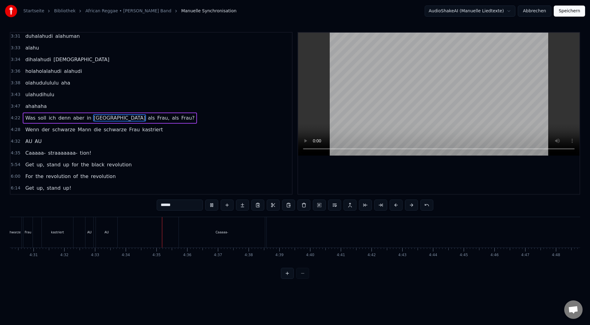
scroll to position [0, 8413]
click at [138, 239] on div "Caaaaa-" at bounding box center [115, 232] width 86 height 30
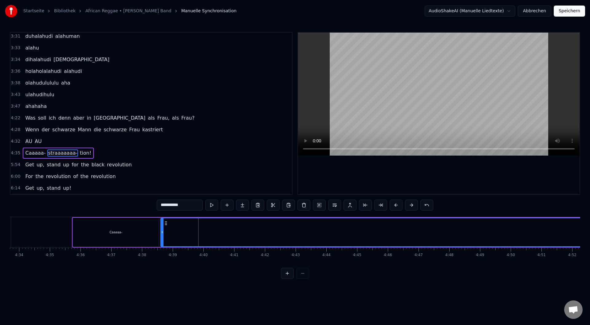
click at [132, 245] on div "Caaaaa-" at bounding box center [116, 232] width 86 height 29
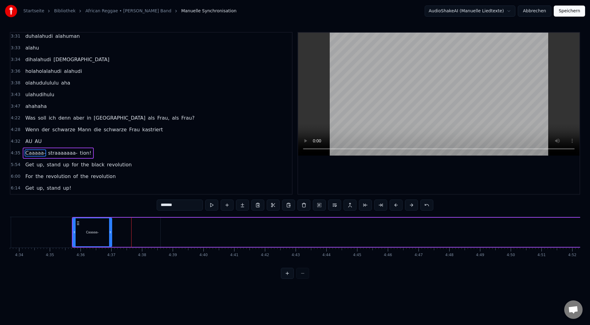
drag, startPoint x: 158, startPoint y: 240, endPoint x: 111, endPoint y: 247, distance: 47.6
click at [111, 247] on div "Es riecht so gut Pass auf, dass du nicht geschnappt wirst! Sie sind nämlich hin…" at bounding box center [295, 240] width 571 height 46
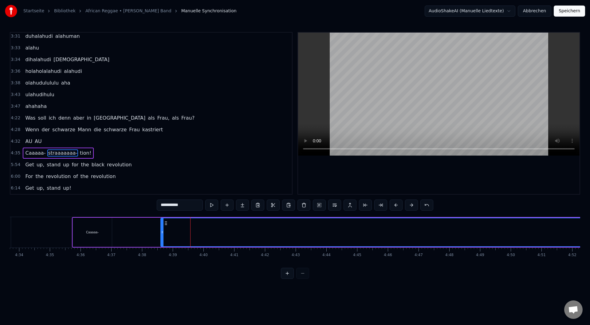
drag, startPoint x: 215, startPoint y: 230, endPoint x: 197, endPoint y: 233, distance: 18.5
drag, startPoint x: 162, startPoint y: 240, endPoint x: 110, endPoint y: 250, distance: 52.8
click at [110, 250] on div "Es riecht so gut Pass auf, dass du nicht geschnappt wirst! Sie sind nämlich hin…" at bounding box center [295, 240] width 571 height 46
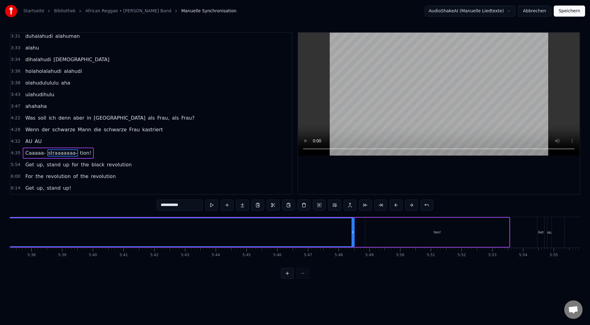
scroll to position [0, 10433]
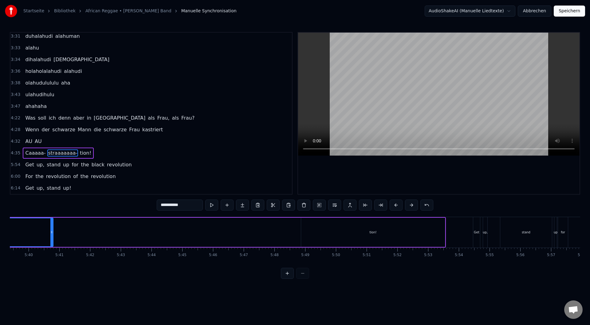
drag, startPoint x: 288, startPoint y: 236, endPoint x: 45, endPoint y: 245, distance: 243.0
click at [50, 244] on div at bounding box center [51, 232] width 2 height 28
click at [355, 227] on div "tion!" at bounding box center [373, 232] width 144 height 29
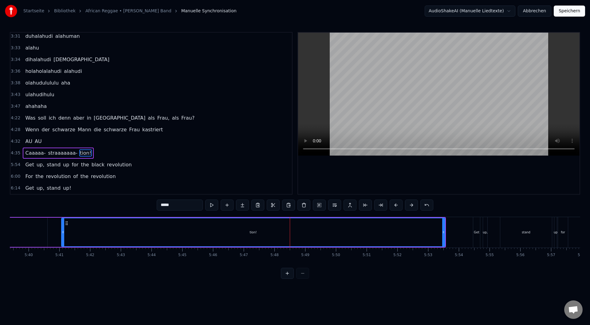
drag, startPoint x: 302, startPoint y: 237, endPoint x: 62, endPoint y: 246, distance: 239.9
click at [62, 246] on div "tion!" at bounding box center [253, 232] width 384 height 29
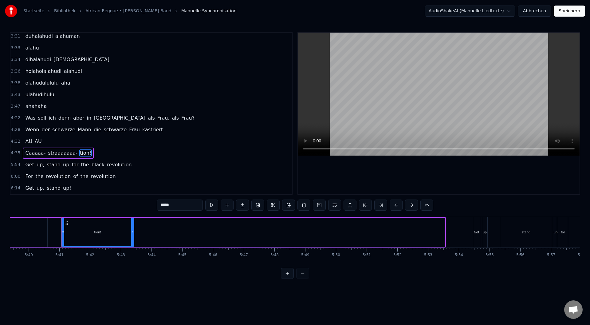
drag, startPoint x: 444, startPoint y: 232, endPoint x: 132, endPoint y: 252, distance: 311.7
click at [132, 252] on div "Es riecht so gut Pass auf, dass du nicht geschnappt wirst! Sie sind nämlich hin…" at bounding box center [295, 240] width 571 height 46
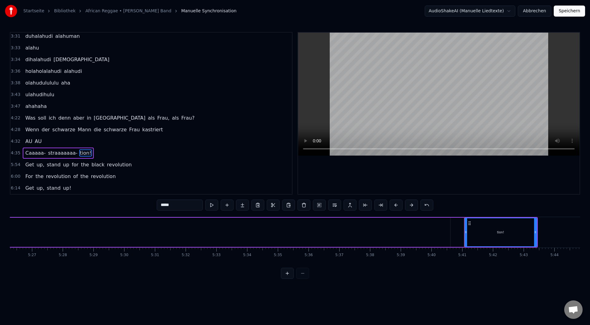
scroll to position [0, 10055]
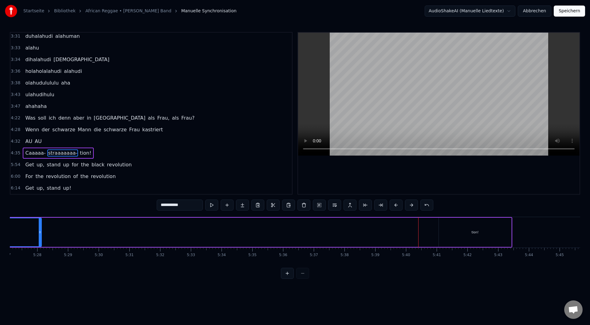
drag, startPoint x: 422, startPoint y: 231, endPoint x: 39, endPoint y: 244, distance: 383.6
click at [39, 244] on div at bounding box center [40, 232] width 2 height 28
drag, startPoint x: 488, startPoint y: 231, endPoint x: 457, endPoint y: 231, distance: 31.4
click at [457, 231] on div "tion!" at bounding box center [477, 232] width 73 height 29
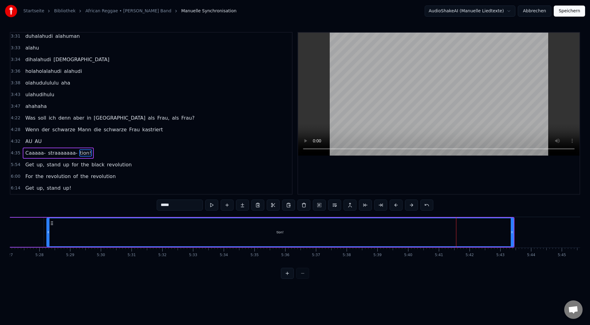
drag, startPoint x: 442, startPoint y: 235, endPoint x: 41, endPoint y: 255, distance: 401.0
click at [41, 255] on div "Es riecht so gut Pass auf, dass du nicht geschnappt wirst! Sie sind nämlich hin…" at bounding box center [295, 240] width 571 height 46
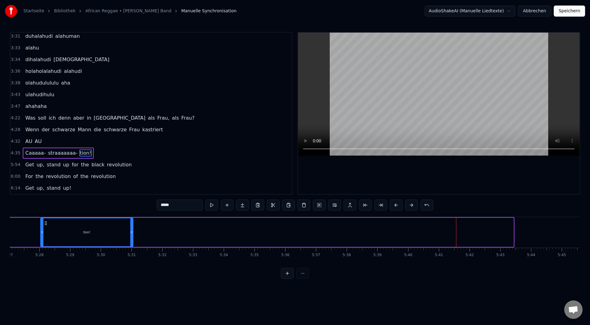
drag, startPoint x: 512, startPoint y: 233, endPoint x: 132, endPoint y: 266, distance: 382.0
click at [132, 263] on div "Es riecht so gut Pass auf, dass du nicht geschnappt wirst! Sie sind nämlich hin…" at bounding box center [295, 240] width 571 height 46
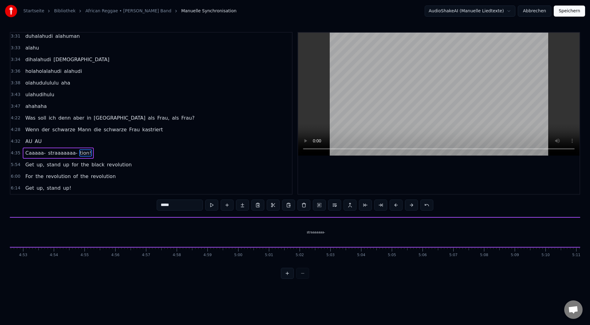
scroll to position [0, 8974]
click at [336, 233] on div "straaaaaaa-" at bounding box center [335, 232] width 18 height 5
type input "**********"
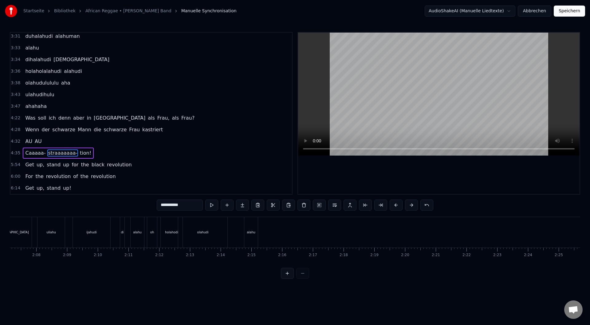
scroll to position [0, 4132]
click at [305, 278] on div at bounding box center [295, 273] width 28 height 11
click at [305, 279] on div at bounding box center [295, 273] width 28 height 11
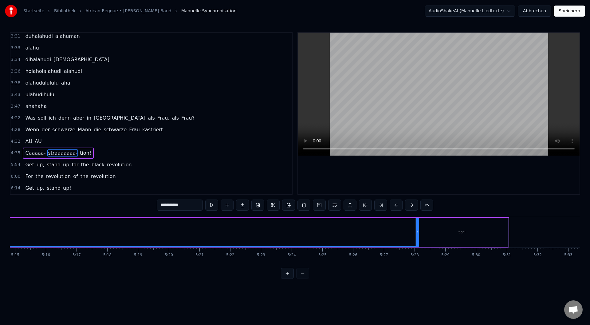
scroll to position [0, 9620]
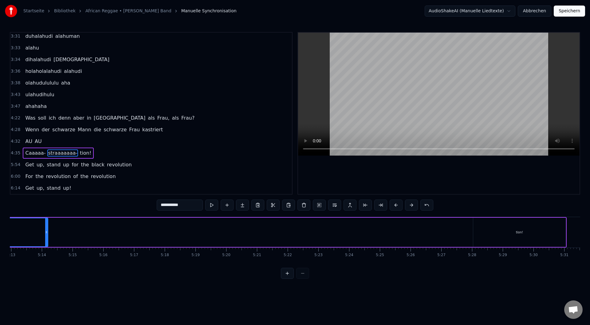
drag, startPoint x: 475, startPoint y: 243, endPoint x: 38, endPoint y: 245, distance: 437.1
click at [45, 245] on div at bounding box center [46, 232] width 2 height 28
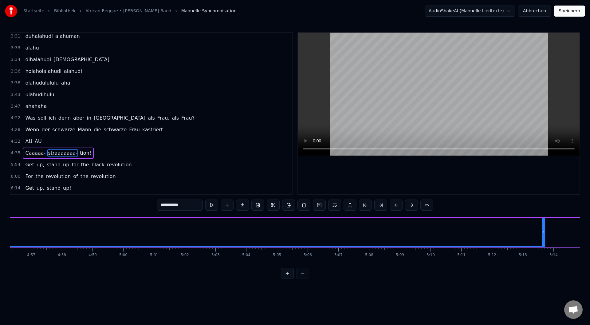
scroll to position [0, 9121]
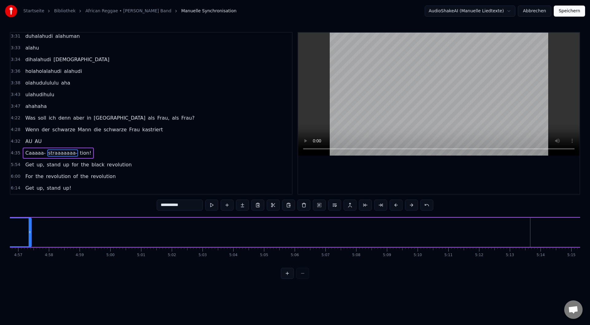
drag, startPoint x: 531, startPoint y: 235, endPoint x: 26, endPoint y: 251, distance: 504.4
click at [26, 251] on div "Es riecht so gut Pass auf, dass du nicht geschnappt wirst! Sie sind nämlich hin…" at bounding box center [295, 240] width 571 height 46
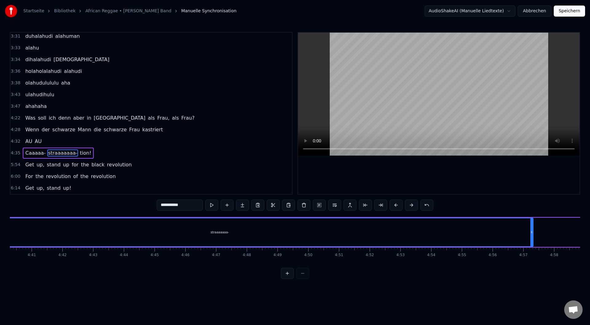
scroll to position [0, 8623]
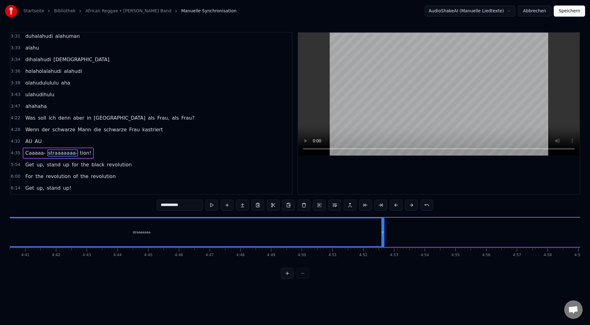
drag, startPoint x: 524, startPoint y: 239, endPoint x: 384, endPoint y: 242, distance: 139.9
click at [383, 241] on div at bounding box center [382, 232] width 2 height 28
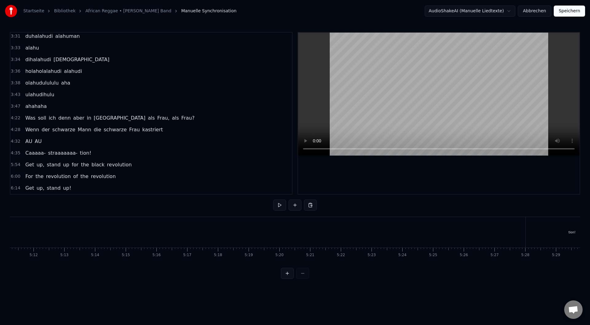
scroll to position [0, 9569]
click at [528, 235] on div "tion!" at bounding box center [570, 232] width 93 height 30
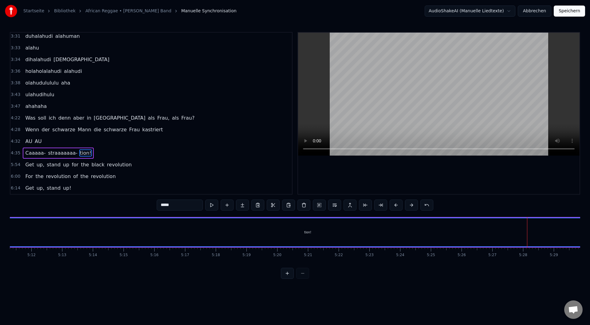
drag, startPoint x: 526, startPoint y: 235, endPoint x: 29, endPoint y: 239, distance: 497.1
click at [0, 237] on div "Startseite Bibliothek African Reggae • [PERSON_NAME] Band Manuelle Synchronisat…" at bounding box center [295, 139] width 590 height 279
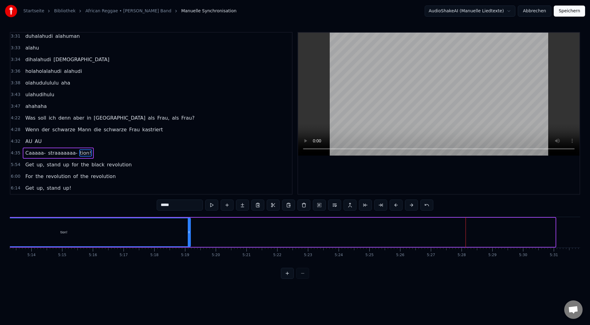
drag, startPoint x: 553, startPoint y: 232, endPoint x: 138, endPoint y: 234, distance: 415.3
click at [188, 234] on icon at bounding box center [189, 232] width 2 height 5
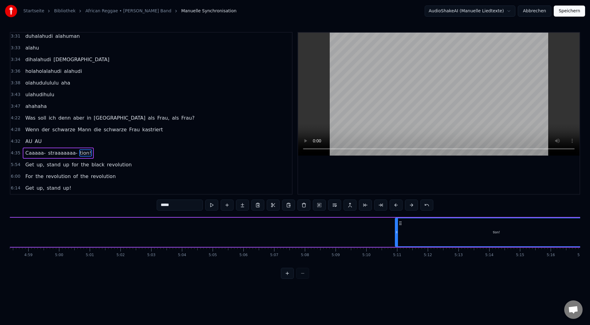
scroll to position [0, 9166]
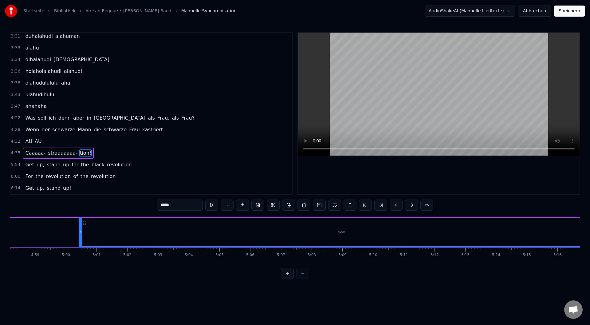
drag, startPoint x: 404, startPoint y: 234, endPoint x: 81, endPoint y: 232, distance: 322.8
click at [81, 232] on icon at bounding box center [81, 232] width 2 height 5
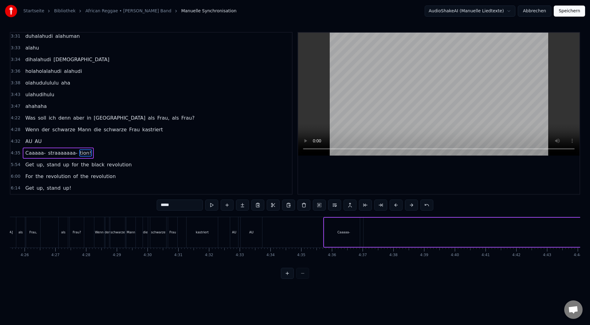
scroll to position [0, 8232]
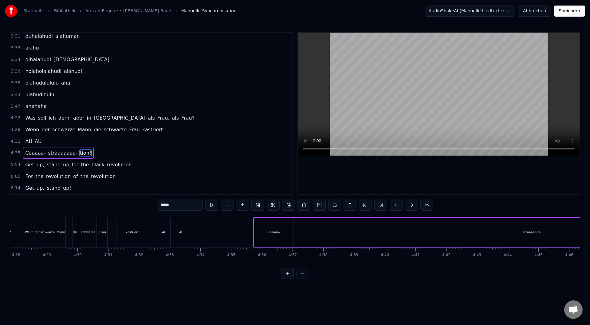
click at [276, 236] on div "Caaaaa-" at bounding box center [273, 232] width 39 height 29
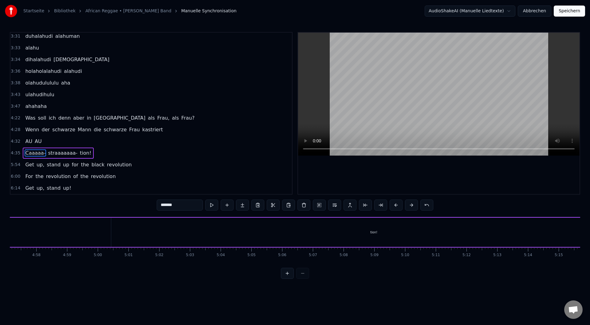
scroll to position [0, 9077]
click at [180, 230] on div "tion!" at bounding box center [430, 232] width 525 height 29
type input "*****"
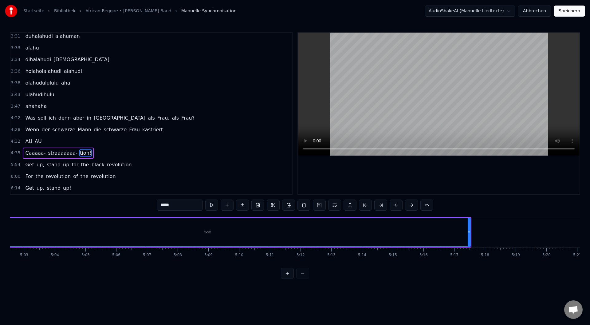
scroll to position [0, 9310]
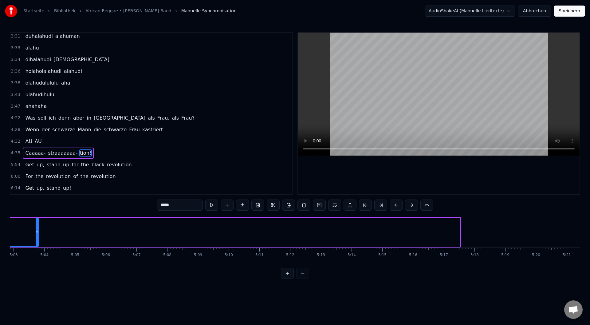
drag, startPoint x: 457, startPoint y: 232, endPoint x: 22, endPoint y: 247, distance: 436.1
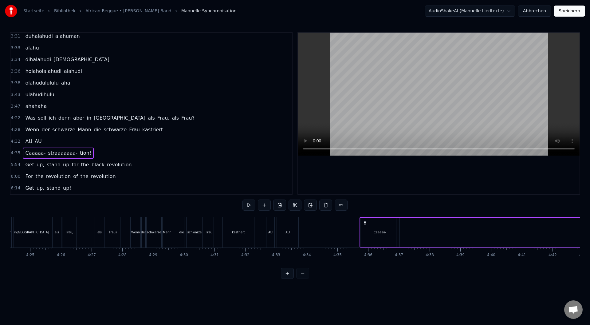
scroll to position [0, 8123]
click at [379, 232] on div "Caaaaa-" at bounding box center [382, 232] width 13 height 5
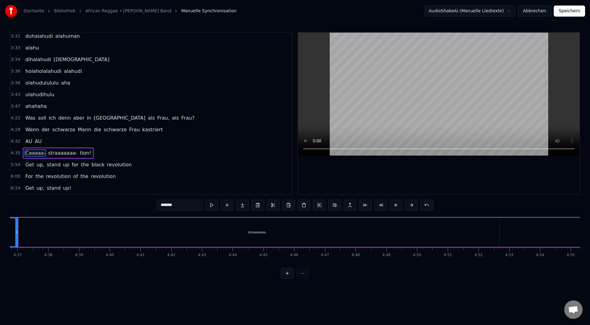
scroll to position [0, 8533]
click at [437, 231] on div "straaaaaaa-" at bounding box center [232, 232] width 484 height 29
drag, startPoint x: 472, startPoint y: 233, endPoint x: 38, endPoint y: 255, distance: 434.3
click at [38, 255] on div "Es riecht so gut Pass auf, dass du nicht geschnappt wirst! Sie sind nämlich hin…" at bounding box center [295, 240] width 571 height 46
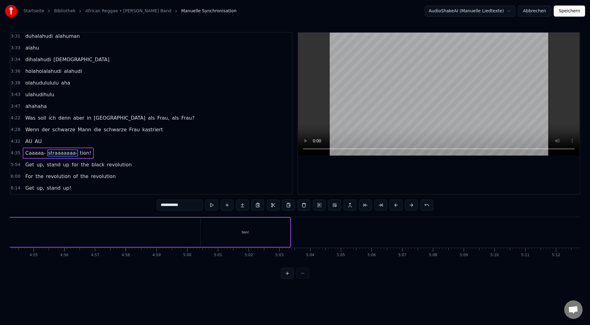
scroll to position [0, 9045]
click at [275, 229] on div "tion!" at bounding box center [244, 232] width 89 height 29
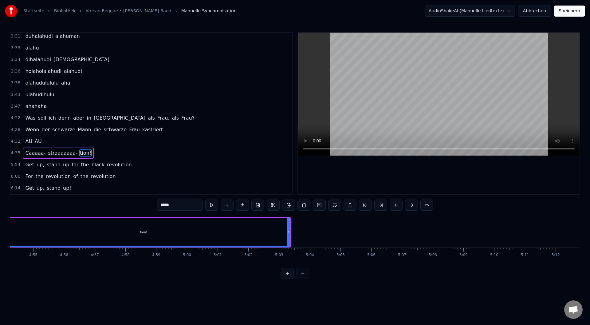
drag, startPoint x: 203, startPoint y: 232, endPoint x: 14, endPoint y: 242, distance: 189.6
click at [2, 241] on div "Startseite Bibliothek African Reggae • [PERSON_NAME] Band Manuelle Synchronisat…" at bounding box center [295, 139] width 590 height 279
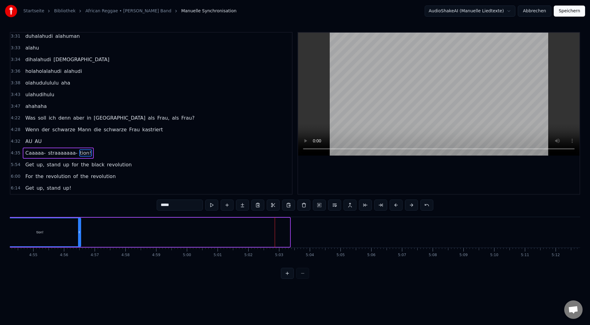
drag, startPoint x: 287, startPoint y: 233, endPoint x: 76, endPoint y: 242, distance: 211.4
click at [78, 242] on div at bounding box center [79, 232] width 2 height 28
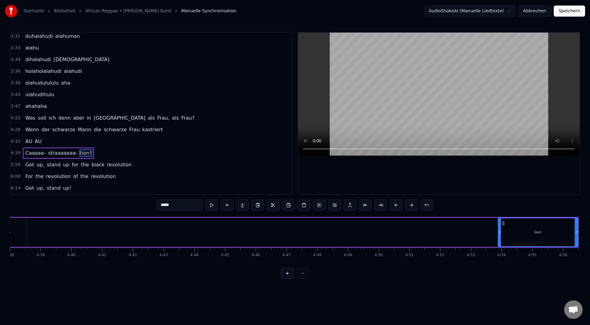
scroll to position [0, 8520]
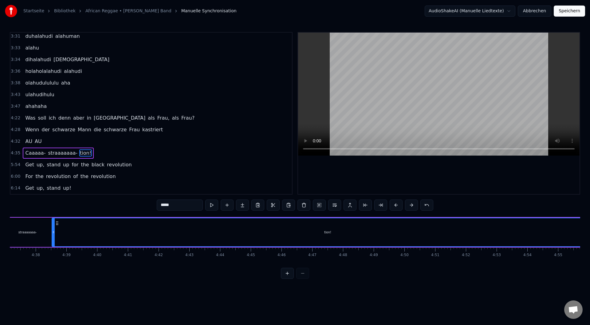
drag, startPoint x: 525, startPoint y: 234, endPoint x: 84, endPoint y: 262, distance: 442.0
click at [53, 262] on div "Es riecht so gut Pass auf, dass du nicht geschnappt wirst! Sie sind nämlich hin…" at bounding box center [295, 240] width 571 height 46
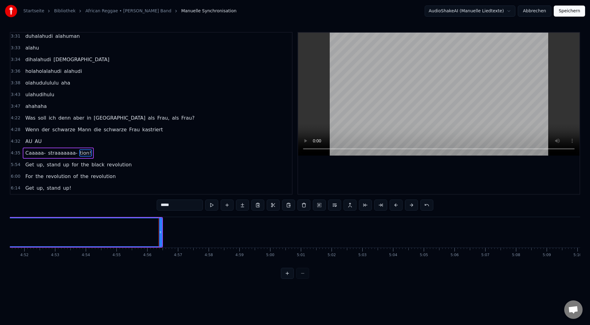
scroll to position [0, 8757]
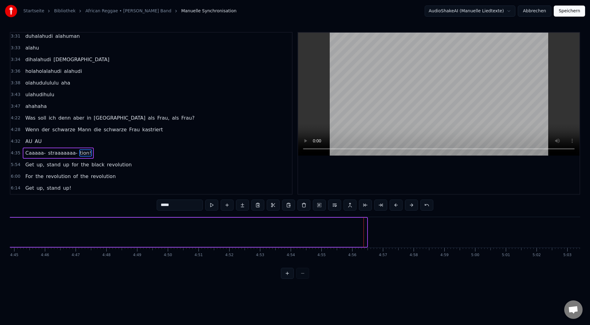
drag, startPoint x: 365, startPoint y: 233, endPoint x: 4, endPoint y: 258, distance: 362.3
click at [0, 256] on div "Startseite Bibliothek African Reggae • [PERSON_NAME] Band Manuelle Synchronisat…" at bounding box center [295, 139] width 590 height 279
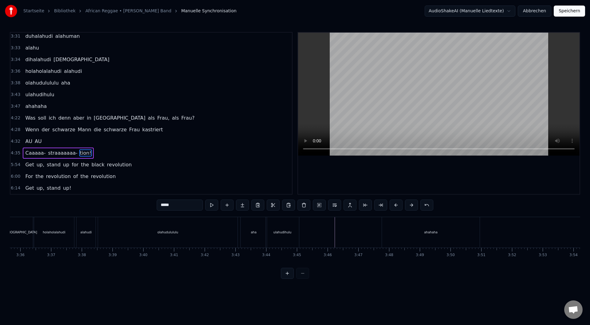
scroll to position [0, 6130]
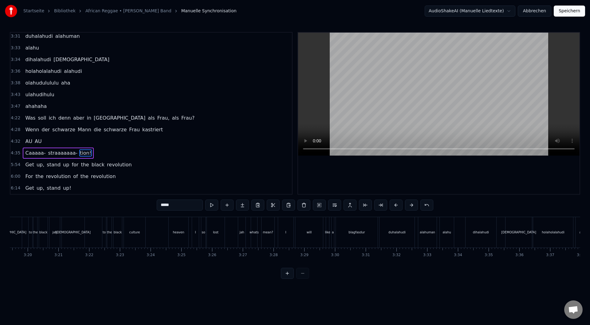
click at [557, 239] on div "holaholalahudi" at bounding box center [553, 232] width 40 height 30
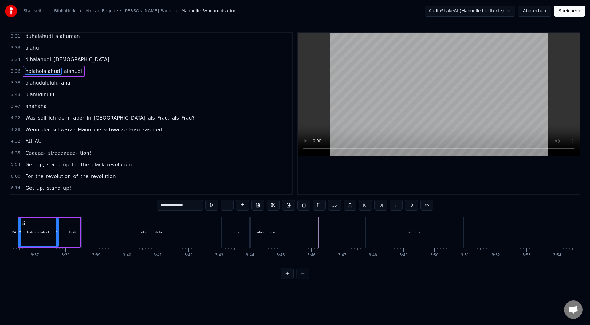
scroll to position [0, 6646]
click at [440, 232] on div "ahahaha" at bounding box center [414, 232] width 98 height 30
type input "*******"
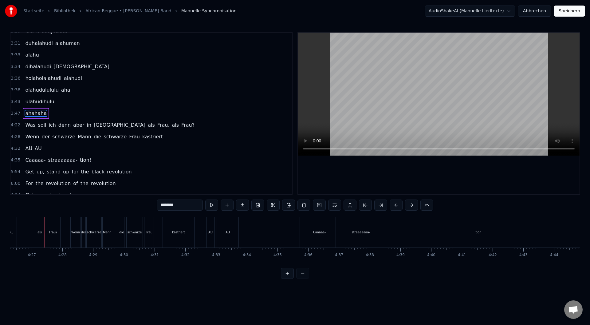
scroll to position [0, 8189]
click at [536, 232] on div "tion!" at bounding box center [476, 232] width 186 height 30
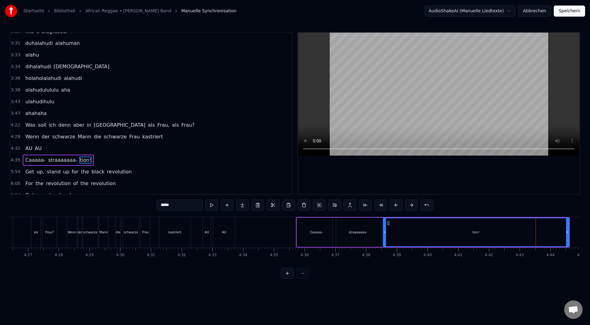
scroll to position [516, 0]
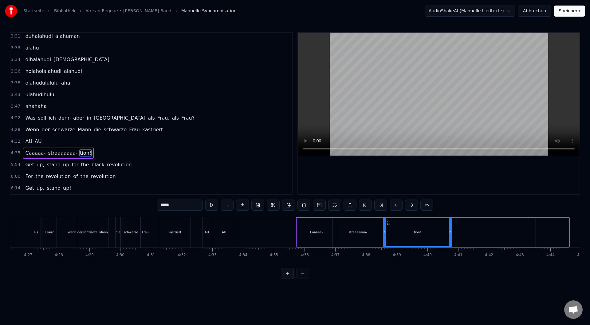
drag, startPoint x: 567, startPoint y: 232, endPoint x: 450, endPoint y: 237, distance: 117.2
click at [450, 237] on div at bounding box center [450, 232] width 2 height 28
click at [310, 234] on div "Caaaaa-" at bounding box center [316, 232] width 39 height 29
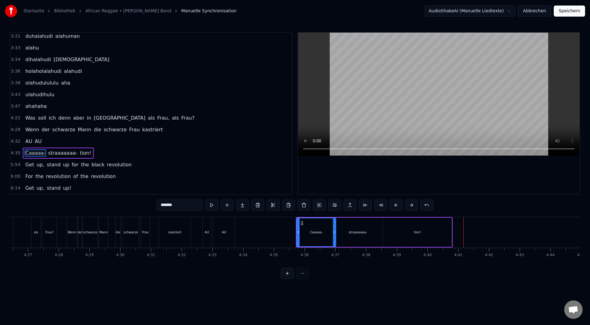
click at [421, 235] on div "tion!" at bounding box center [417, 232] width 69 height 29
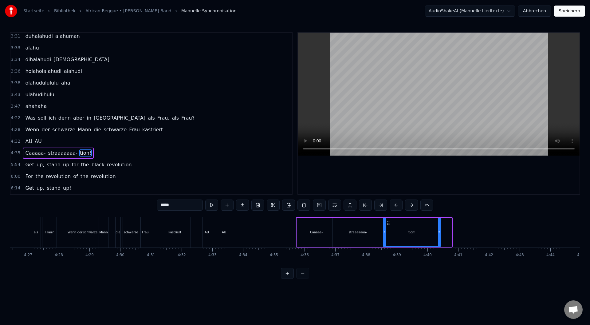
drag, startPoint x: 451, startPoint y: 244, endPoint x: 440, endPoint y: 247, distance: 11.4
click at [440, 247] on div "tion!" at bounding box center [412, 232] width 58 height 29
drag, startPoint x: 385, startPoint y: 237, endPoint x: 381, endPoint y: 239, distance: 4.7
click at [381, 239] on div at bounding box center [381, 232] width 2 height 28
click at [322, 239] on div "Caaaaa-" at bounding box center [316, 232] width 39 height 29
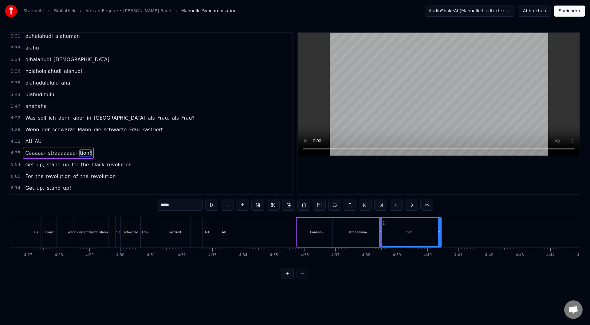
type input "*******"
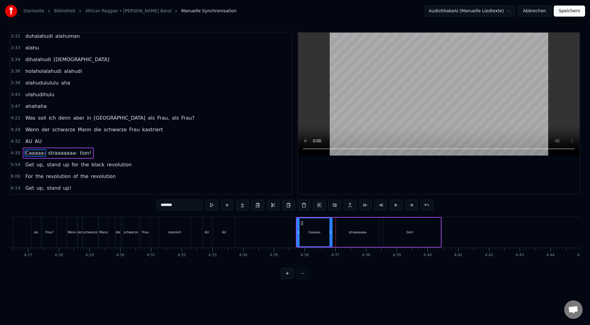
drag, startPoint x: 335, startPoint y: 243, endPoint x: 331, endPoint y: 244, distance: 3.9
click at [331, 244] on div at bounding box center [331, 232] width 2 height 28
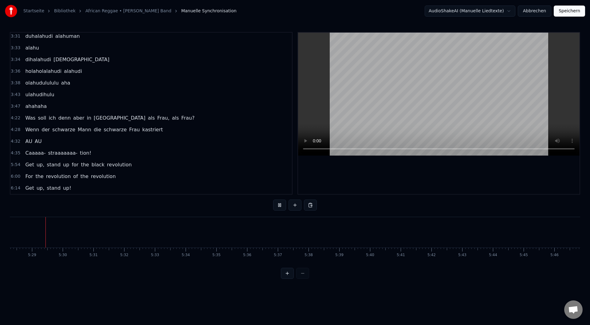
scroll to position [0, 10093]
click at [290, 278] on button at bounding box center [287, 273] width 13 height 11
click at [291, 278] on button at bounding box center [287, 273] width 13 height 11
click at [306, 279] on button at bounding box center [302, 273] width 13 height 11
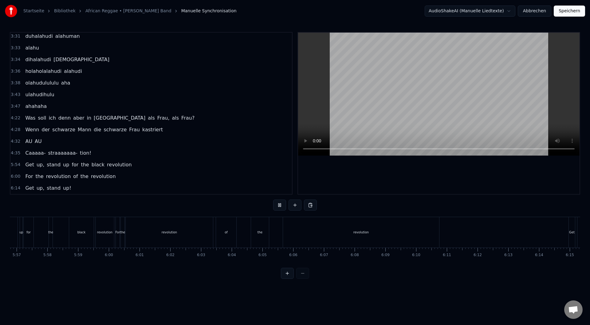
click at [306, 279] on div at bounding box center [295, 273] width 28 height 11
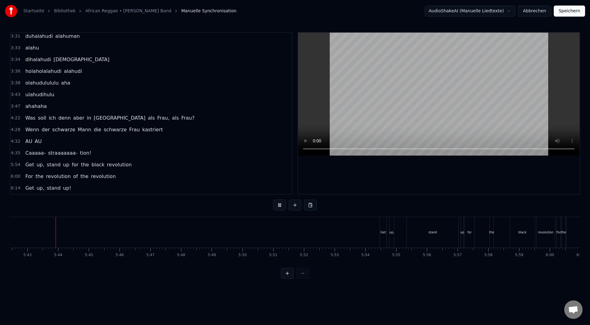
click at [306, 279] on div at bounding box center [295, 273] width 28 height 11
click at [277, 205] on button at bounding box center [279, 205] width 13 height 11
click at [112, 235] on div "stand" at bounding box center [123, 232] width 52 height 30
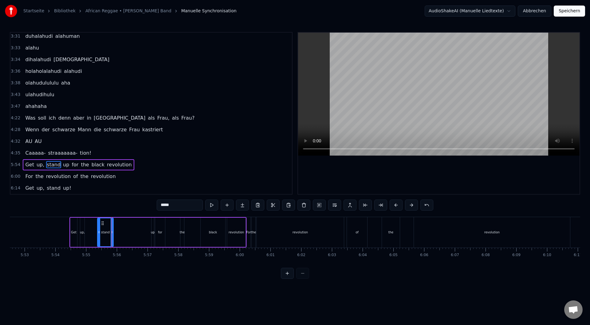
drag, startPoint x: 147, startPoint y: 239, endPoint x: 113, endPoint y: 241, distance: 34.8
click at [111, 241] on div at bounding box center [112, 232] width 2 height 28
click at [154, 235] on div "Get up, stand up for the black revolution" at bounding box center [157, 232] width 177 height 30
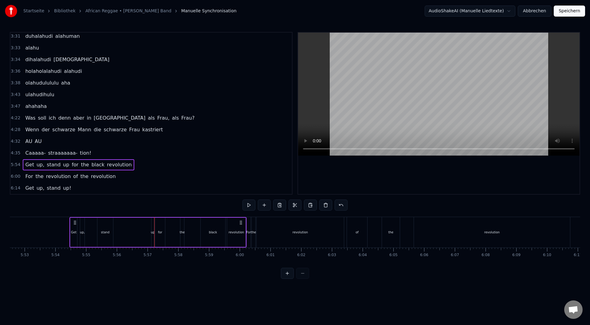
drag, startPoint x: 152, startPoint y: 236, endPoint x: 138, endPoint y: 236, distance: 13.5
click at [124, 236] on div "Get up, stand up for the black revolution" at bounding box center [157, 232] width 177 height 30
click at [151, 236] on div "Get up, stand up for the black revolution" at bounding box center [157, 232] width 177 height 30
click at [152, 236] on div "up" at bounding box center [153, 232] width 2 height 29
drag, startPoint x: 152, startPoint y: 236, endPoint x: 138, endPoint y: 237, distance: 14.2
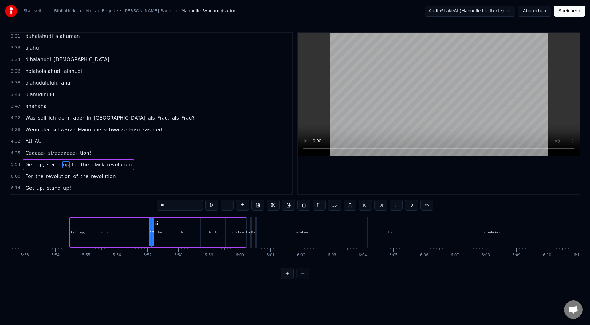
click at [126, 237] on div "Get up, stand up for the black revolution" at bounding box center [157, 232] width 177 height 30
drag, startPoint x: 151, startPoint y: 233, endPoint x: 146, endPoint y: 233, distance: 5.2
click at [146, 233] on div "Get up, stand up for the black revolution" at bounding box center [157, 232] width 177 height 30
click at [288, 278] on button at bounding box center [287, 273] width 13 height 11
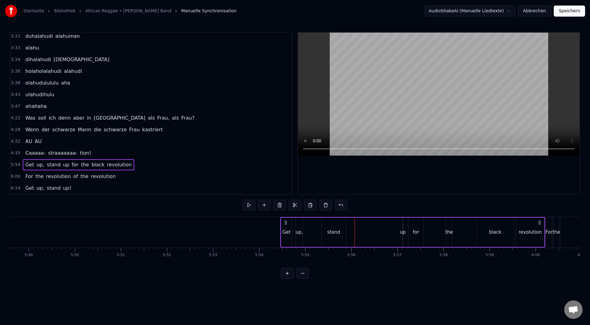
scroll to position [0, 16078]
click at [389, 227] on div "Get up, stand up for the black revolution" at bounding box center [408, 232] width 265 height 30
drag, startPoint x: 400, startPoint y: 230, endPoint x: 407, endPoint y: 233, distance: 8.3
click at [407, 233] on div "Get up, stand up for the black revolution" at bounding box center [408, 232] width 265 height 30
drag, startPoint x: 399, startPoint y: 235, endPoint x: 371, endPoint y: 236, distance: 28.3
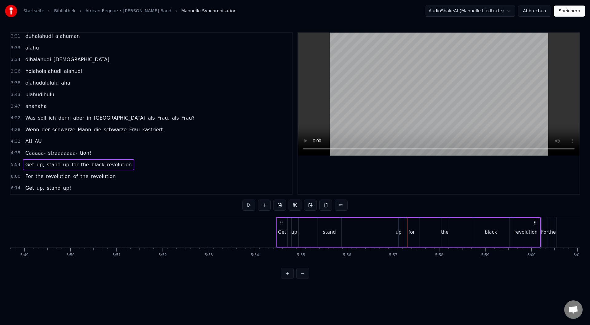
click at [370, 236] on div "Get up, stand up for the black revolution" at bounding box center [408, 232] width 265 height 30
drag, startPoint x: 343, startPoint y: 233, endPoint x: 346, endPoint y: 234, distance: 3.1
click at [343, 233] on div "Get up, stand up for the black revolution" at bounding box center [408, 232] width 265 height 30
click at [326, 236] on div "stand" at bounding box center [330, 232] width 24 height 29
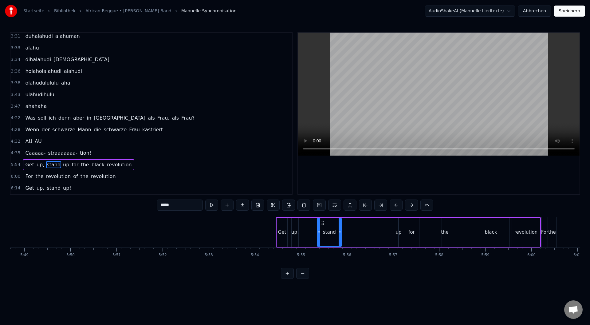
click at [366, 237] on div "Get up, stand up for the black revolution" at bounding box center [408, 232] width 265 height 30
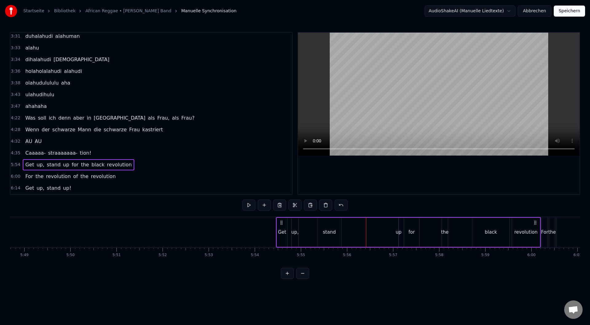
click at [402, 236] on div "Get up, stand up for the black revolution" at bounding box center [408, 232] width 265 height 30
drag, startPoint x: 399, startPoint y: 237, endPoint x: 390, endPoint y: 236, distance: 9.2
click at [377, 237] on div "Get up, stand up for the black revolution" at bounding box center [408, 232] width 265 height 30
click at [399, 233] on div "up" at bounding box center [399, 232] width 6 height 7
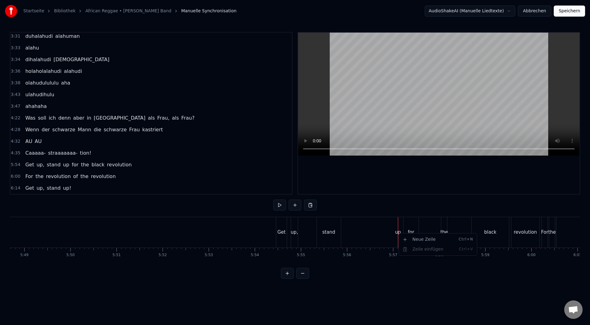
click at [388, 229] on html "Startseite Bibliothek African Reggae • [PERSON_NAME] Band Manuelle Synchronisat…" at bounding box center [295, 144] width 590 height 289
click at [397, 231] on div "up" at bounding box center [398, 232] width 6 height 7
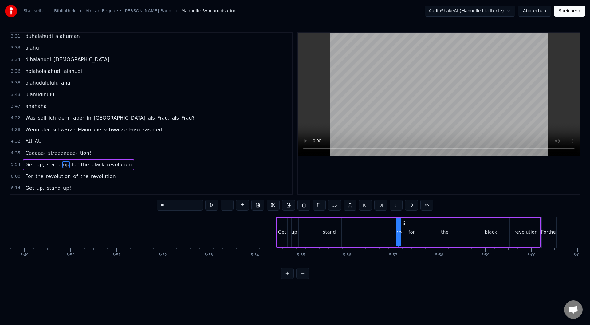
click at [398, 231] on icon at bounding box center [398, 232] width 2 height 5
drag, startPoint x: 398, startPoint y: 232, endPoint x: 419, endPoint y: 235, distance: 21.1
click at [419, 235] on div "up" at bounding box center [408, 232] width 21 height 29
drag, startPoint x: 413, startPoint y: 237, endPoint x: 349, endPoint y: 235, distance: 64.3
click at [349, 235] on div "Get up, stand up for the black revolution" at bounding box center [408, 232] width 265 height 30
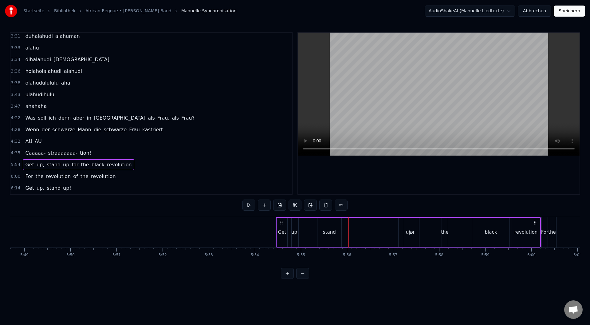
click at [338, 235] on div "stand" at bounding box center [330, 232] width 24 height 29
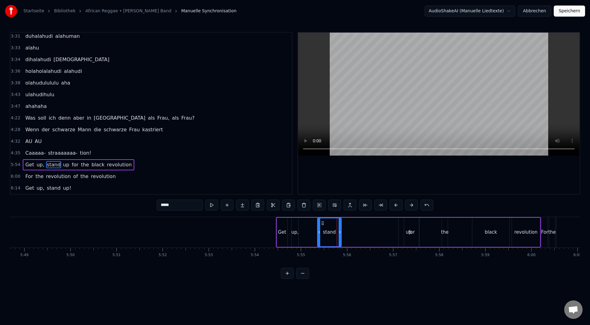
drag, startPoint x: 402, startPoint y: 236, endPoint x: 383, endPoint y: 234, distance: 19.0
click at [360, 235] on div "Get up, stand up for the black revolution" at bounding box center [408, 232] width 265 height 30
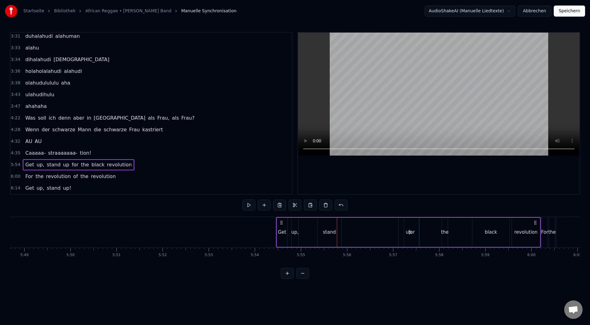
click at [402, 236] on div "up" at bounding box center [409, 232] width 20 height 29
click at [406, 236] on div "up" at bounding box center [409, 232] width 6 height 7
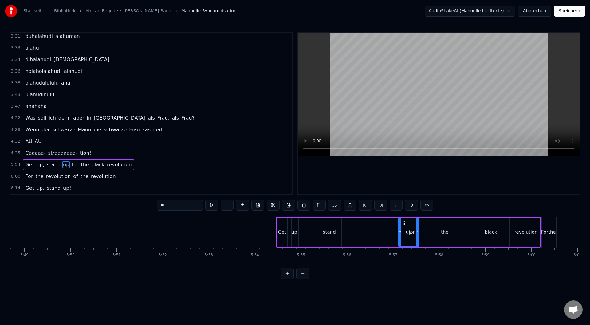
drag, startPoint x: 402, startPoint y: 237, endPoint x: 398, endPoint y: 235, distance: 5.0
click at [361, 236] on div "Get up, stand up for the black revolution" at bounding box center [408, 232] width 265 height 30
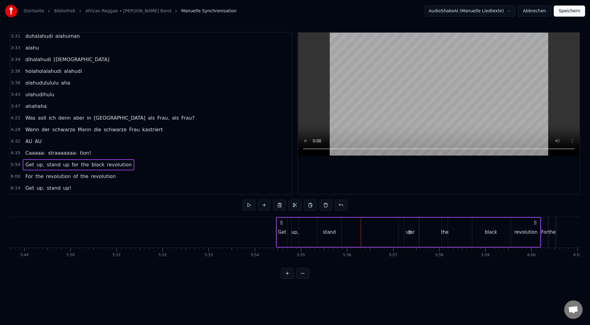
click at [333, 234] on div "stand" at bounding box center [329, 232] width 13 height 7
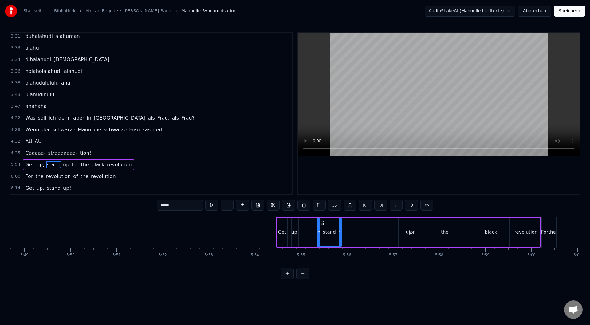
click at [334, 234] on div "stand" at bounding box center [329, 232] width 13 height 7
click at [180, 204] on input "*****" at bounding box center [180, 205] width 46 height 11
type input "*********"
click at [366, 228] on div "Get up, stand up! up for the black revolution" at bounding box center [408, 232] width 265 height 30
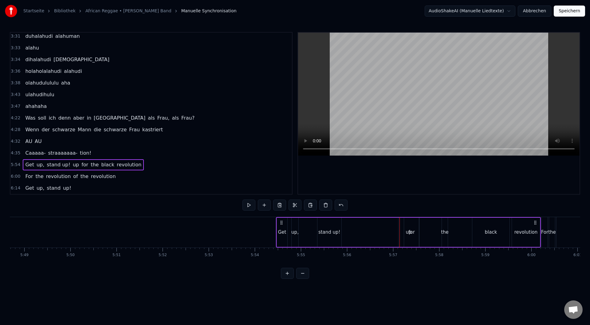
click at [408, 236] on div "for" at bounding box center [411, 232] width 15 height 29
type input "***"
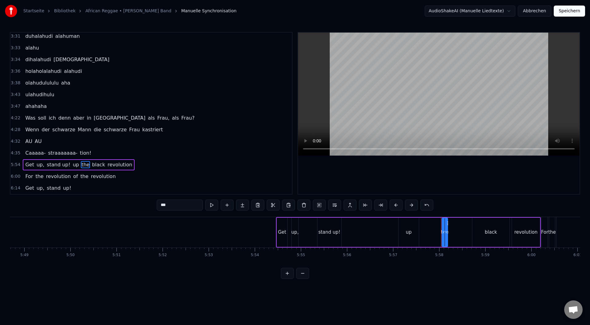
click at [397, 239] on div "Get up, stand up! up the black revolution" at bounding box center [408, 232] width 265 height 30
click at [402, 235] on div "up" at bounding box center [409, 232] width 20 height 29
drag, startPoint x: 400, startPoint y: 232, endPoint x: 389, endPoint y: 234, distance: 10.6
click at [389, 234] on icon at bounding box center [389, 232] width 2 height 5
click at [410, 239] on div "up" at bounding box center [404, 232] width 30 height 28
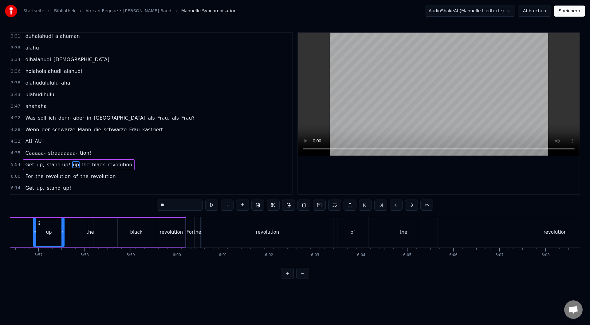
scroll to position [0, 15924]
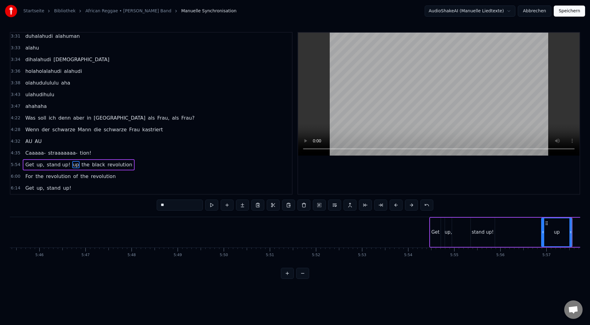
click at [436, 236] on div "Get" at bounding box center [435, 232] width 10 height 29
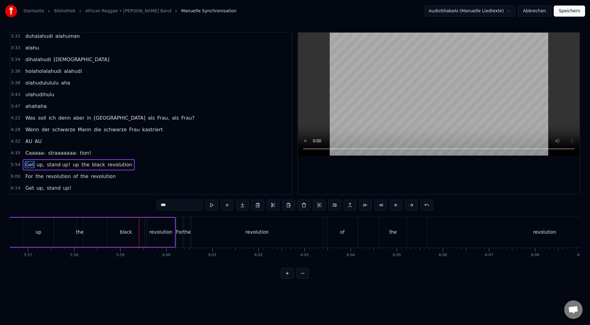
scroll to position [0, 16097]
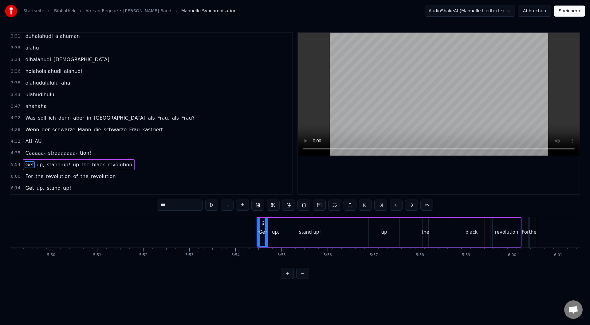
click at [386, 232] on div "up" at bounding box center [384, 232] width 6 height 7
click at [382, 233] on div "up" at bounding box center [384, 232] width 6 height 7
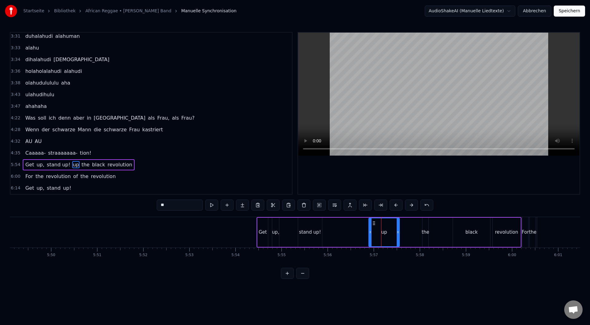
click at [384, 230] on div "up" at bounding box center [384, 232] width 6 height 7
click at [382, 230] on div "up" at bounding box center [384, 232] width 6 height 7
drag, startPoint x: 178, startPoint y: 207, endPoint x: 140, endPoint y: 206, distance: 38.4
click at [140, 206] on div "0:36 Es riecht so gut 0:39 Pass auf, dass du nicht geschnappt wirst! 0:41 Sie s…" at bounding box center [295, 155] width 571 height 247
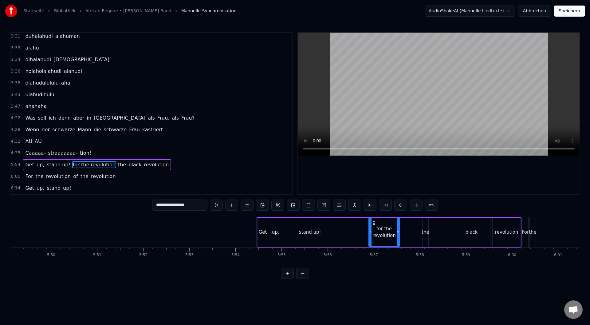
click at [384, 235] on div "for the revolution" at bounding box center [384, 232] width 30 height 14
click at [425, 240] on div "the" at bounding box center [426, 232] width 6 height 29
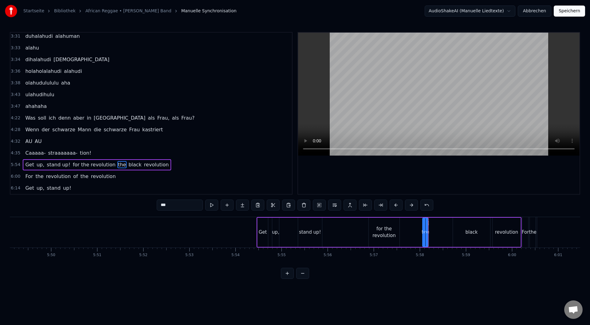
click at [425, 239] on div "the" at bounding box center [425, 232] width 5 height 28
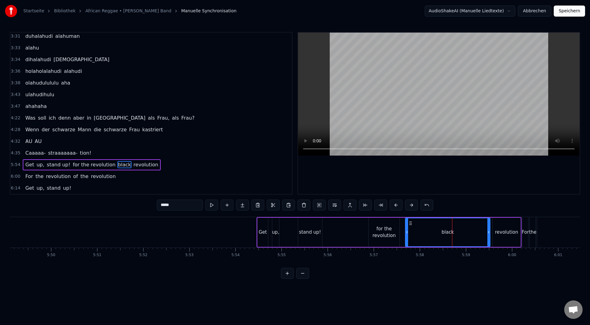
drag, startPoint x: 454, startPoint y: 244, endPoint x: 405, endPoint y: 247, distance: 48.7
click at [405, 247] on div "Es riecht so gut Pass auf, dass du nicht geschnappt wirst! Sie sind nämlich hin…" at bounding box center [295, 240] width 571 height 46
click at [451, 235] on div "black" at bounding box center [447, 232] width 12 height 7
click at [450, 235] on div "black" at bounding box center [447, 232] width 12 height 7
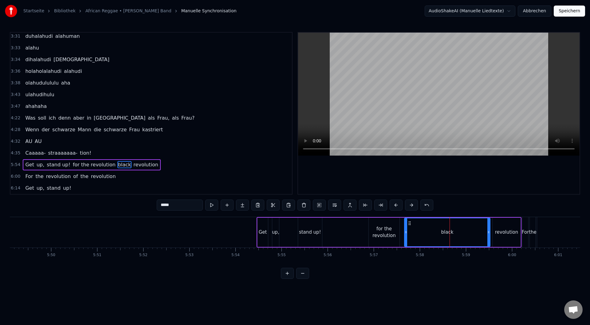
click at [187, 205] on input "*****" at bounding box center [180, 205] width 46 height 11
click at [185, 205] on input "*****" at bounding box center [180, 205] width 46 height 11
click at [160, 205] on input "*****" at bounding box center [180, 205] width 46 height 11
type input "*"
click at [502, 239] on div "revolution" at bounding box center [507, 232] width 28 height 29
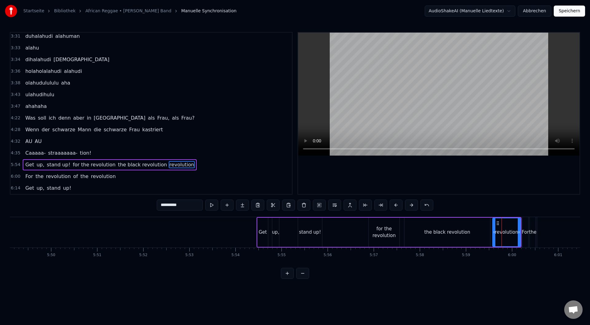
click at [386, 241] on div "for the revolution" at bounding box center [384, 232] width 31 height 29
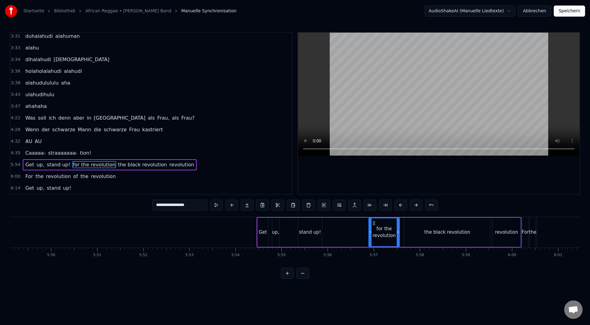
drag, startPoint x: 308, startPoint y: 229, endPoint x: 304, endPoint y: 228, distance: 4.3
click at [304, 228] on div "stand up!" at bounding box center [310, 232] width 24 height 29
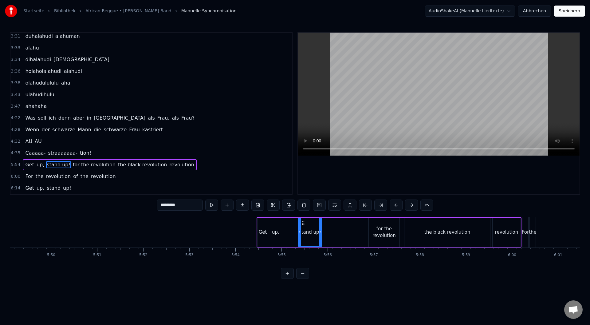
click at [444, 240] on div "the black revolution" at bounding box center [448, 232] width 86 height 29
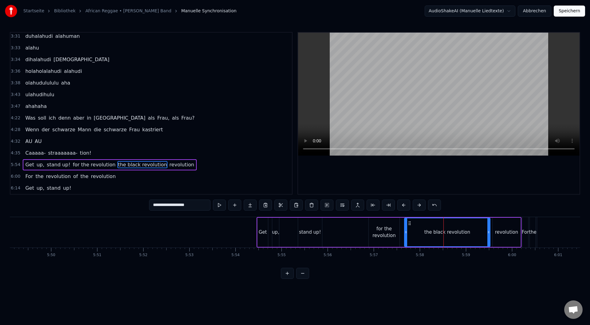
click at [509, 238] on div "revolution" at bounding box center [507, 232] width 28 height 29
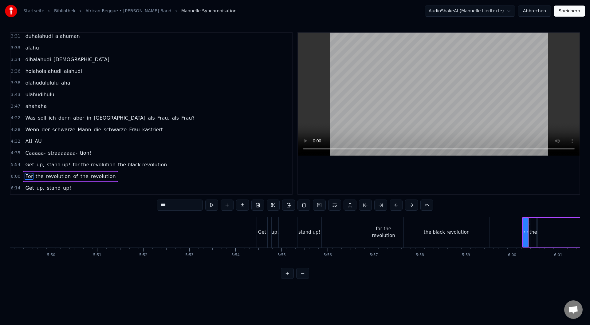
click at [304, 235] on div "stand up!" at bounding box center [309, 232] width 22 height 7
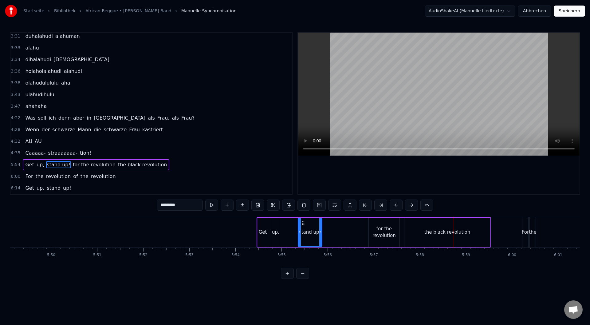
drag, startPoint x: 436, startPoint y: 239, endPoint x: 441, endPoint y: 238, distance: 5.5
click at [441, 238] on div "the black revolution" at bounding box center [448, 232] width 86 height 29
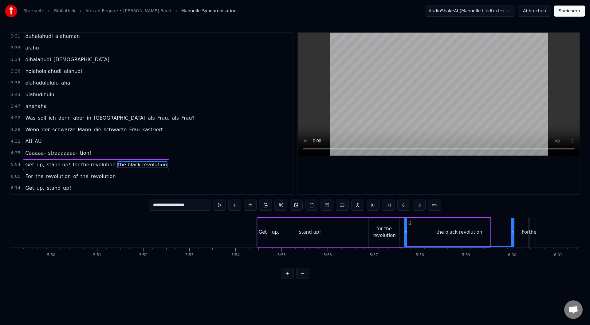
drag, startPoint x: 490, startPoint y: 231, endPoint x: 514, endPoint y: 228, distance: 24.1
click at [514, 228] on div at bounding box center [513, 232] width 2 height 28
drag, startPoint x: 406, startPoint y: 232, endPoint x: 463, endPoint y: 232, distance: 57.2
click at [465, 232] on icon at bounding box center [464, 232] width 2 height 5
click at [392, 234] on div "for the revolution" at bounding box center [384, 232] width 31 height 14
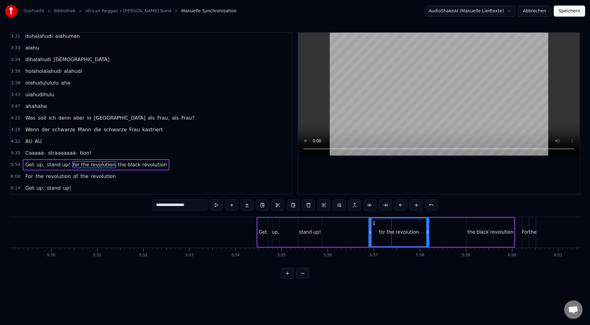
drag, startPoint x: 398, startPoint y: 233, endPoint x: 428, endPoint y: 230, distance: 29.6
click at [428, 230] on icon at bounding box center [427, 232] width 2 height 5
click at [392, 238] on div "for the revolution" at bounding box center [399, 232] width 60 height 28
click at [489, 236] on div "the black revolution" at bounding box center [490, 232] width 47 height 29
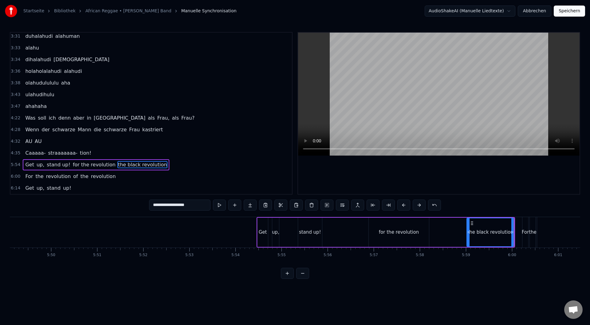
click at [262, 230] on div "Get" at bounding box center [263, 232] width 8 height 7
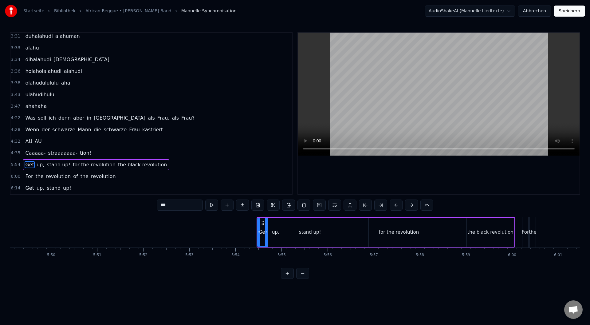
click at [479, 229] on div "the black revolution" at bounding box center [491, 232] width 46 height 7
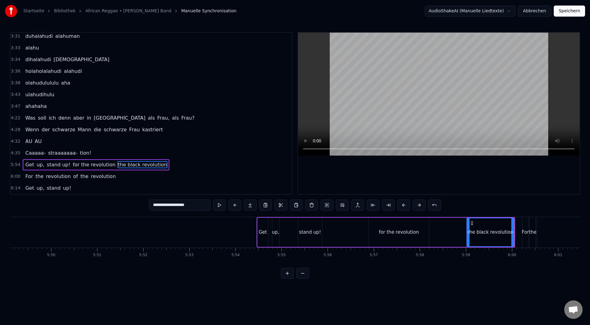
click at [399, 238] on div "for the revolution" at bounding box center [399, 232] width 60 height 29
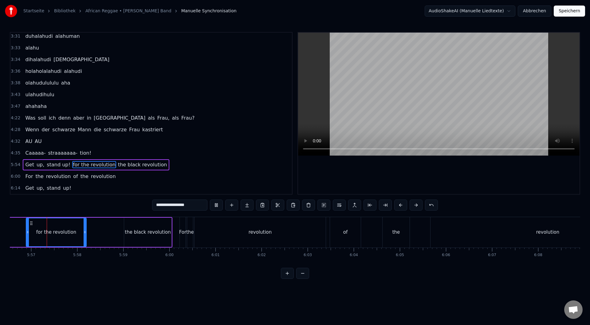
scroll to position [0, 16433]
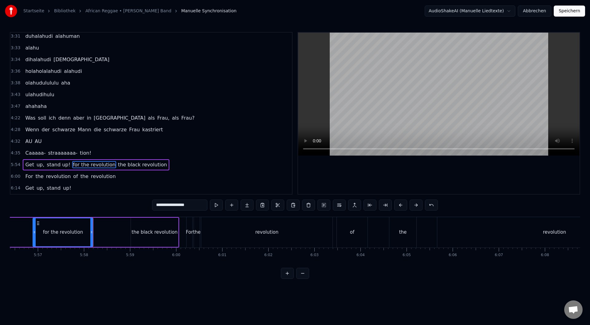
click at [151, 240] on div "the black revolution" at bounding box center [154, 232] width 47 height 29
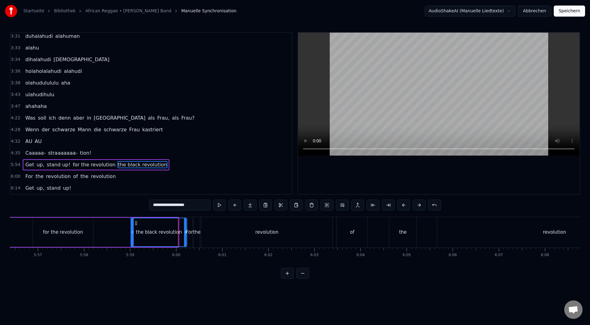
drag, startPoint x: 177, startPoint y: 243, endPoint x: 186, endPoint y: 241, distance: 8.6
click at [186, 241] on div at bounding box center [185, 232] width 2 height 28
click at [191, 241] on div "For" at bounding box center [190, 232] width 6 height 30
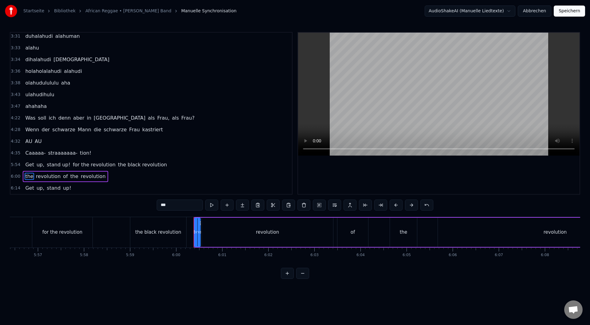
click at [196, 236] on div at bounding box center [196, 232] width 2 height 28
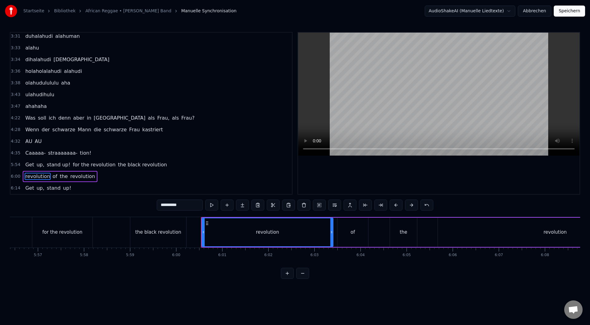
click at [242, 238] on div "revolution" at bounding box center [267, 232] width 131 height 28
click at [165, 239] on div "the black revolution" at bounding box center [158, 232] width 56 height 30
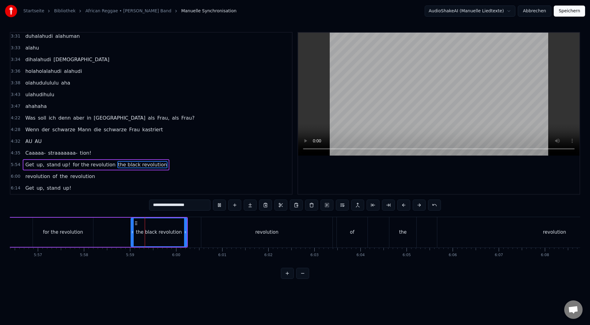
click at [92, 238] on div "for the revolution" at bounding box center [63, 232] width 60 height 29
type input "**********"
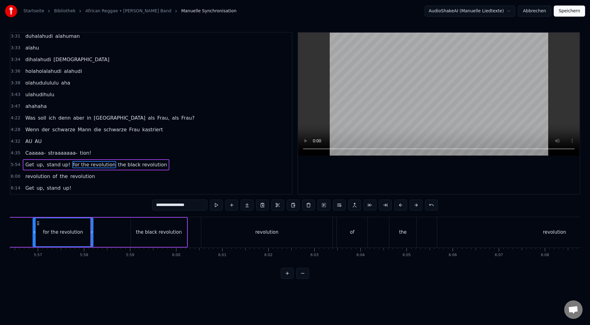
click at [122, 239] on div "Get up, stand up! for the revolution the black revolution" at bounding box center [54, 232] width 267 height 30
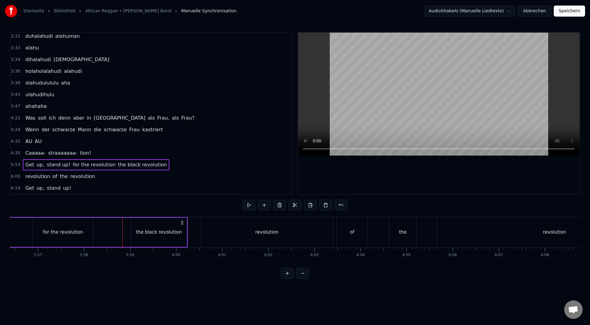
click at [143, 237] on div "the black revolution" at bounding box center [159, 232] width 56 height 29
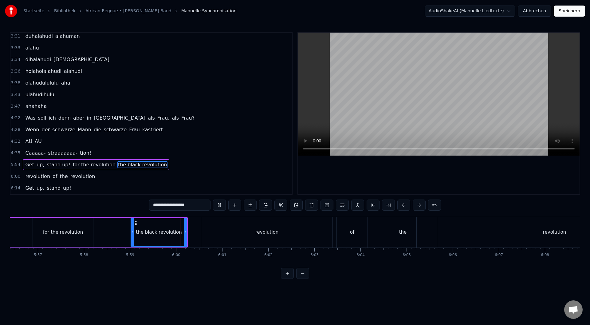
click at [237, 236] on div "revolution" at bounding box center [266, 232] width 131 height 30
type input "**********"
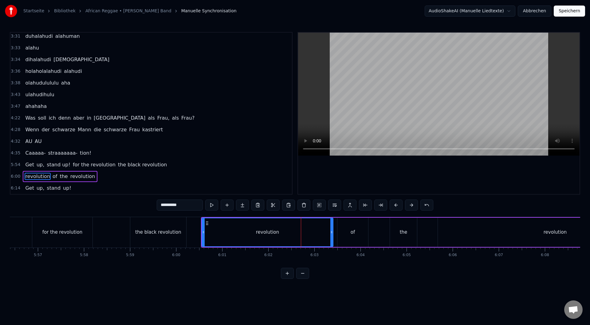
click at [288, 230] on div "revolution" at bounding box center [267, 232] width 131 height 28
drag, startPoint x: 332, startPoint y: 237, endPoint x: 275, endPoint y: 248, distance: 58.5
click at [275, 248] on div "Es riecht so gut Pass auf, dass du nicht geschnappt wirst! Sie sind nämlich hin…" at bounding box center [295, 240] width 571 height 46
click at [329, 239] on div "revolution of the revolution" at bounding box center [437, 232] width 472 height 30
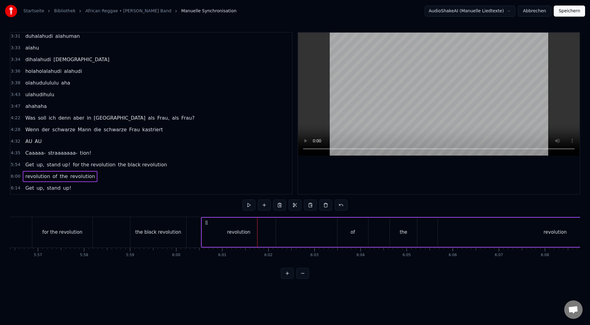
click at [348, 238] on div "of" at bounding box center [353, 232] width 31 height 29
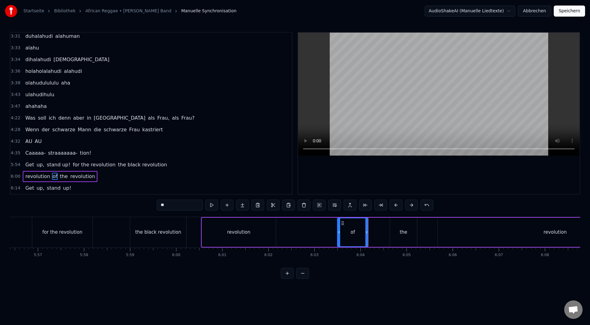
click at [376, 238] on div "revolution of the revolution" at bounding box center [437, 232] width 472 height 30
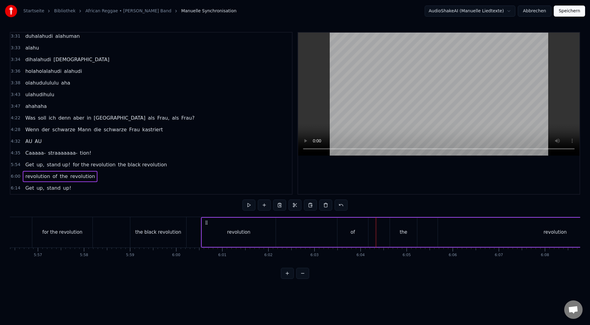
click at [352, 241] on div "of" at bounding box center [353, 232] width 31 height 29
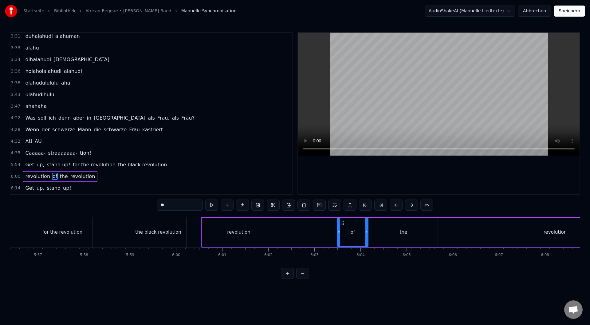
click at [406, 227] on div "the" at bounding box center [403, 232] width 27 height 29
click at [407, 227] on div "the" at bounding box center [403, 232] width 26 height 28
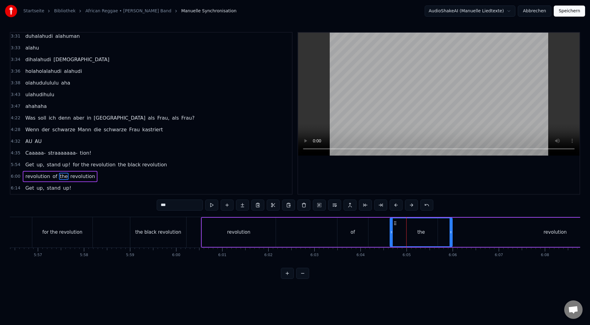
drag, startPoint x: 416, startPoint y: 232, endPoint x: 451, endPoint y: 230, distance: 35.4
click at [451, 230] on icon at bounding box center [451, 232] width 2 height 5
click at [430, 235] on div "the" at bounding box center [421, 232] width 62 height 28
click at [431, 235] on div "the" at bounding box center [421, 232] width 62 height 28
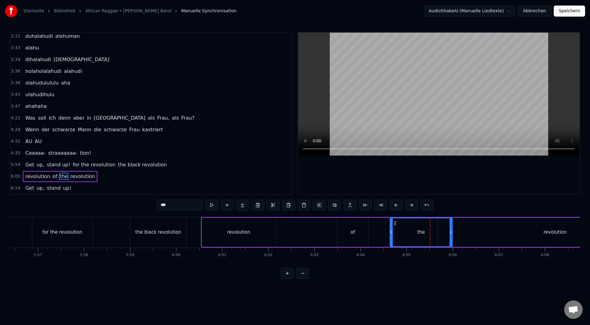
click at [431, 235] on div "the" at bounding box center [421, 232] width 62 height 28
click at [423, 234] on div "the" at bounding box center [421, 232] width 8 height 7
click at [423, 233] on div "the" at bounding box center [421, 232] width 8 height 7
drag, startPoint x: 181, startPoint y: 203, endPoint x: 134, endPoint y: 210, distance: 47.9
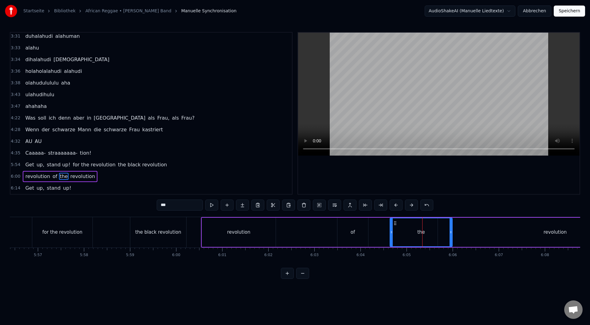
click at [134, 210] on div "0:36 Es riecht so gut 0:39 Pass auf, dass du nicht geschnappt wirst! 0:41 Sie s…" at bounding box center [295, 155] width 571 height 247
click at [412, 229] on div "heaven I" at bounding box center [421, 232] width 62 height 28
click at [482, 237] on div "revolution" at bounding box center [555, 232] width 235 height 29
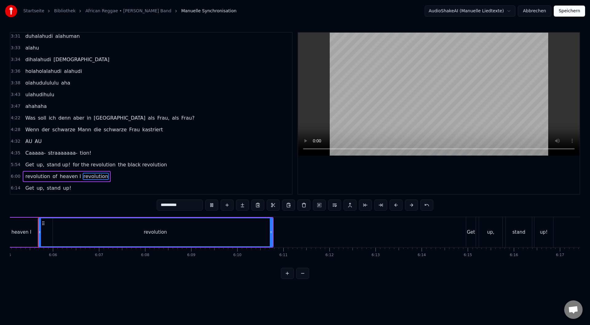
scroll to position [0, 16830]
click at [151, 230] on div "revolution" at bounding box center [158, 232] width 23 height 7
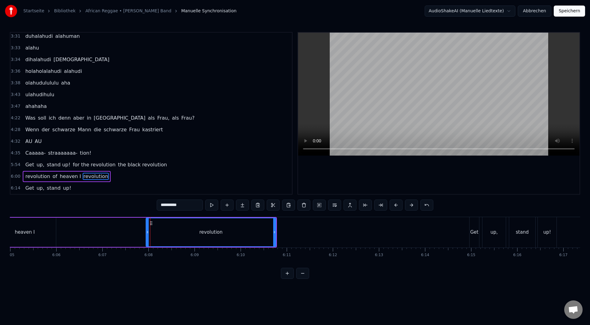
drag, startPoint x: 42, startPoint y: 241, endPoint x: 147, endPoint y: 242, distance: 104.8
click at [147, 242] on div at bounding box center [147, 232] width 2 height 28
click at [200, 234] on div "revolution" at bounding box center [211, 232] width 129 height 28
drag, startPoint x: 182, startPoint y: 203, endPoint x: 135, endPoint y: 207, distance: 47.2
click at [135, 207] on div "0:36 Es riecht so gut 0:39 Pass auf, dass du nicht geschnappt wirst! 0:41 Sie s…" at bounding box center [295, 155] width 571 height 247
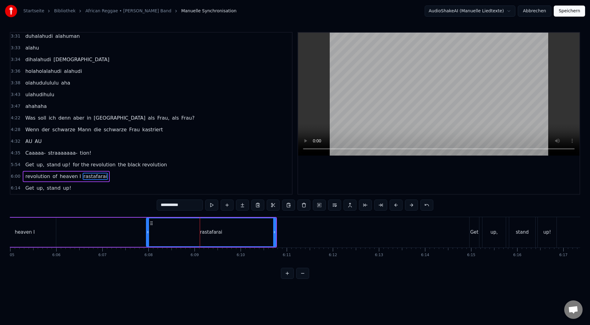
type input "**********"
click at [229, 238] on div "rastafarai" at bounding box center [211, 232] width 129 height 28
click at [95, 239] on div "revolution of heaven I rastafarai" at bounding box center [40, 232] width 472 height 30
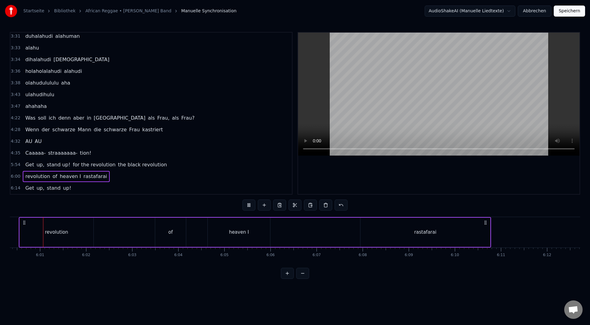
scroll to position [0, 16614]
click at [172, 233] on div "of" at bounding box center [172, 232] width 4 height 7
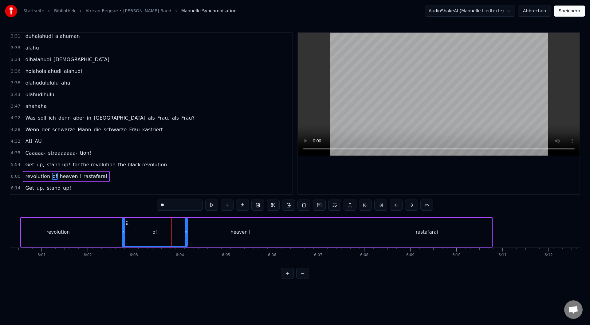
drag, startPoint x: 158, startPoint y: 232, endPoint x: 123, endPoint y: 241, distance: 35.9
click at [123, 241] on div at bounding box center [123, 232] width 2 height 28
click at [157, 231] on div "of" at bounding box center [154, 232] width 65 height 28
drag, startPoint x: 184, startPoint y: 205, endPoint x: 153, endPoint y: 213, distance: 32.4
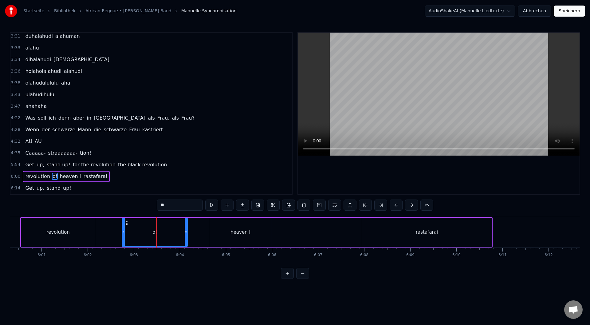
click at [153, 209] on div "0:36 Es riecht so gut 0:39 Pass auf, dass du nicht geschnappt wirst! 0:41 Sie s…" at bounding box center [295, 155] width 571 height 247
click at [162, 230] on div "Ohjanoi" at bounding box center [155, 232] width 18 height 7
type input "********"
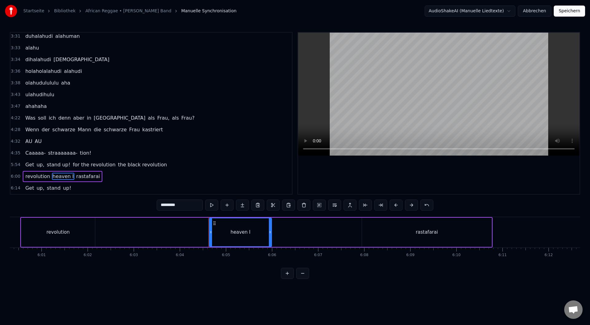
click at [237, 227] on div "heaven I" at bounding box center [241, 232] width 62 height 28
click at [150, 240] on div "revolution heaven I rastafarai" at bounding box center [256, 232] width 472 height 30
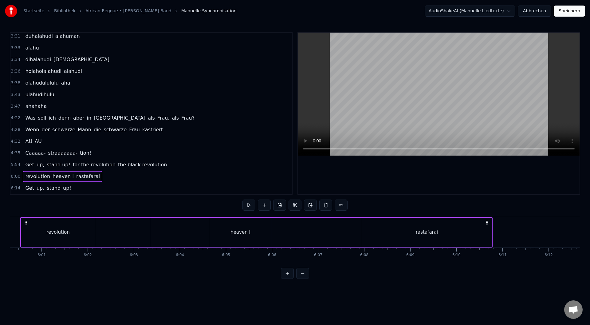
click at [151, 241] on div "revolution heaven I rastafarai" at bounding box center [256, 232] width 472 height 30
click at [129, 237] on div "revolution heaven I rastafarai" at bounding box center [256, 232] width 472 height 30
click at [264, 207] on button at bounding box center [264, 205] width 13 height 11
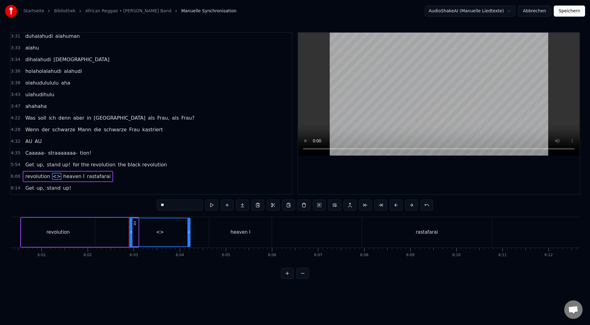
drag, startPoint x: 136, startPoint y: 234, endPoint x: 156, endPoint y: 236, distance: 21.0
click at [188, 233] on icon at bounding box center [189, 232] width 2 height 5
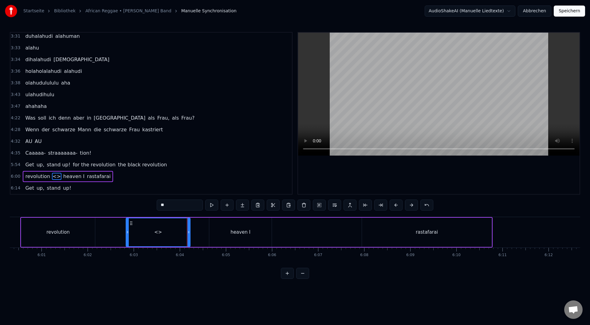
drag, startPoint x: 131, startPoint y: 234, endPoint x: 126, endPoint y: 235, distance: 4.9
click at [126, 235] on div at bounding box center [127, 232] width 2 height 28
click at [156, 232] on div "<>" at bounding box center [157, 232] width 8 height 7
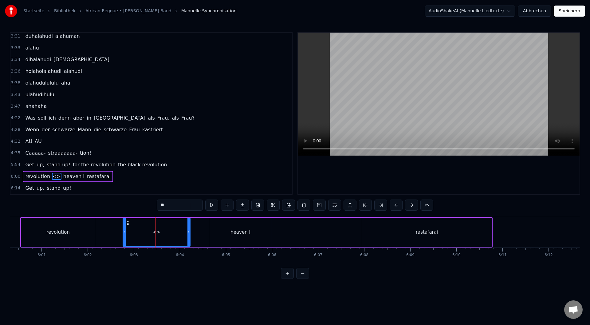
click at [173, 206] on input "**" at bounding box center [180, 205] width 46 height 11
click at [257, 231] on div "heaven I" at bounding box center [240, 232] width 62 height 29
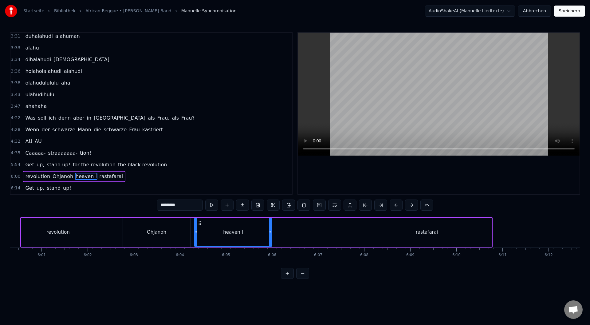
drag, startPoint x: 210, startPoint y: 235, endPoint x: 194, endPoint y: 240, distance: 16.9
click at [195, 240] on div at bounding box center [196, 232] width 2 height 28
click at [77, 238] on div "revolution" at bounding box center [58, 232] width 74 height 29
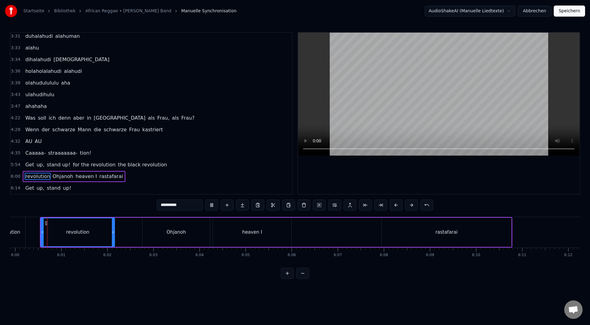
scroll to position [0, 16594]
click at [176, 235] on div "Ohjanoh" at bounding box center [176, 232] width 19 height 7
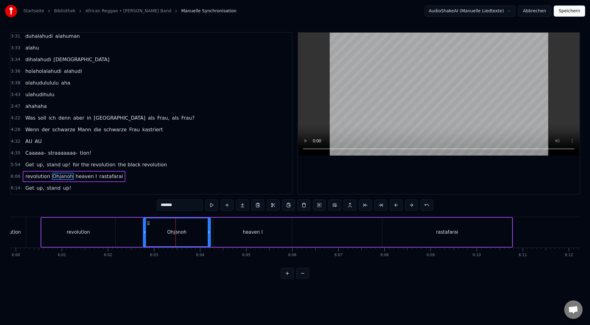
click at [179, 233] on div "Ohjanoh" at bounding box center [176, 232] width 19 height 7
type input "********"
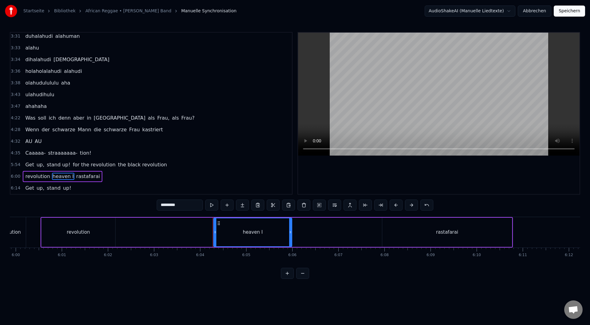
click at [146, 239] on div "revolution heaven I rastafarai" at bounding box center [277, 232] width 472 height 30
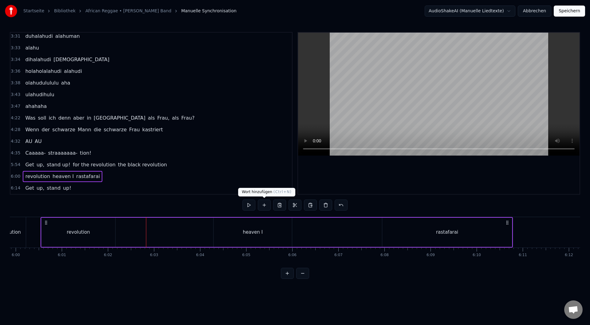
click at [265, 201] on button at bounding box center [264, 205] width 13 height 11
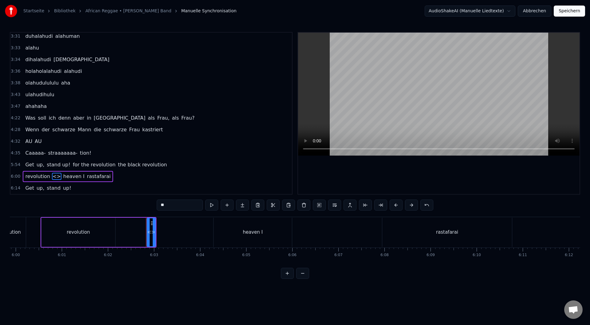
drag, startPoint x: 175, startPoint y: 205, endPoint x: 146, endPoint y: 211, distance: 29.8
click at [144, 208] on div "0:36 Es riecht so gut 0:39 Pass auf, dass du nicht geschnappt wirst! 0:41 Sie s…" at bounding box center [295, 155] width 571 height 247
click at [164, 204] on input "*******" at bounding box center [180, 205] width 46 height 11
drag, startPoint x: 154, startPoint y: 242, endPoint x: 207, endPoint y: 241, distance: 53.2
click at [207, 241] on div at bounding box center [207, 232] width 2 height 28
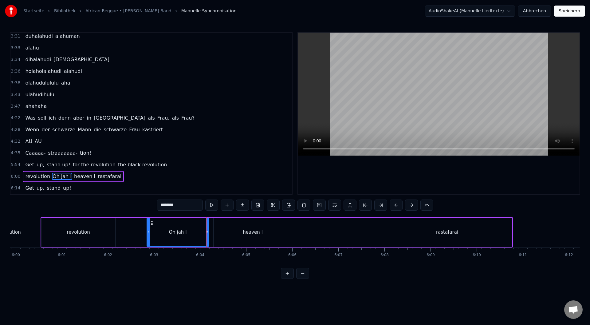
click at [176, 229] on div "Oh jah I" at bounding box center [178, 232] width 18 height 7
click at [183, 235] on div "Oh jah I" at bounding box center [178, 232] width 18 height 7
click at [176, 202] on input "********" at bounding box center [180, 205] width 46 height 11
type input "*********"
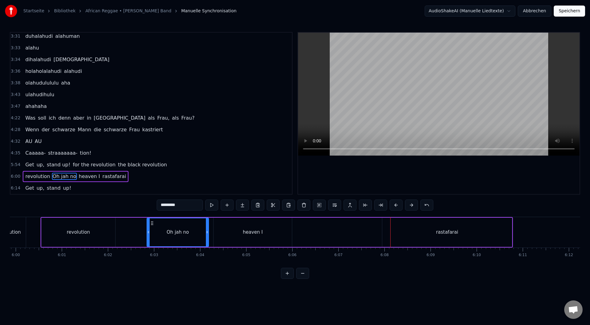
click at [310, 239] on div "revolution Oh jah no heaven I rastafarai" at bounding box center [277, 232] width 472 height 30
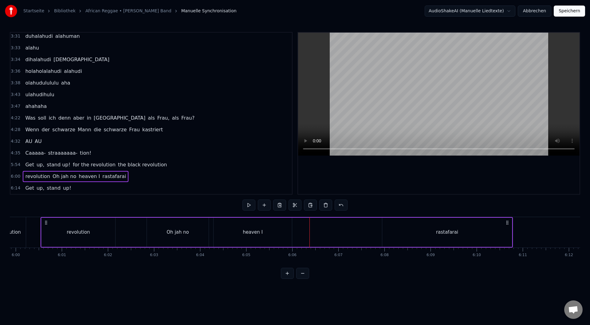
click at [296, 234] on div "revolution Oh jah no heaven I rastafarai" at bounding box center [277, 232] width 472 height 30
click at [265, 204] on button at bounding box center [264, 205] width 13 height 11
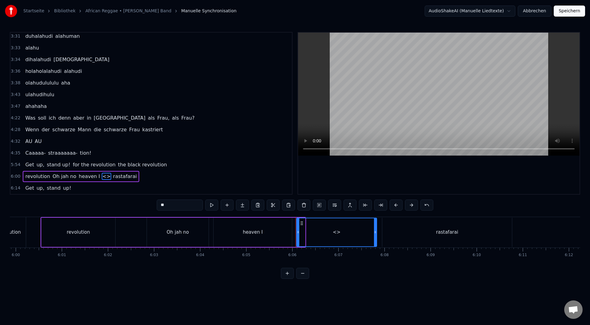
drag, startPoint x: 304, startPoint y: 232, endPoint x: 376, endPoint y: 227, distance: 71.5
click at [376, 227] on div at bounding box center [375, 232] width 2 height 28
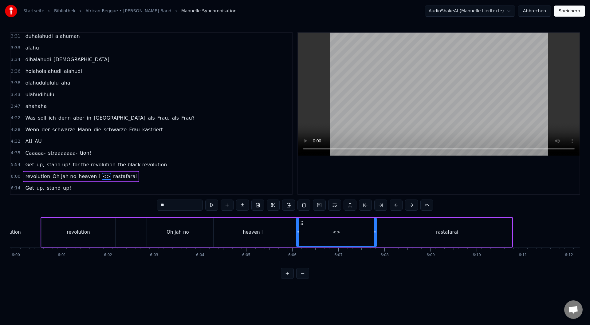
click at [334, 233] on div "<>" at bounding box center [337, 232] width 8 height 7
click at [174, 206] on input "**" at bounding box center [180, 205] width 46 height 11
drag, startPoint x: 174, startPoint y: 206, endPoint x: 154, endPoint y: 211, distance: 21.0
click at [154, 211] on div "0:36 Es riecht so gut 0:39 Pass auf, dass du nicht geschnappt wirst! 0:41 Sie s…" at bounding box center [295, 155] width 571 height 247
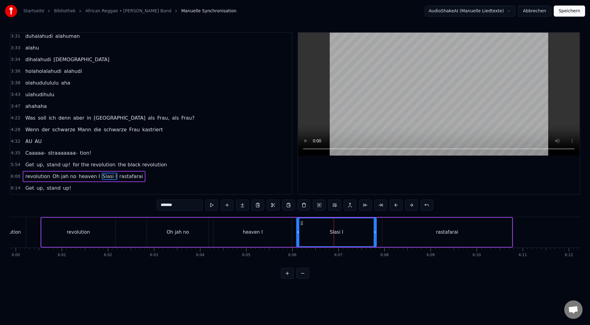
click at [263, 241] on div "heaven I" at bounding box center [253, 232] width 78 height 29
type input "********"
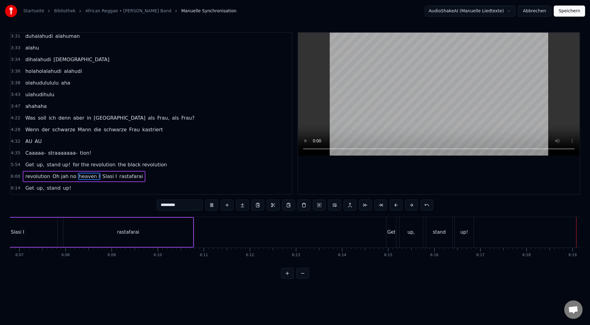
scroll to position [0, 16914]
click at [181, 289] on html "Startseite Bibliothek African Reggae • [PERSON_NAME] Band Manuelle Synchronisat…" at bounding box center [295, 144] width 590 height 289
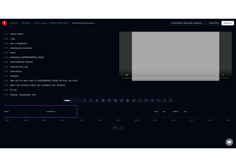
scroll to position [393, 0]
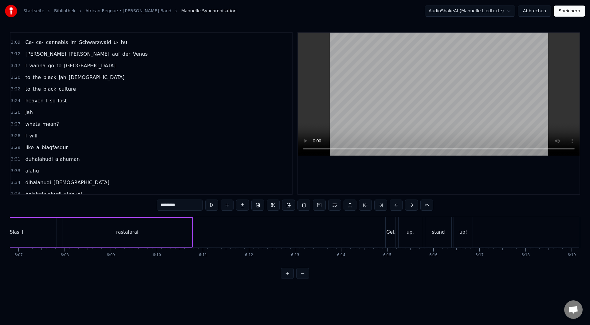
click at [568, 9] on button "Speichern" at bounding box center [569, 11] width 31 height 11
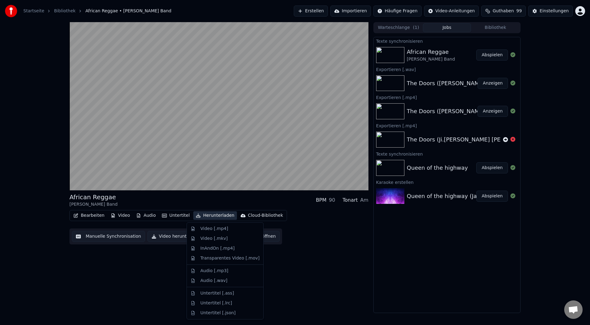
click at [203, 214] on button "Herunterladen" at bounding box center [214, 215] width 43 height 9
click at [219, 230] on div "Video [.mp4]" at bounding box center [214, 229] width 28 height 6
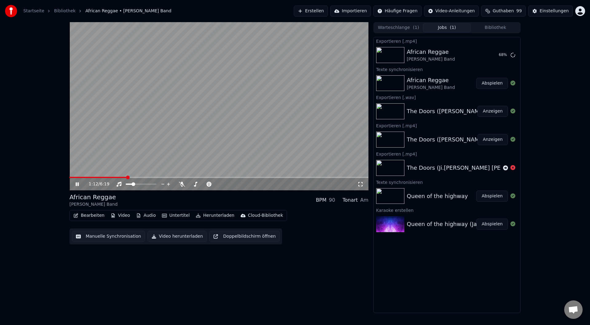
click at [243, 115] on video at bounding box center [218, 106] width 299 height 168
